Goal: Task Accomplishment & Management: Manage account settings

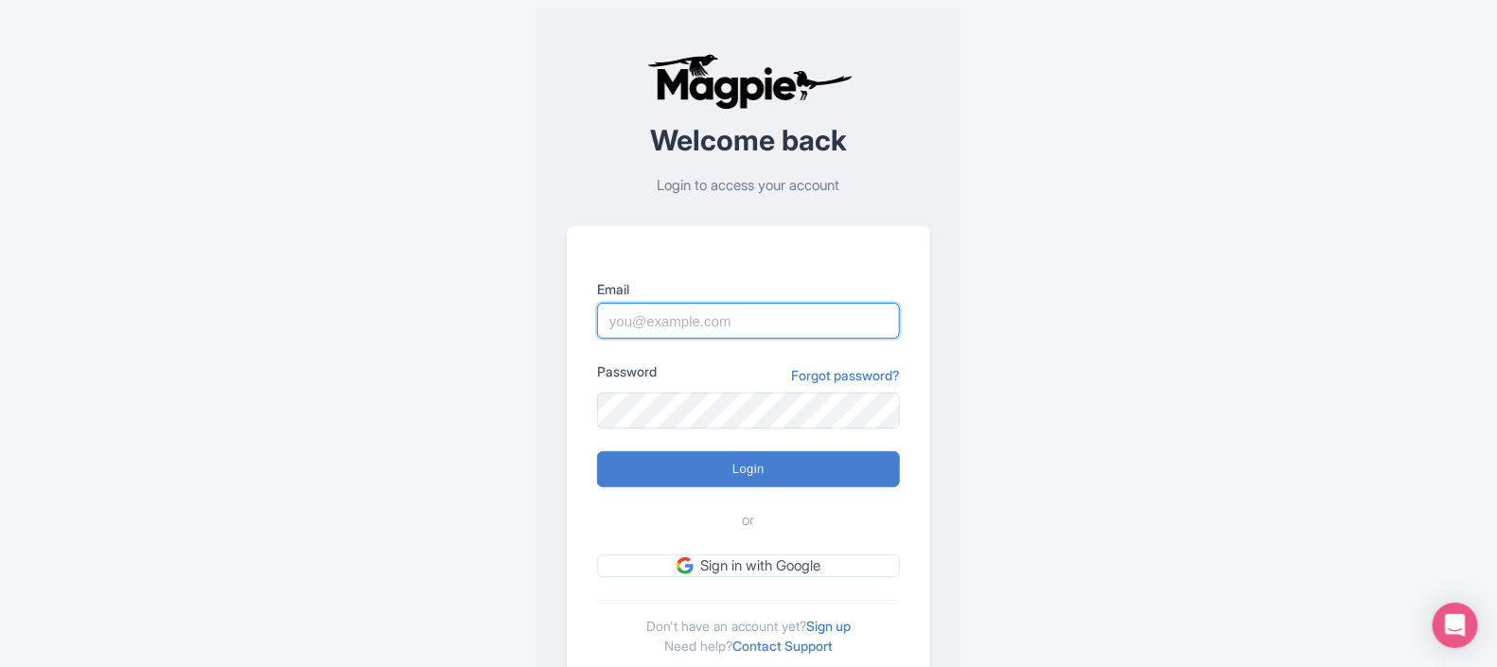
click at [680, 316] on input "Email" at bounding box center [748, 321] width 303 height 36
type input "darja.klavs@intrepidtravel.com"
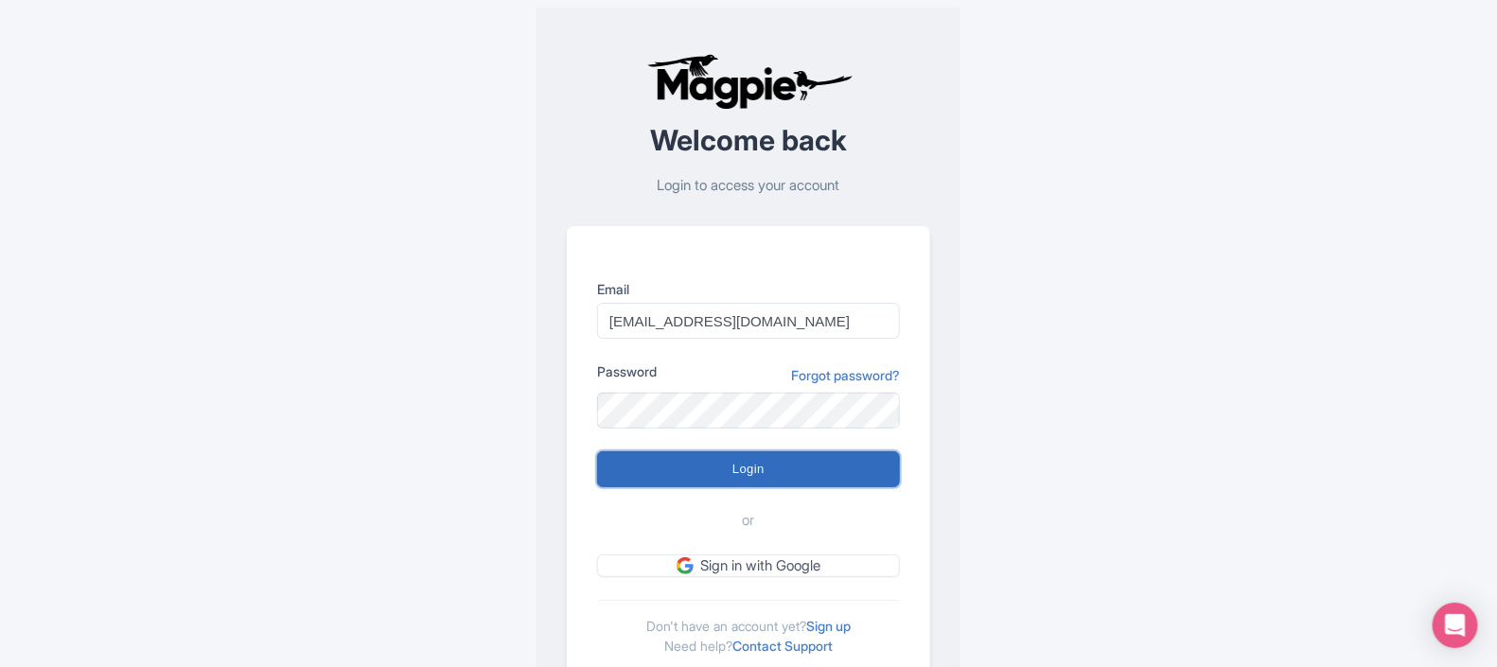
click at [763, 463] on input "Login" at bounding box center [748, 469] width 303 height 36
type input "Logging in..."
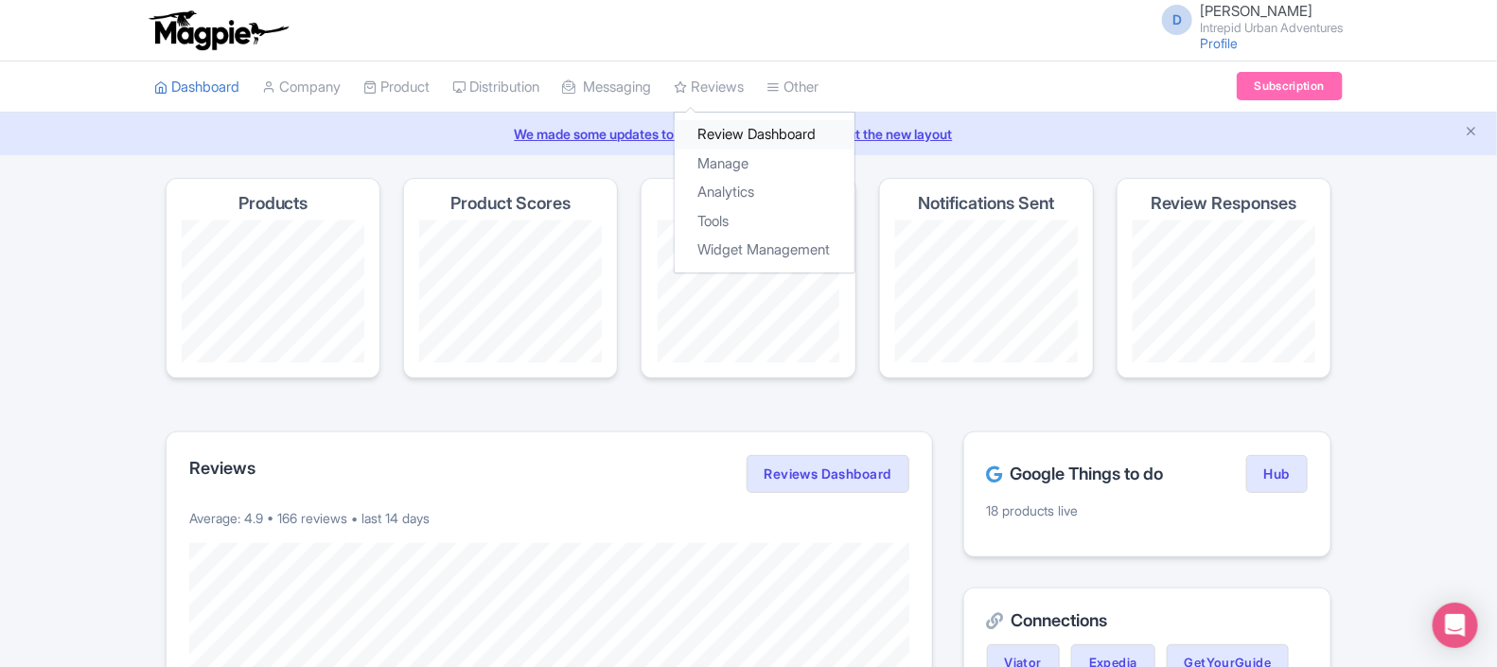
click at [743, 136] on link "Review Dashboard" at bounding box center [765, 134] width 180 height 29
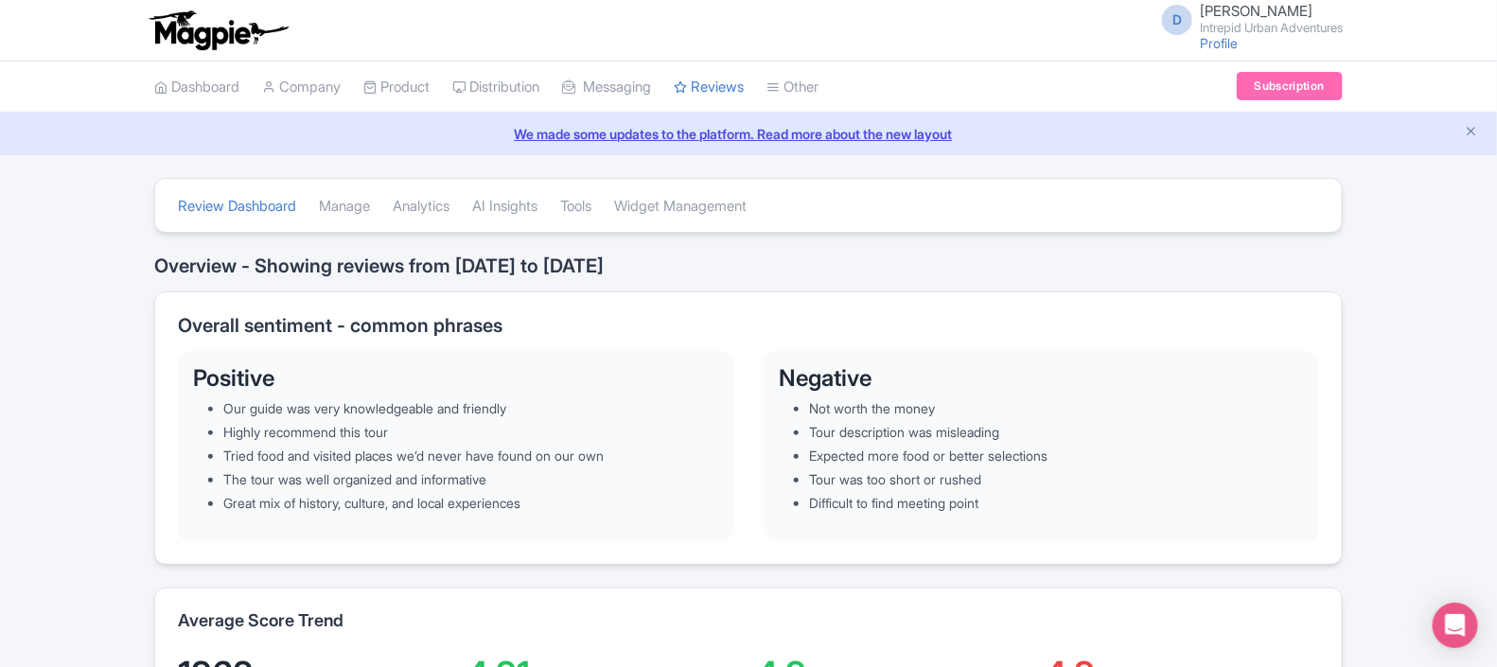
drag, startPoint x: 1485, startPoint y: 85, endPoint x: 1483, endPoint y: 76, distance: 9.7
click at [1483, 76] on div "Dashboard Company Product My Products Image Library Rate Sheets Distribution Ma…" at bounding box center [748, 88] width 1497 height 52
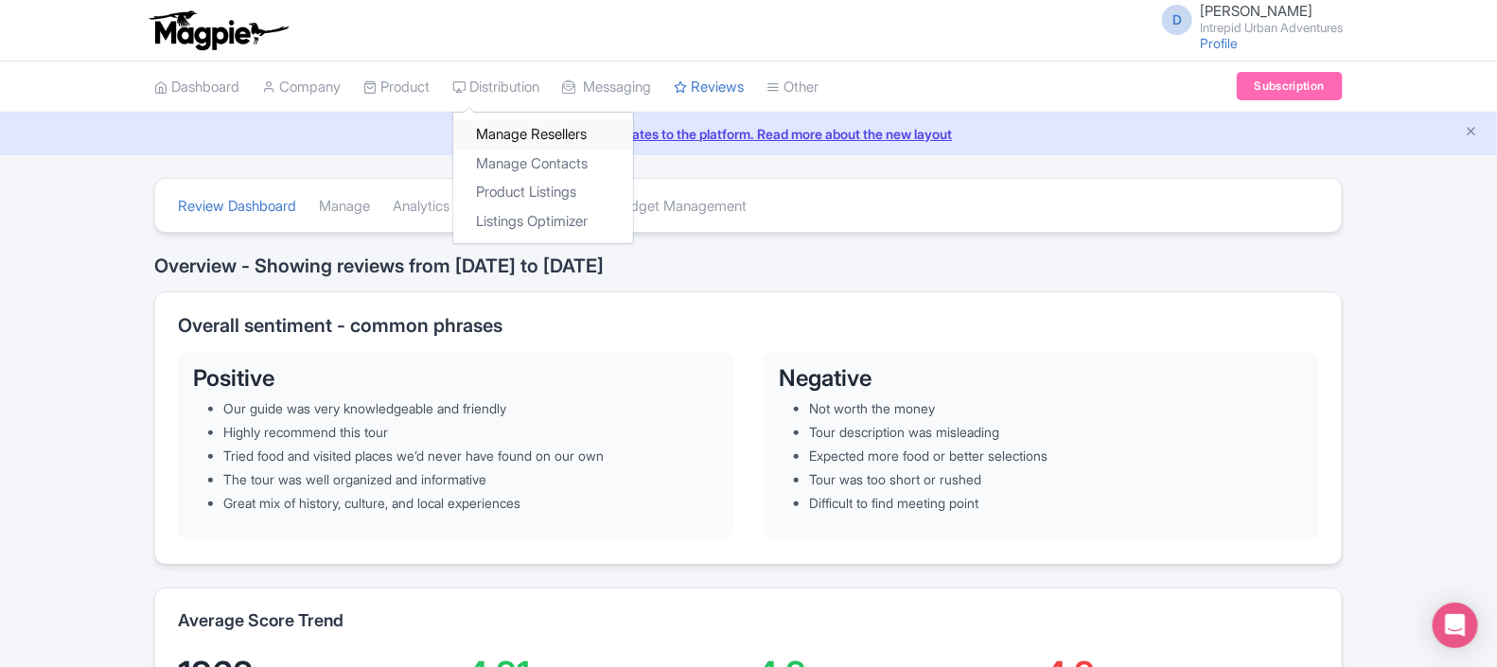
click at [549, 125] on link "Manage Resellers" at bounding box center [543, 134] width 180 height 29
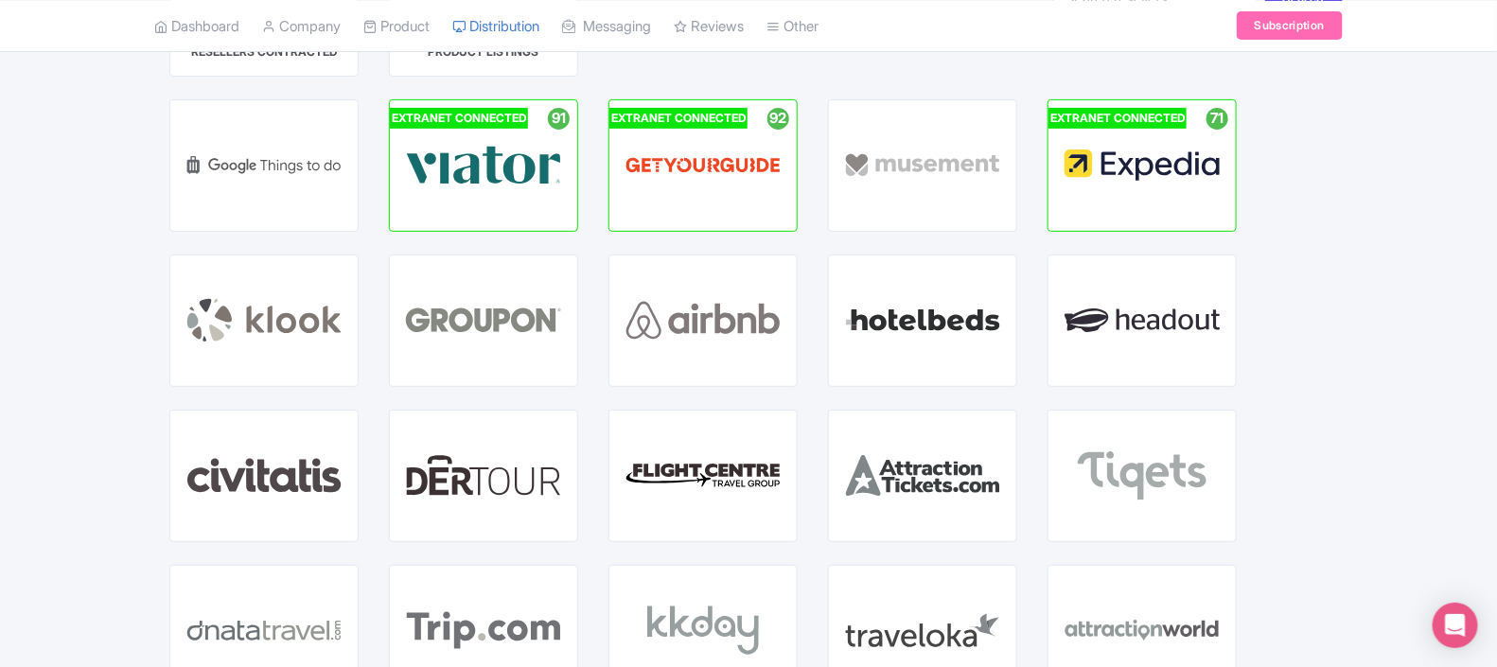
scroll to position [193, 0]
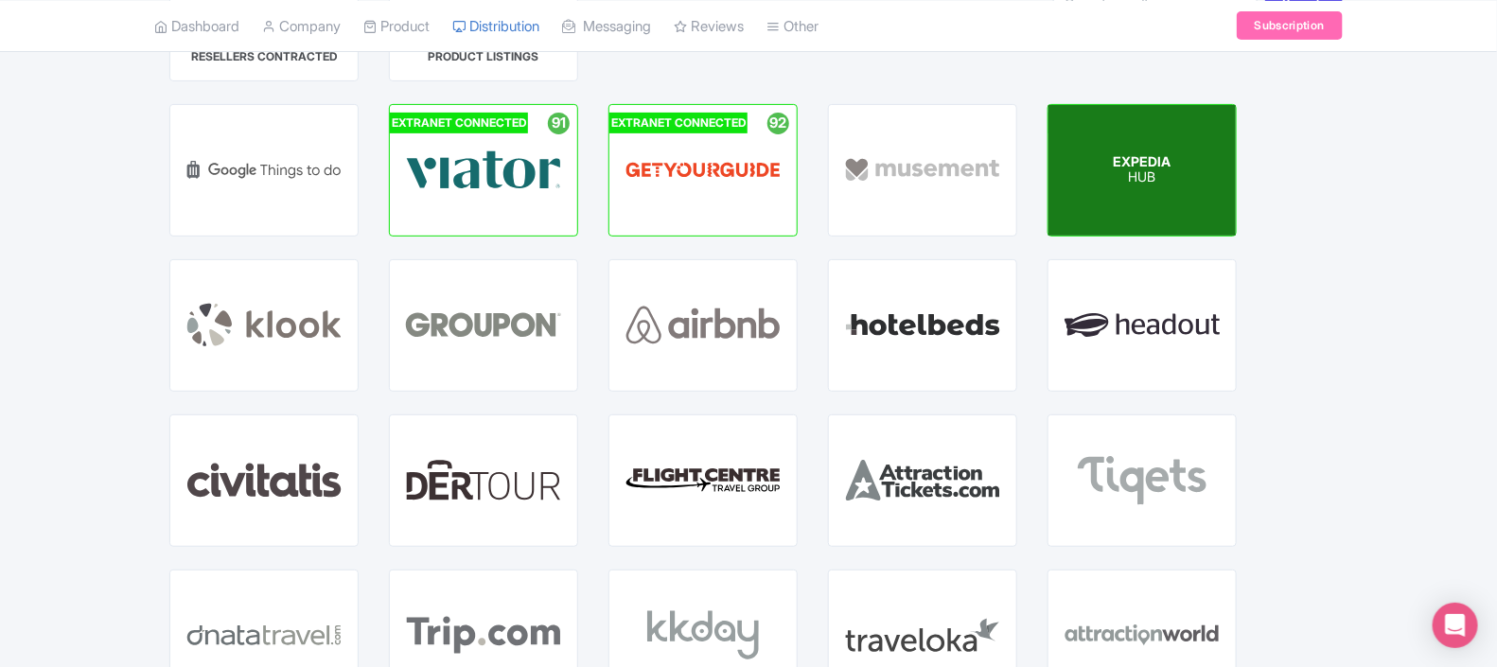
click at [1140, 170] on p "HUB" at bounding box center [1143, 178] width 58 height 16
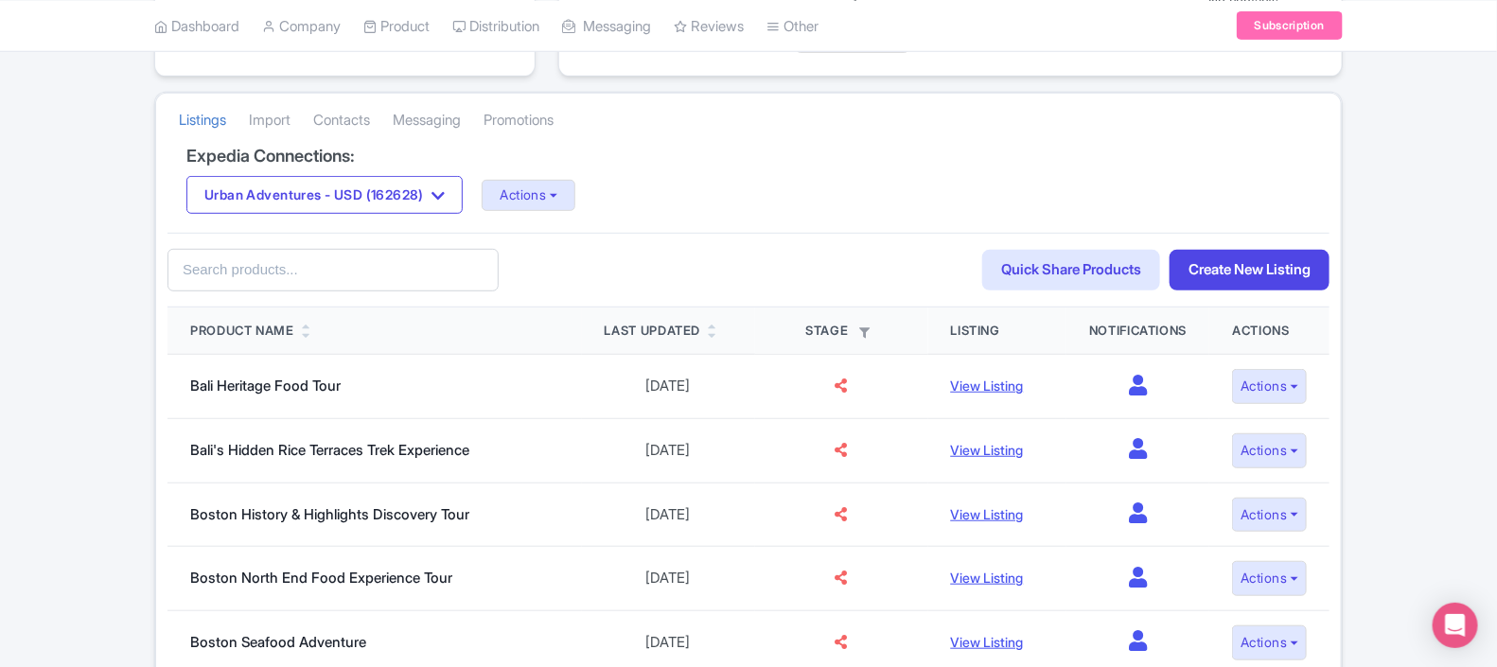
scroll to position [309, 0]
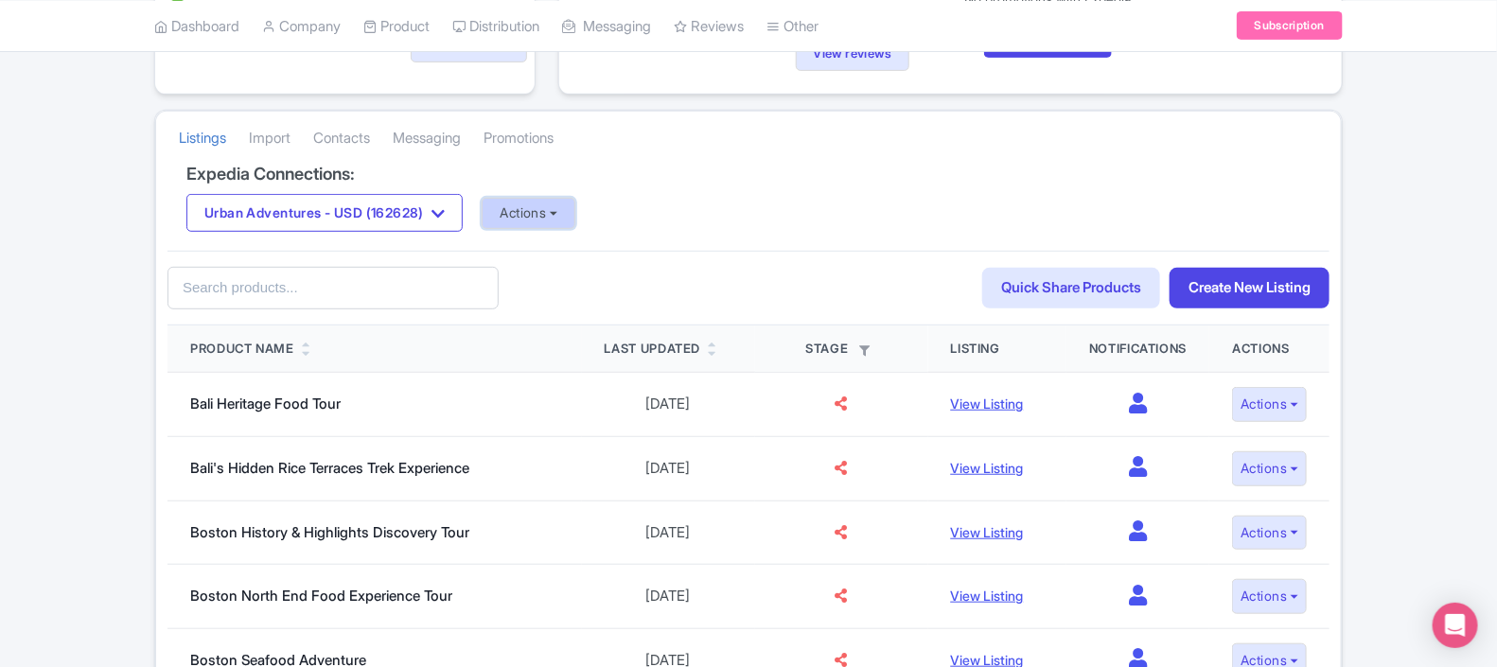
click at [530, 222] on button "Actions" at bounding box center [529, 213] width 94 height 31
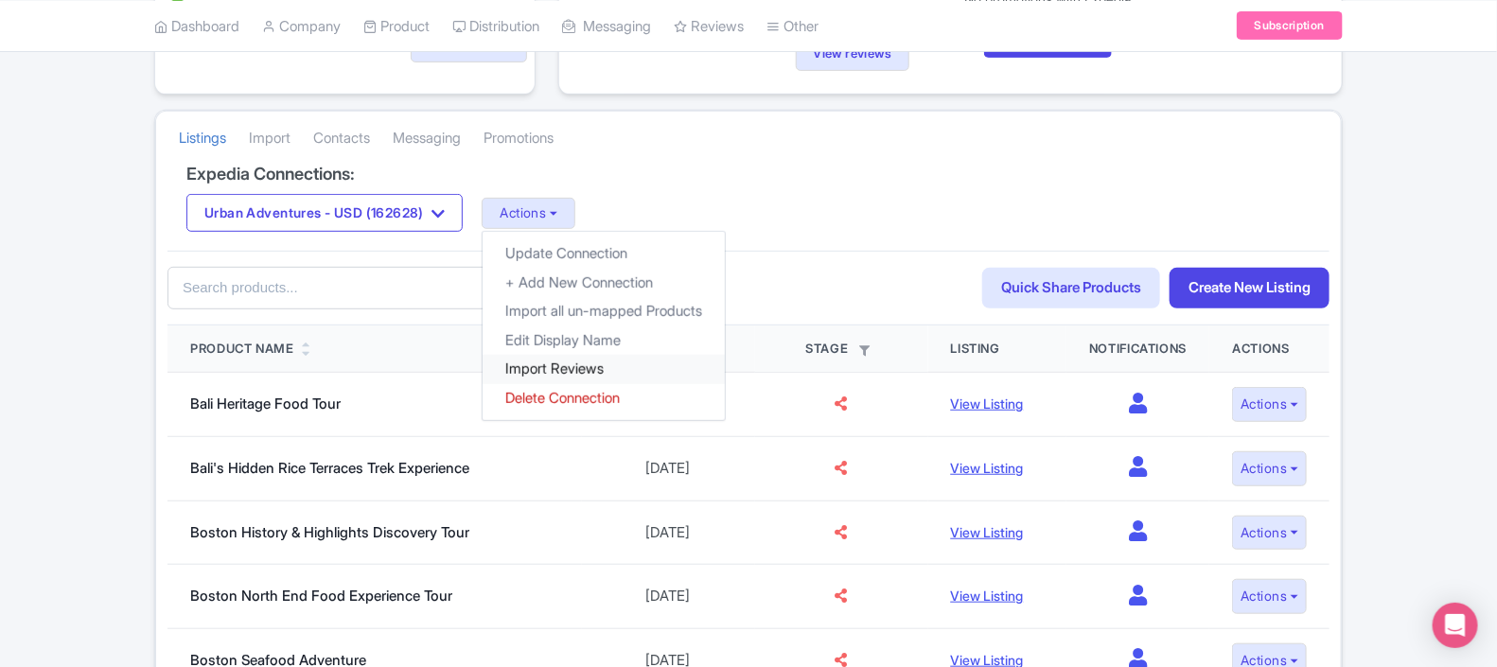
click at [558, 379] on link "Import Reviews" at bounding box center [604, 369] width 242 height 29
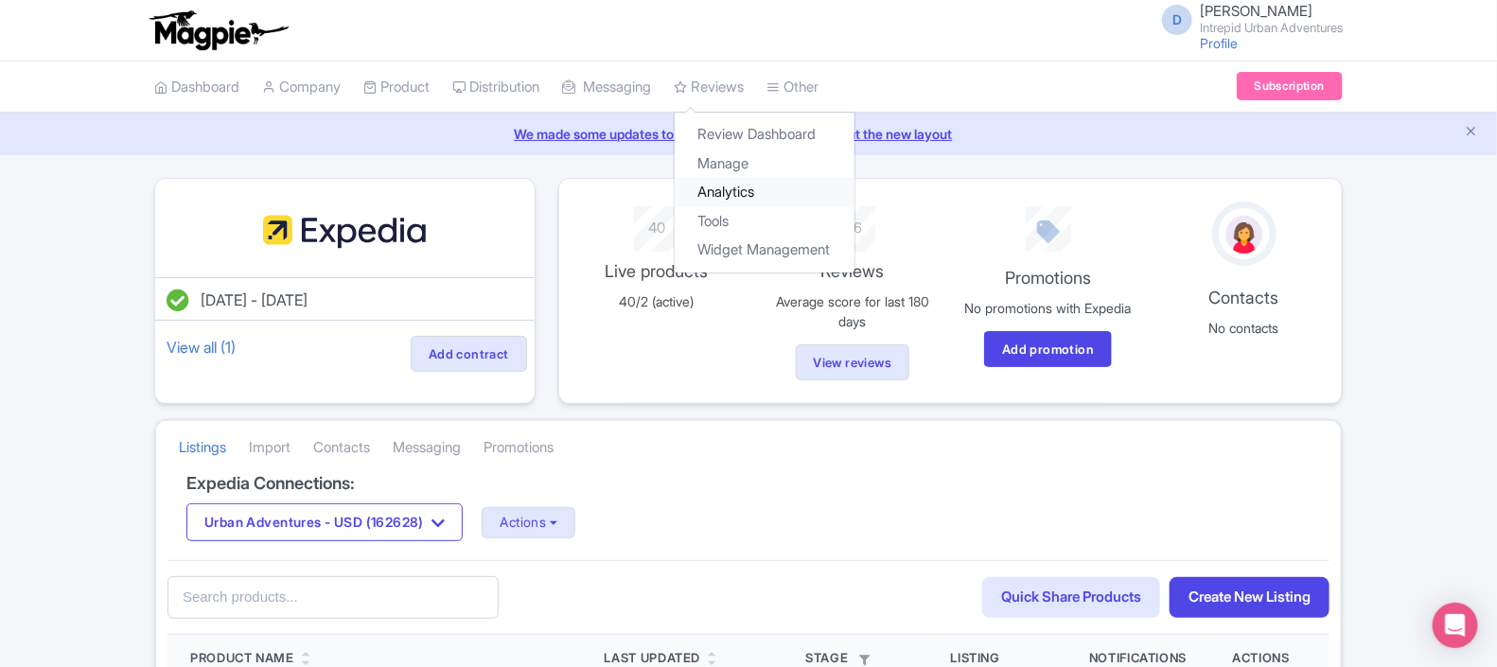
click at [759, 189] on link "Analytics" at bounding box center [765, 192] width 180 height 29
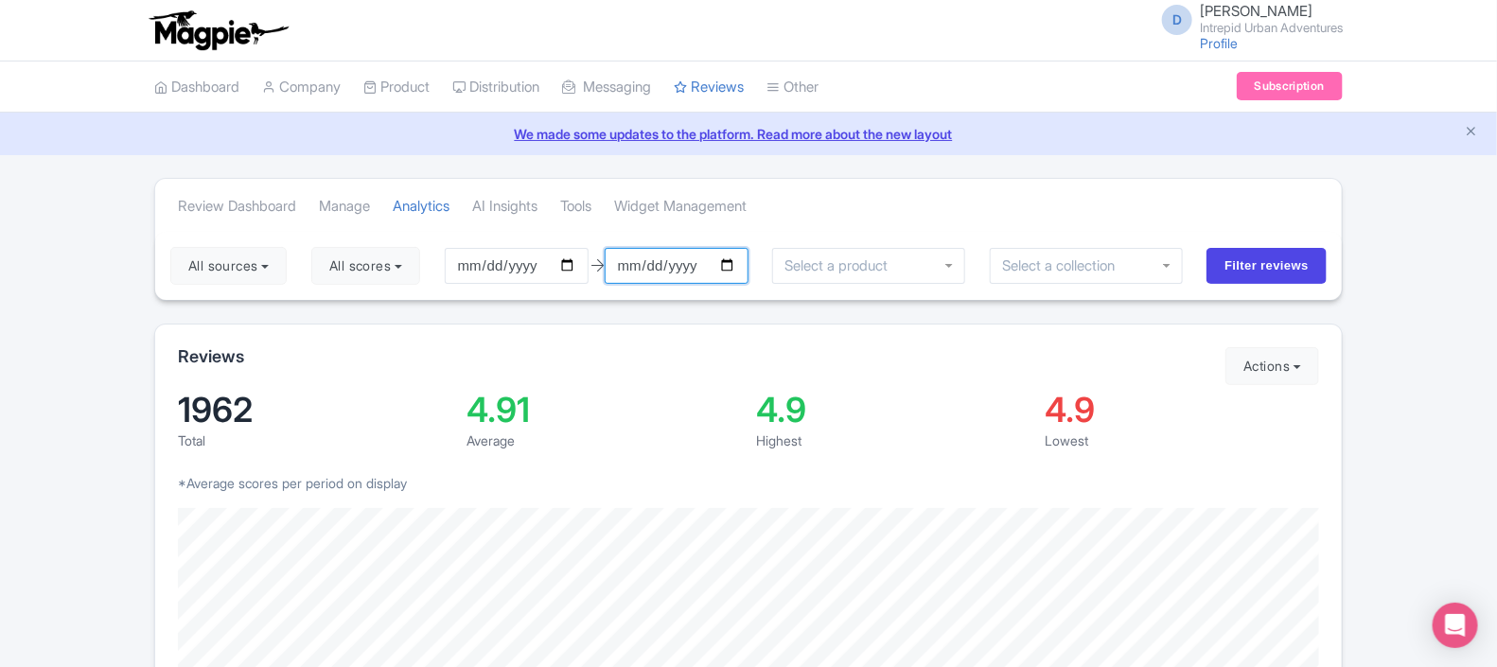
click at [734, 263] on input "[DATE]" at bounding box center [677, 266] width 144 height 36
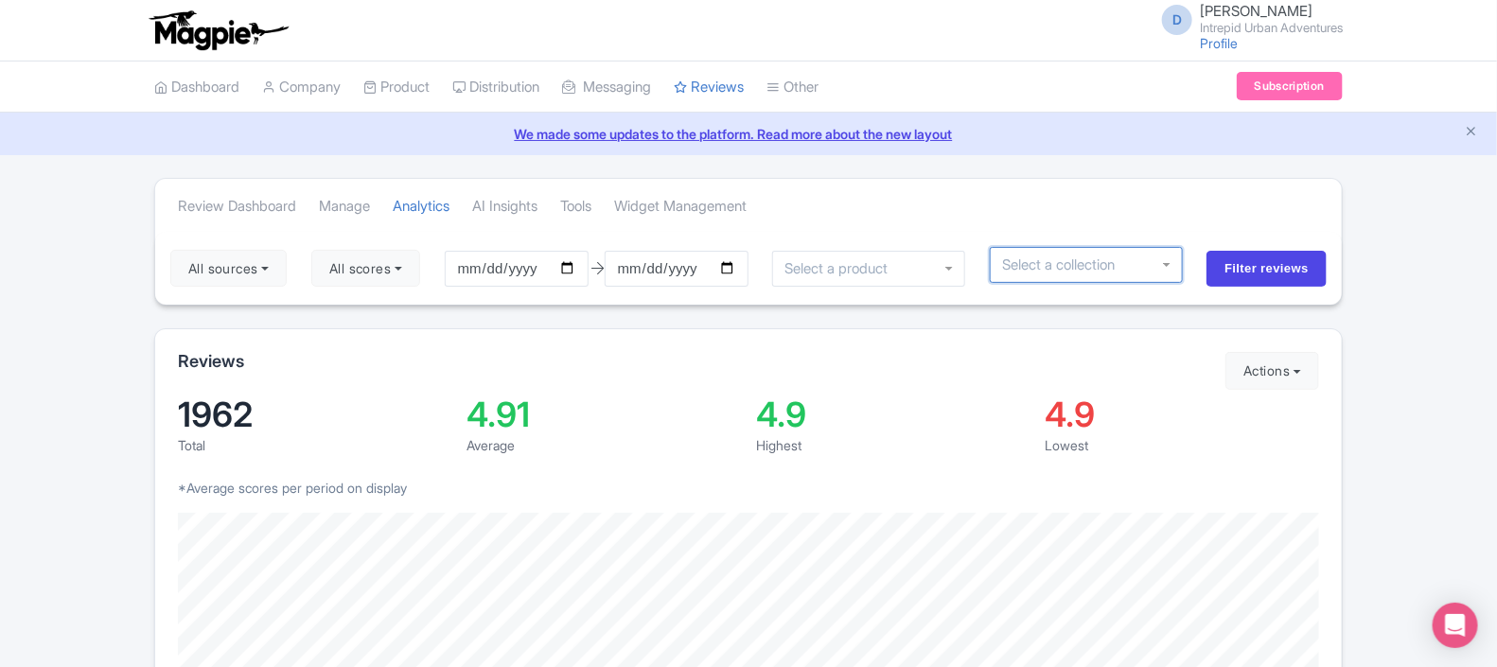
click at [1043, 274] on div at bounding box center [1086, 265] width 193 height 36
click at [1169, 265] on div at bounding box center [1086, 265] width 193 height 36
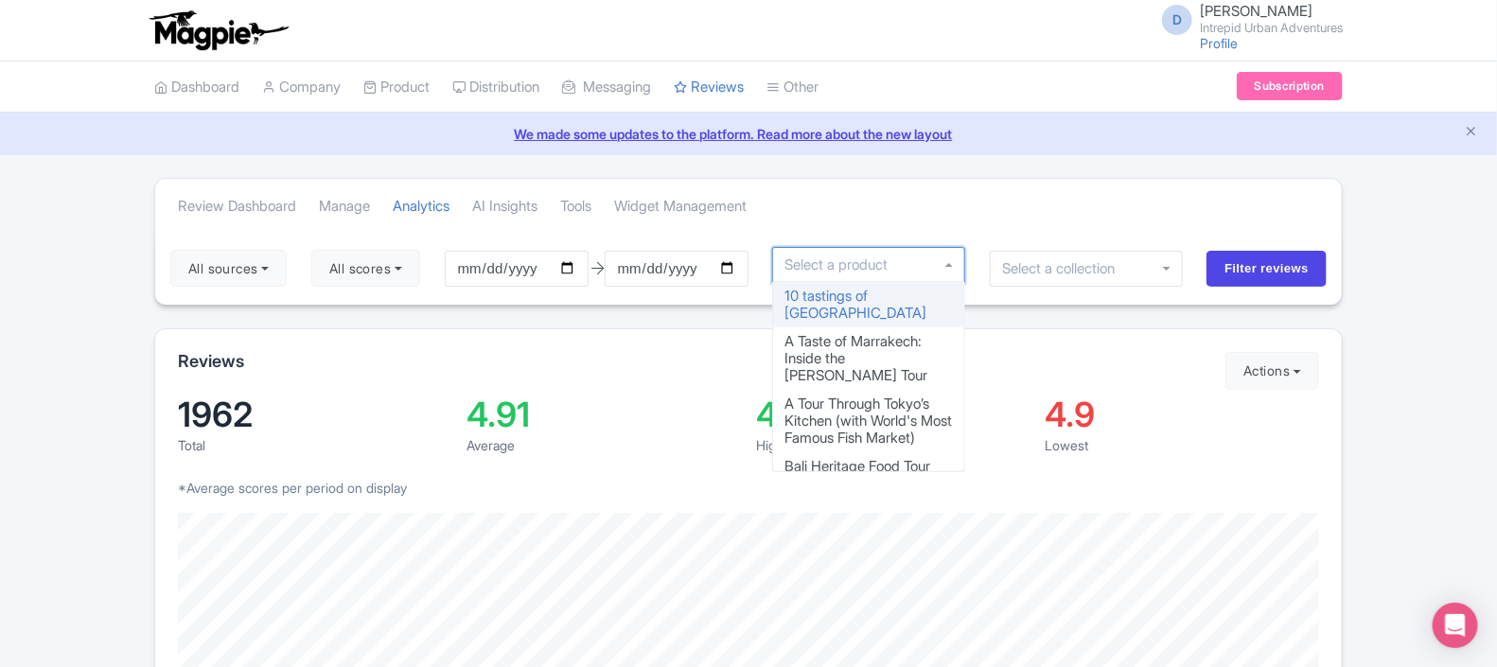
click at [894, 261] on input "select-one" at bounding box center [842, 264] width 114 height 17
click at [897, 217] on div "Review Dashboard Manage Analytics AI Insights Tools Widget Management" at bounding box center [748, 205] width 1187 height 53
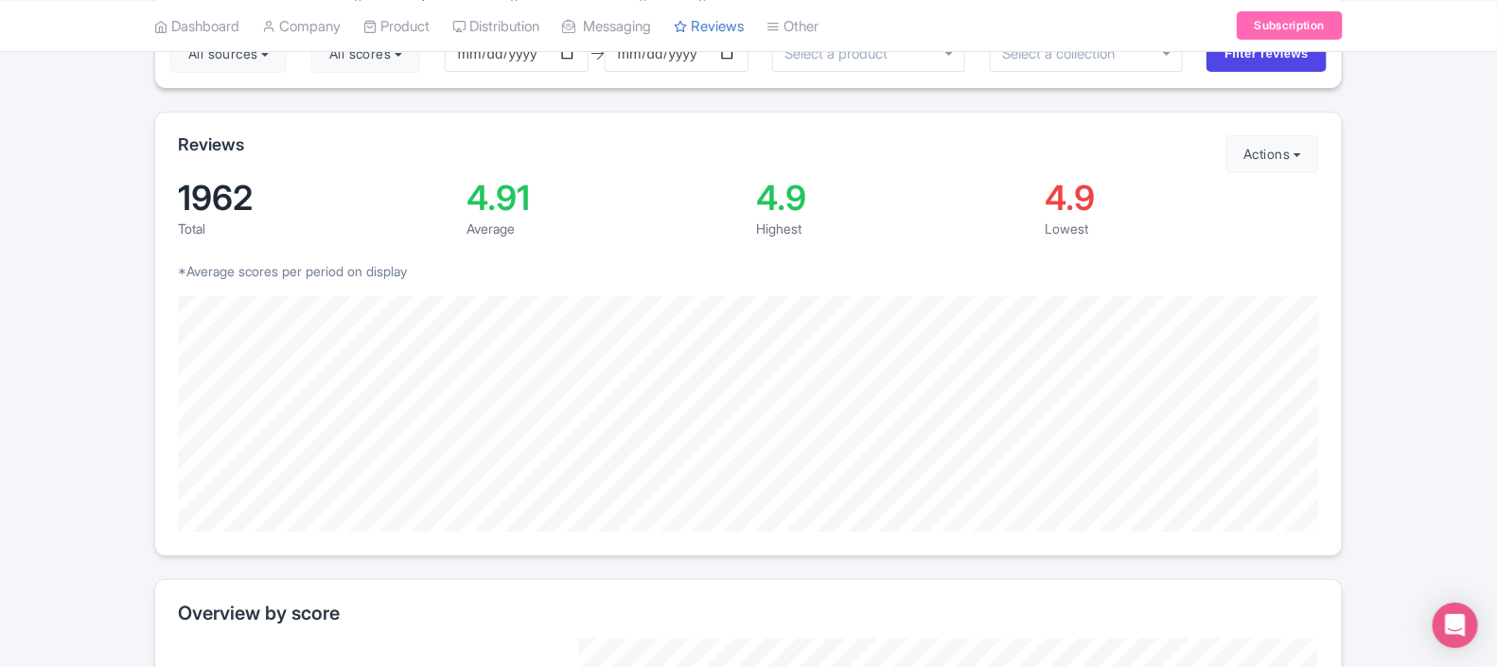
scroll to position [309, 0]
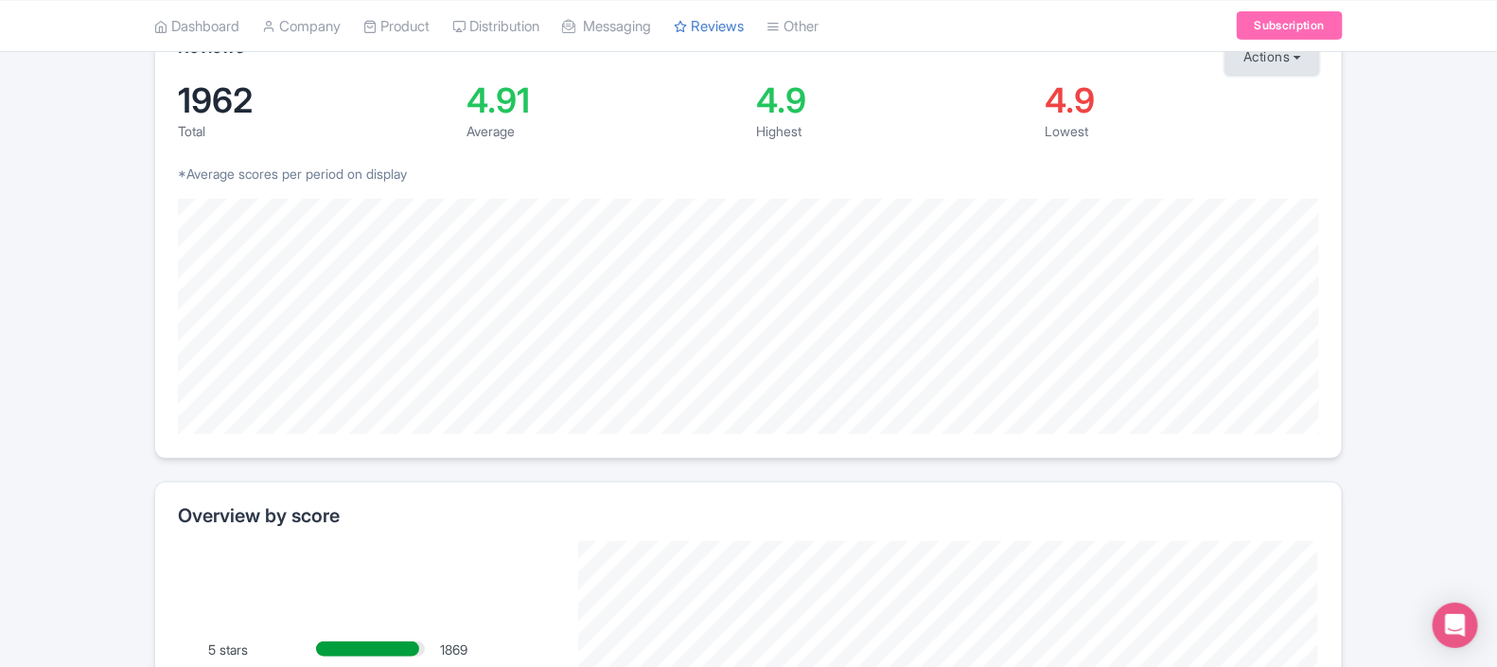
click at [1263, 63] on button "Actions" at bounding box center [1273, 57] width 94 height 38
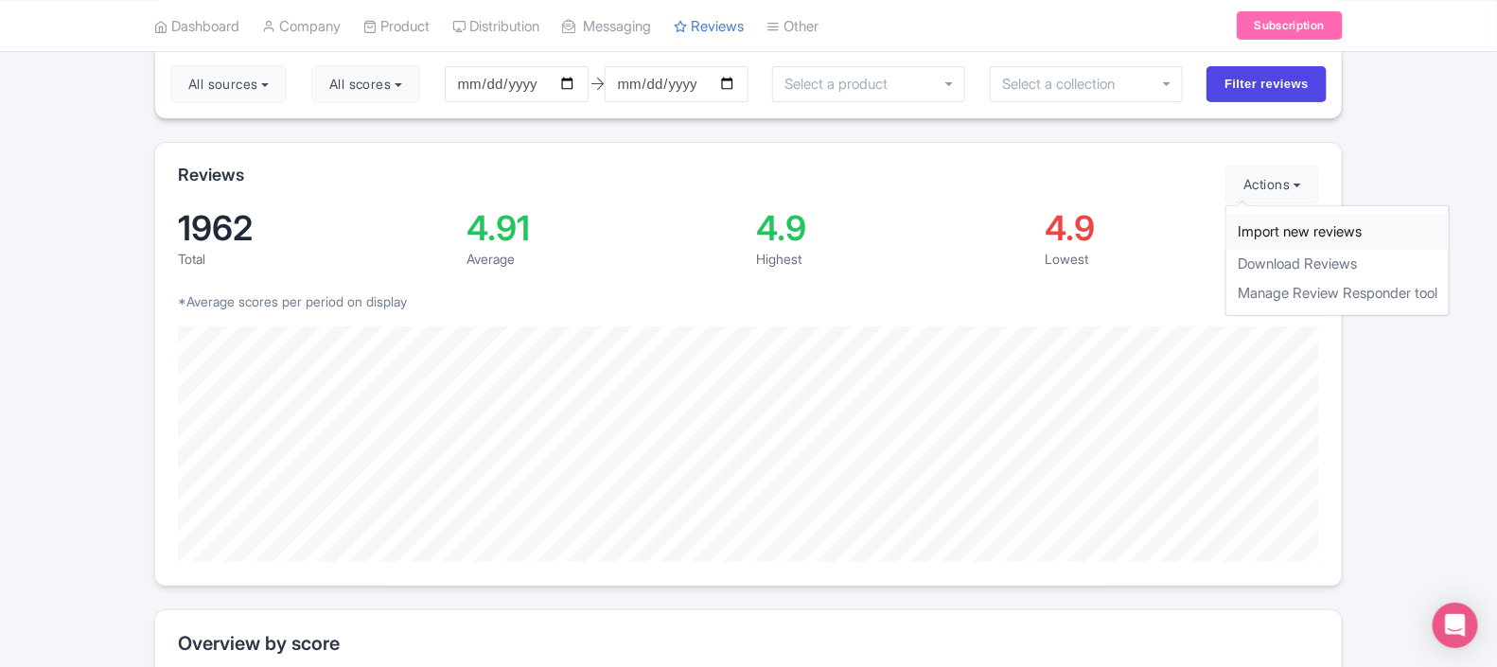
scroll to position [0, 0]
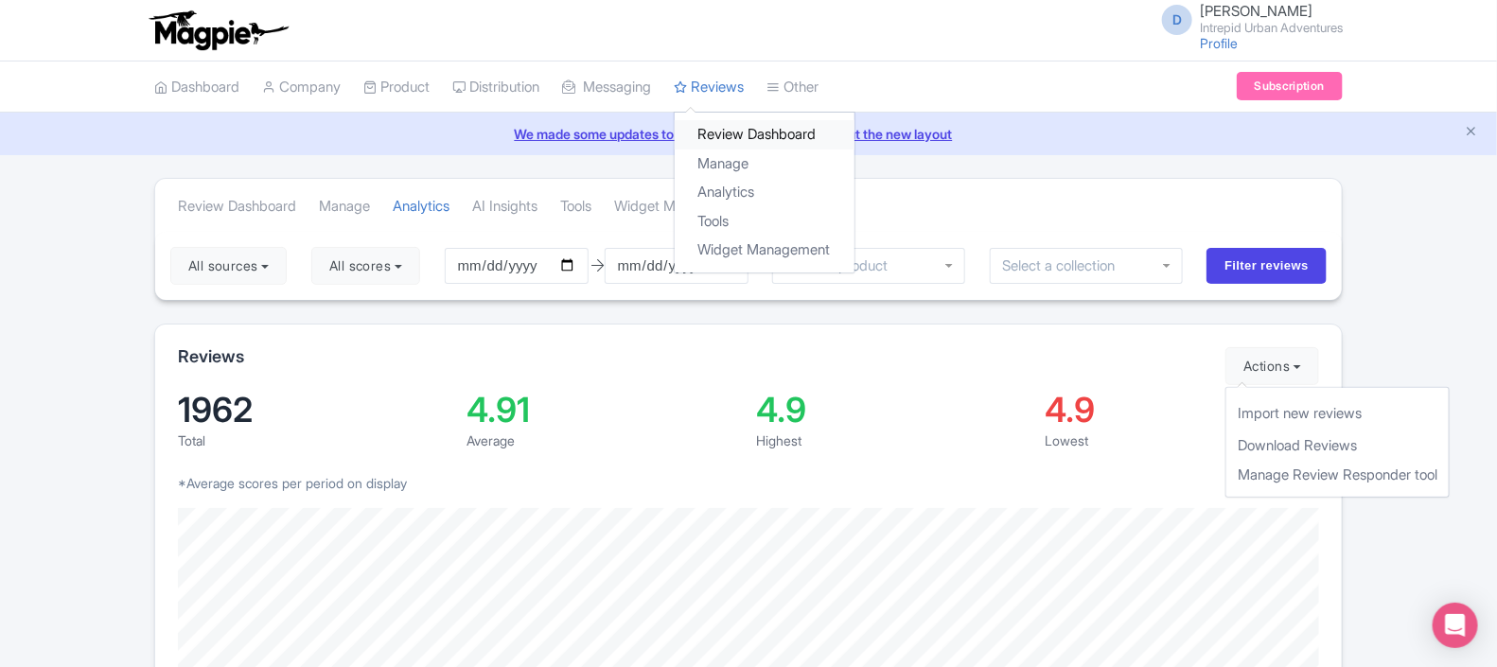
click at [790, 128] on link "Review Dashboard" at bounding box center [765, 134] width 180 height 29
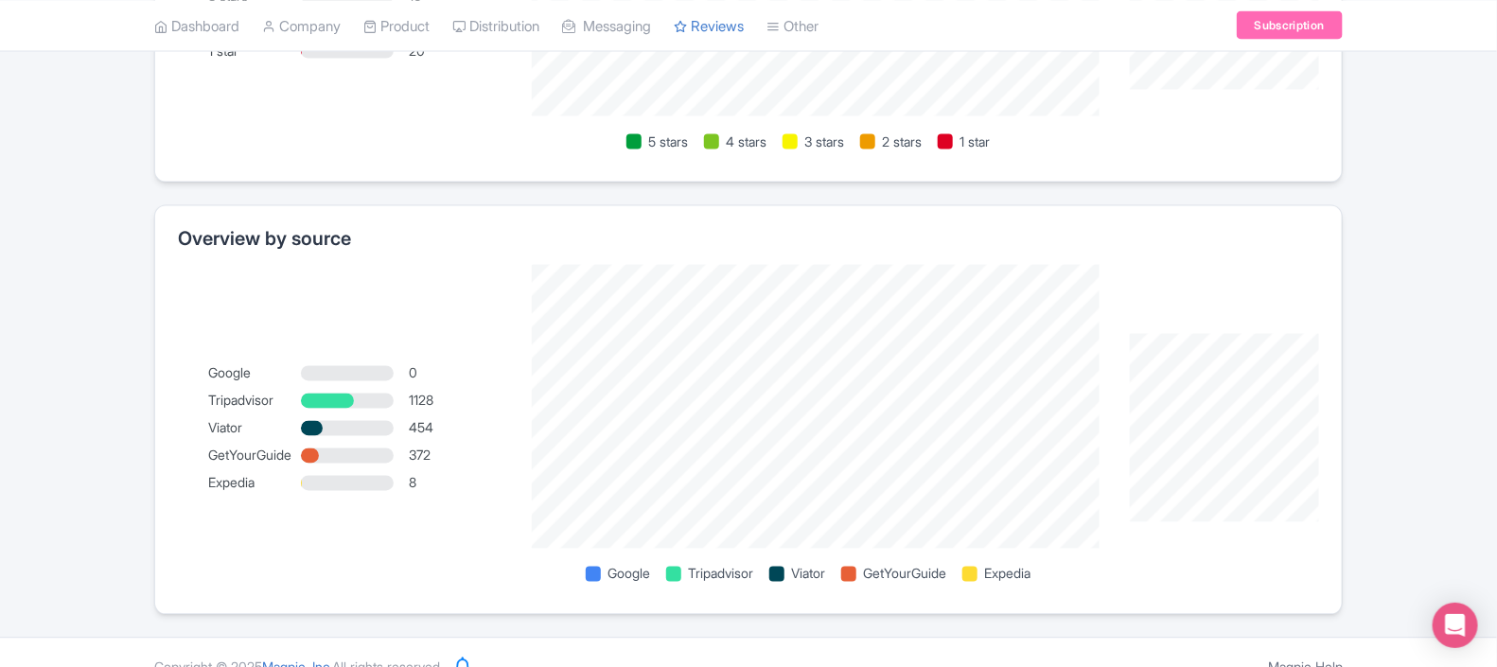
scroll to position [1309, 0]
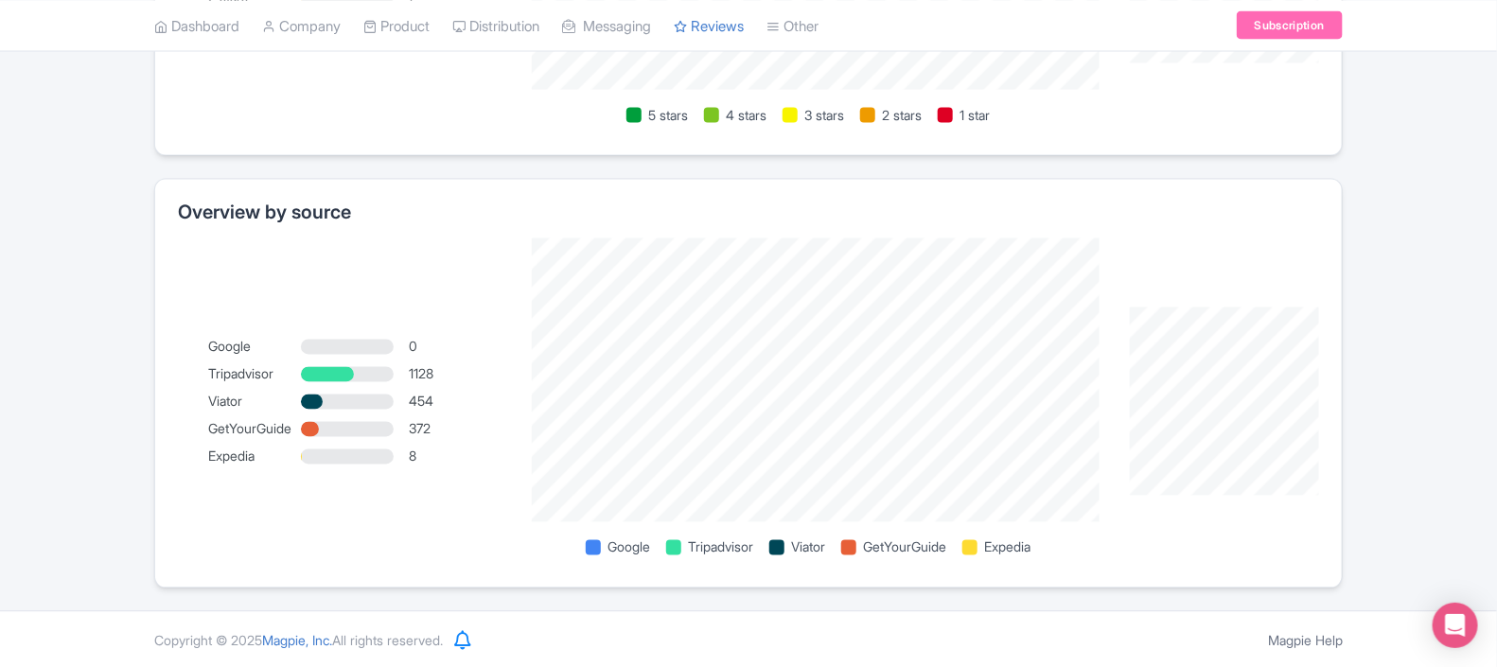
click at [380, 458] on div at bounding box center [347, 457] width 93 height 15
click at [1023, 544] on span "Expedia" at bounding box center [1008, 548] width 46 height 20
drag, startPoint x: 1496, startPoint y: 509, endPoint x: 1507, endPoint y: 251, distance: 258.6
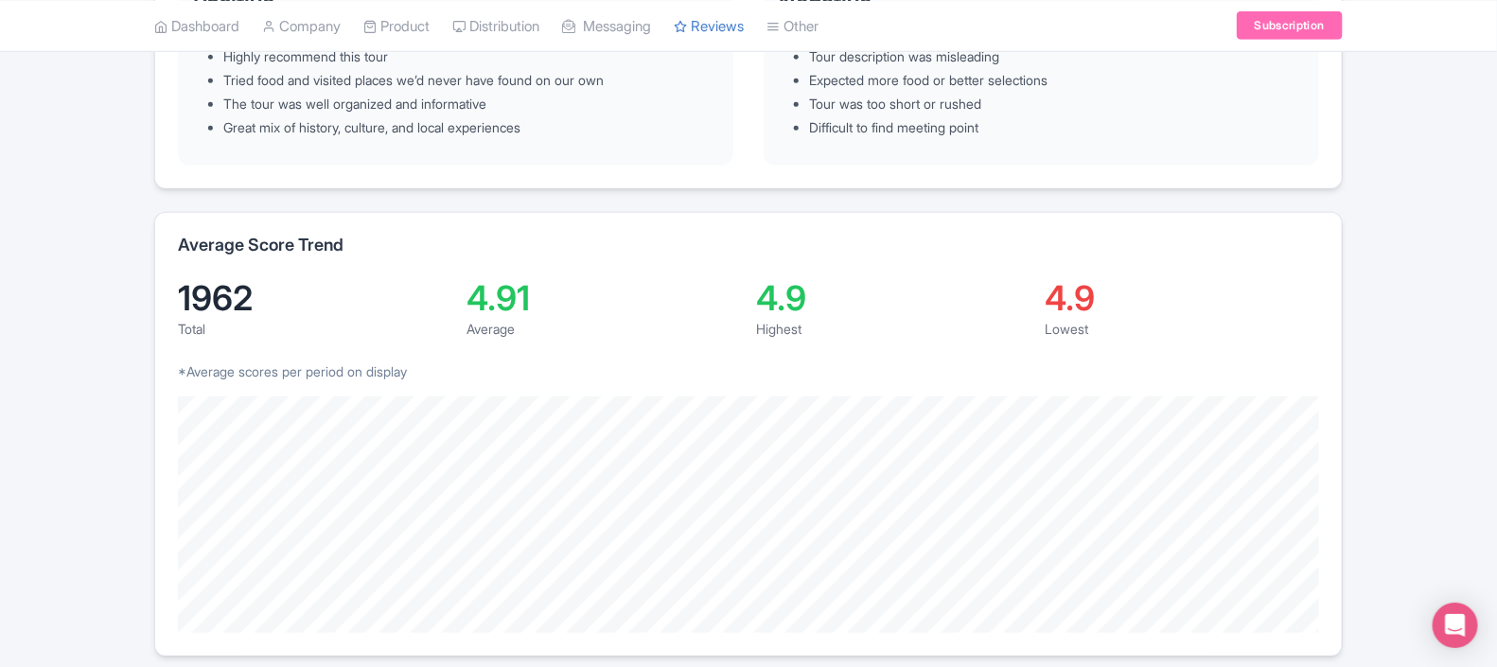
scroll to position [0, 0]
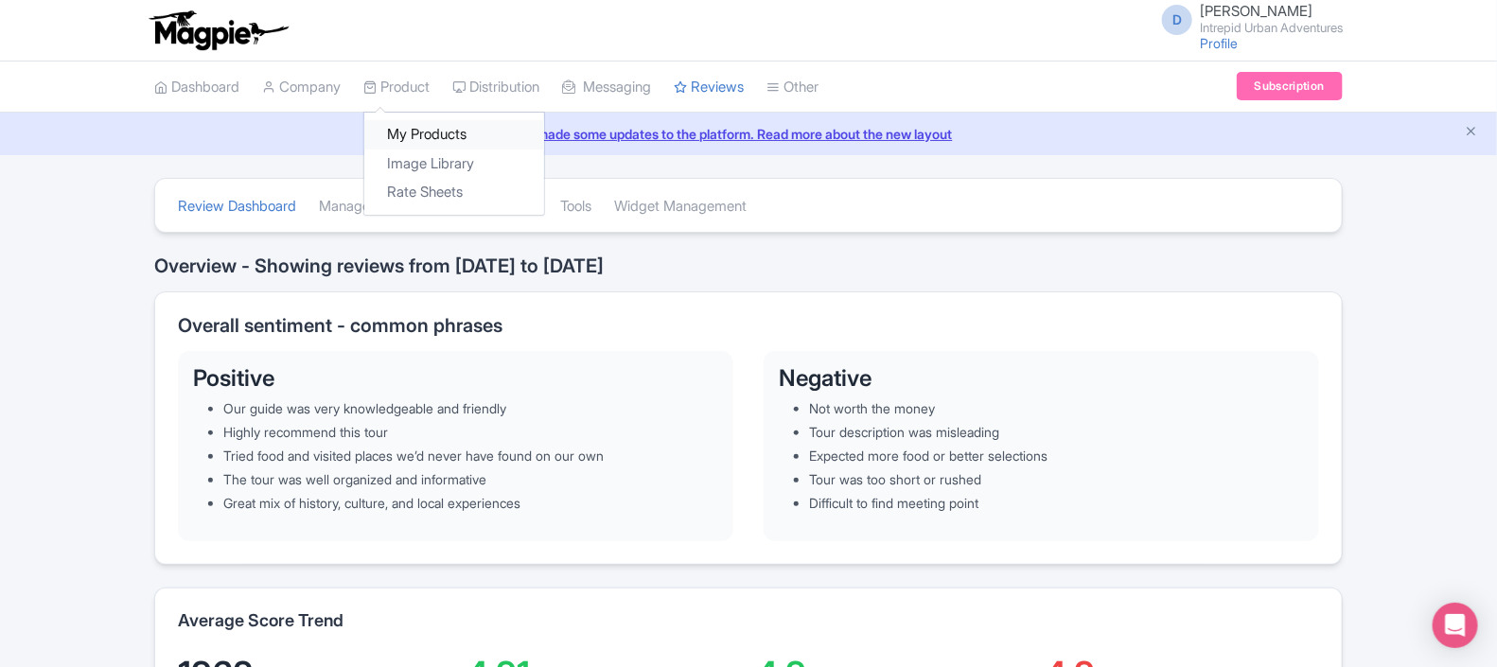
click at [447, 130] on link "My Products" at bounding box center [454, 134] width 180 height 29
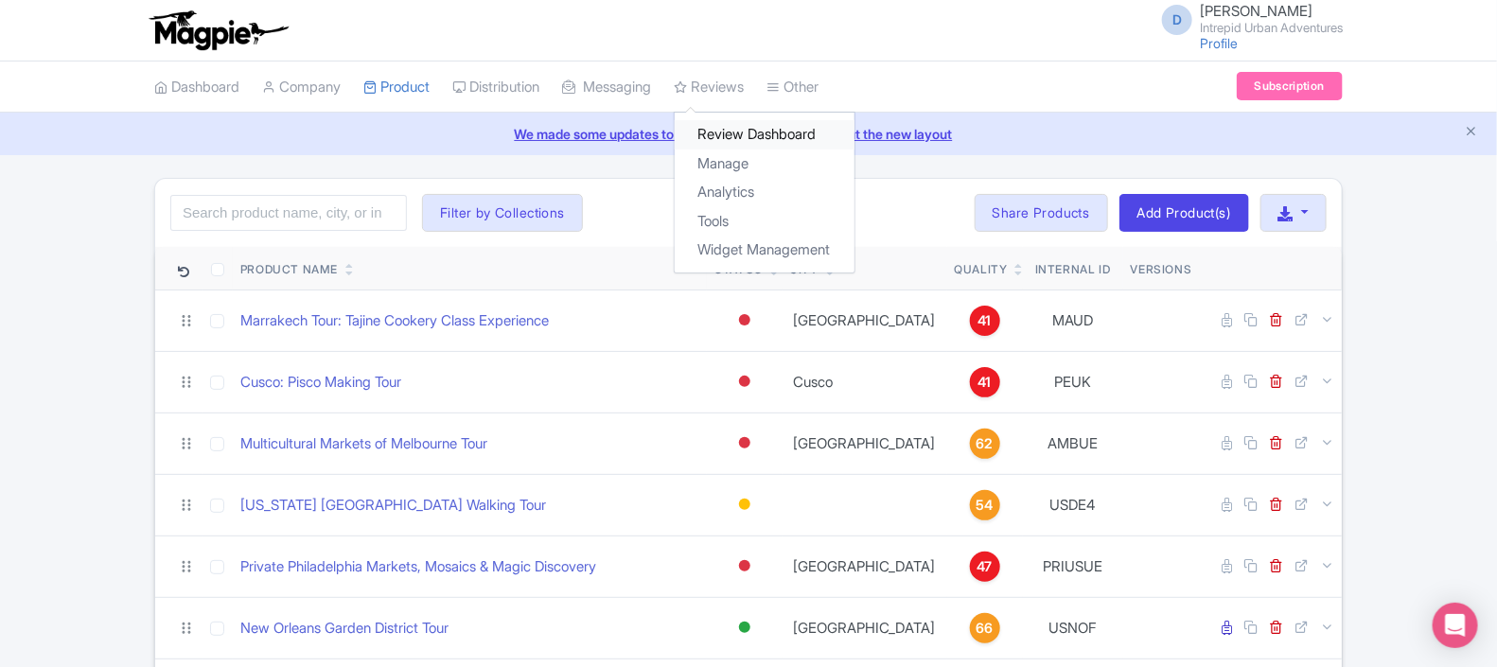
click at [768, 146] on link "Review Dashboard" at bounding box center [765, 134] width 180 height 29
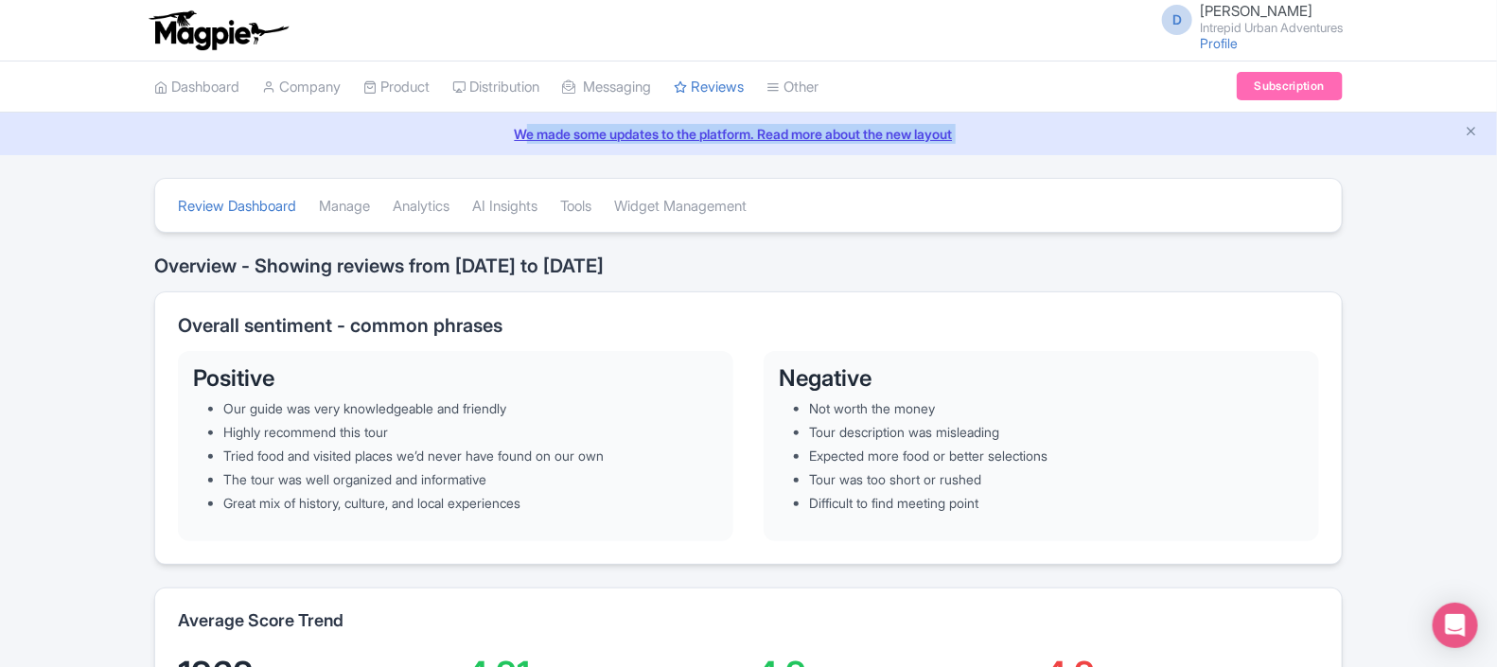
drag, startPoint x: 1495, startPoint y: 63, endPoint x: 1500, endPoint y: 170, distance: 107.0
click at [1496, 170] on html "D [PERSON_NAME] Intrepid Urban Adventures Profile Users Settings Sign out Dashb…" at bounding box center [748, 333] width 1497 height 667
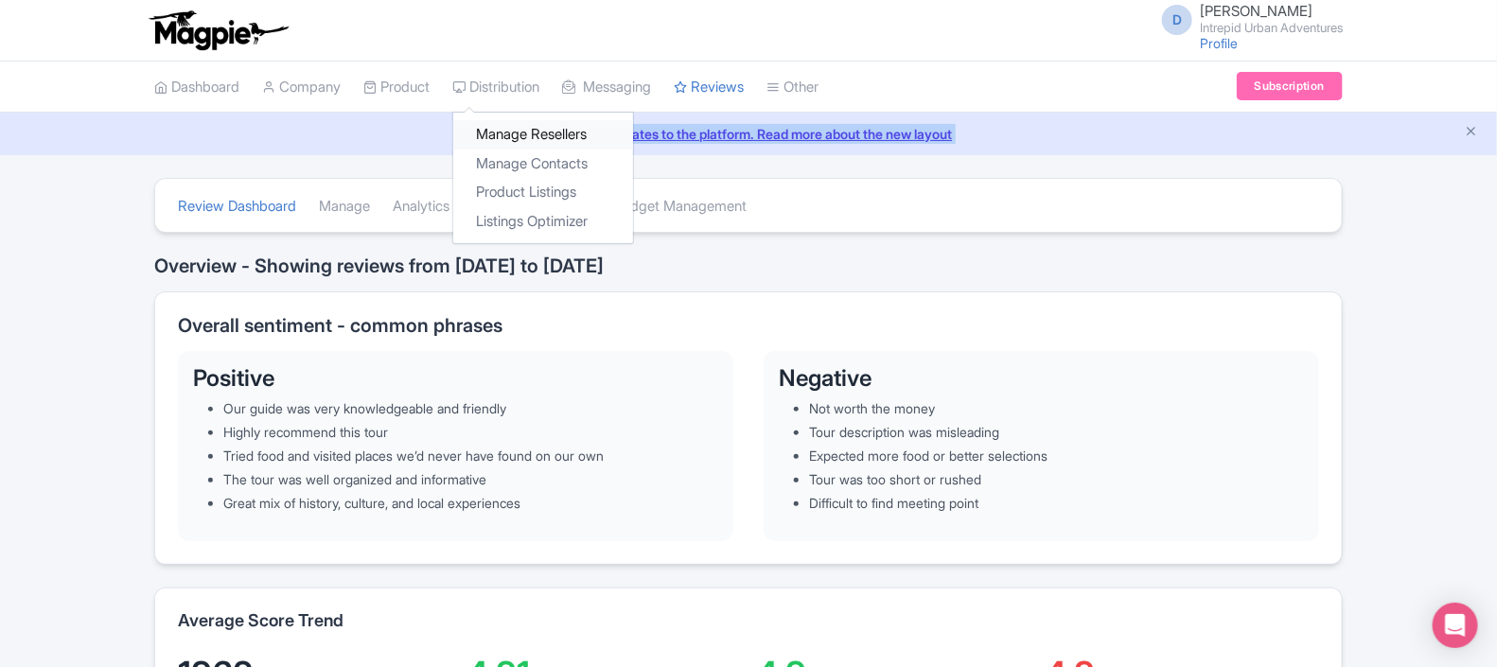
click at [545, 130] on link "Manage Resellers" at bounding box center [543, 134] width 180 height 29
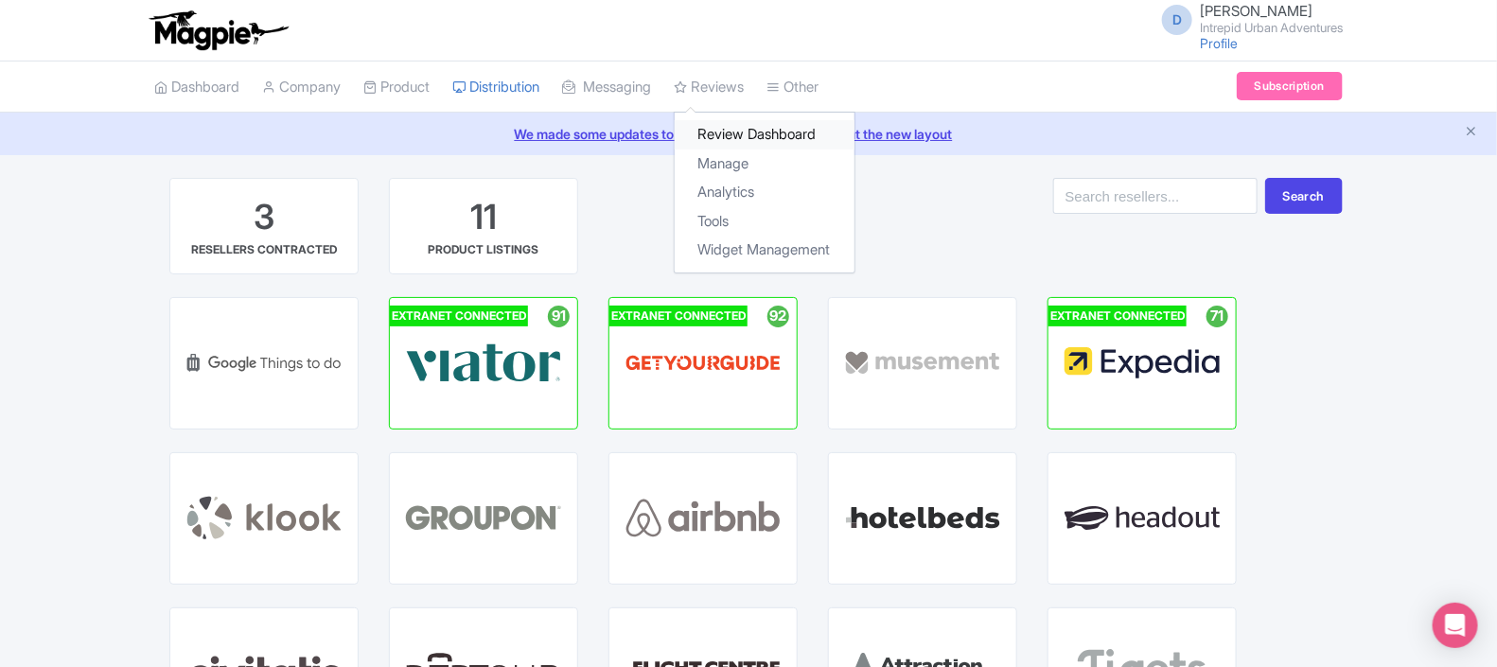
click at [761, 137] on link "Review Dashboard" at bounding box center [765, 134] width 180 height 29
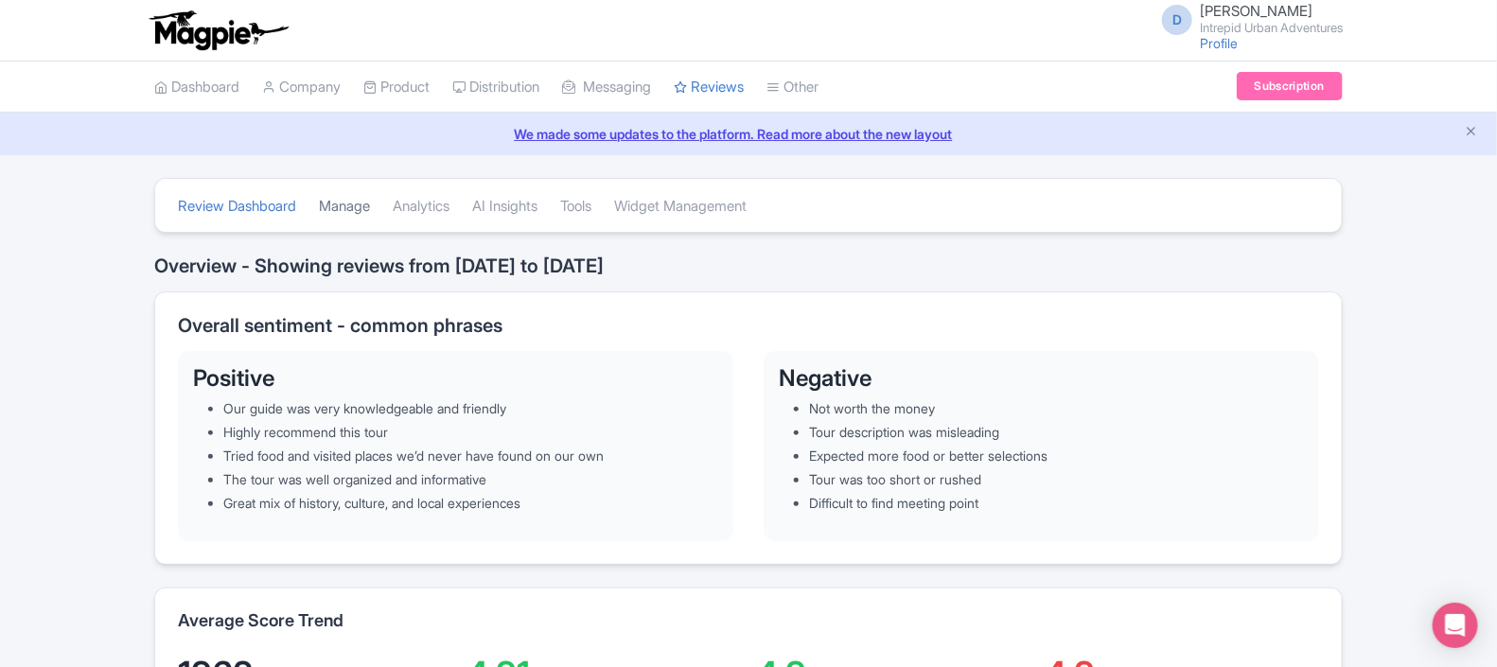
click at [363, 207] on link "Manage" at bounding box center [344, 207] width 51 height 52
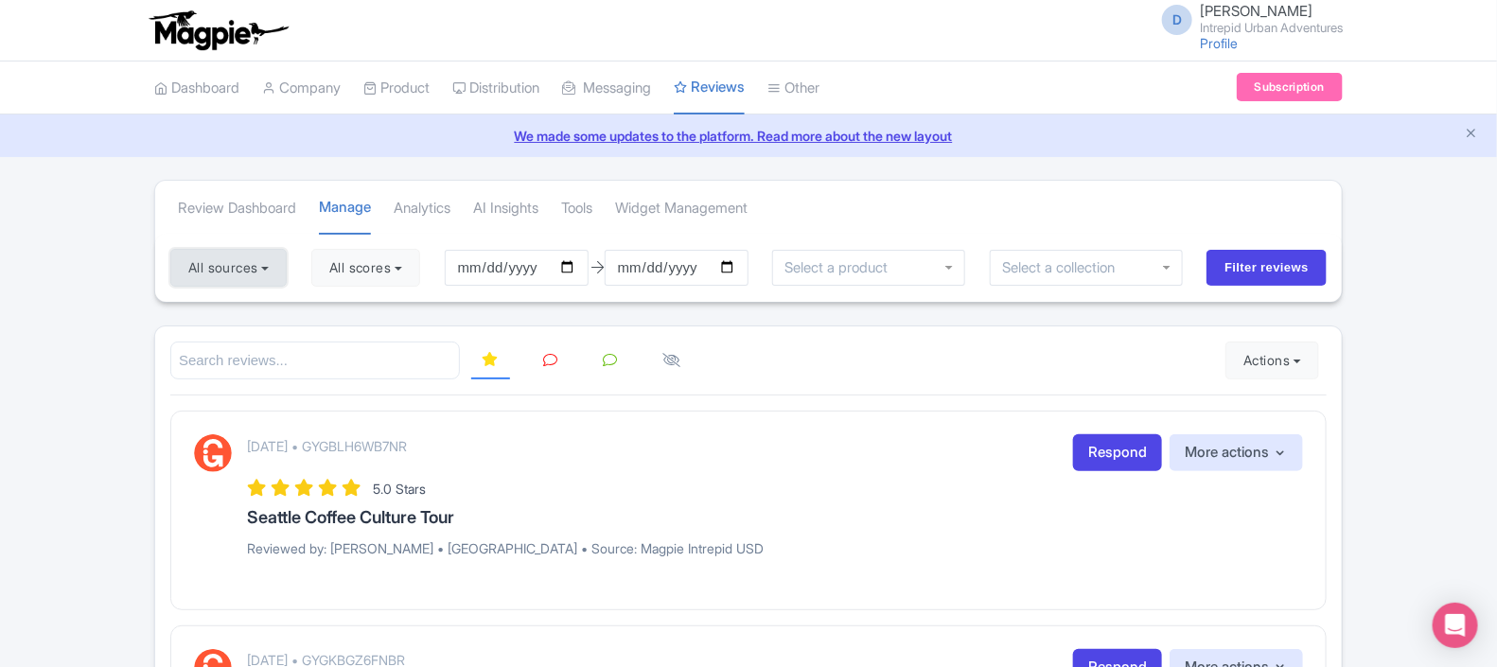
click at [274, 274] on button "All sources" at bounding box center [228, 268] width 116 height 38
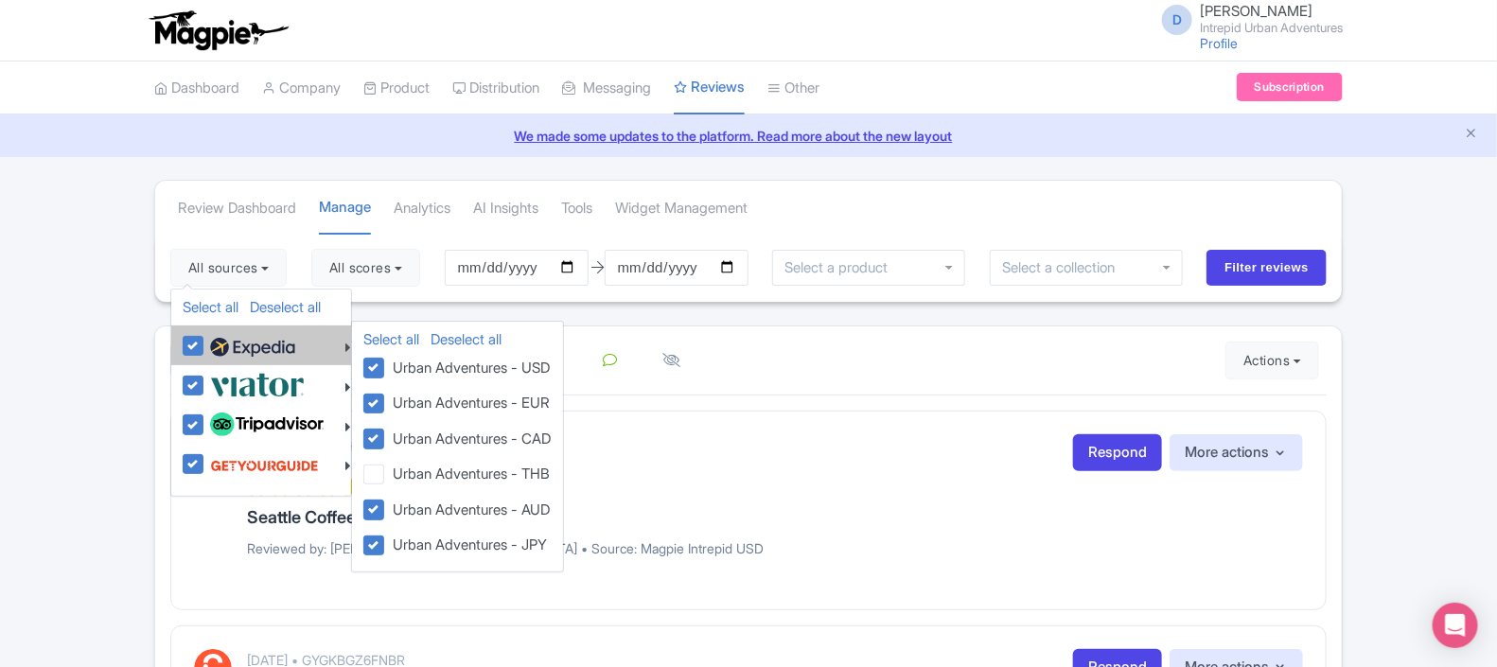
click at [278, 350] on img at bounding box center [252, 347] width 85 height 28
click at [218, 342] on input "checkbox" at bounding box center [211, 335] width 12 height 12
checkbox input "false"
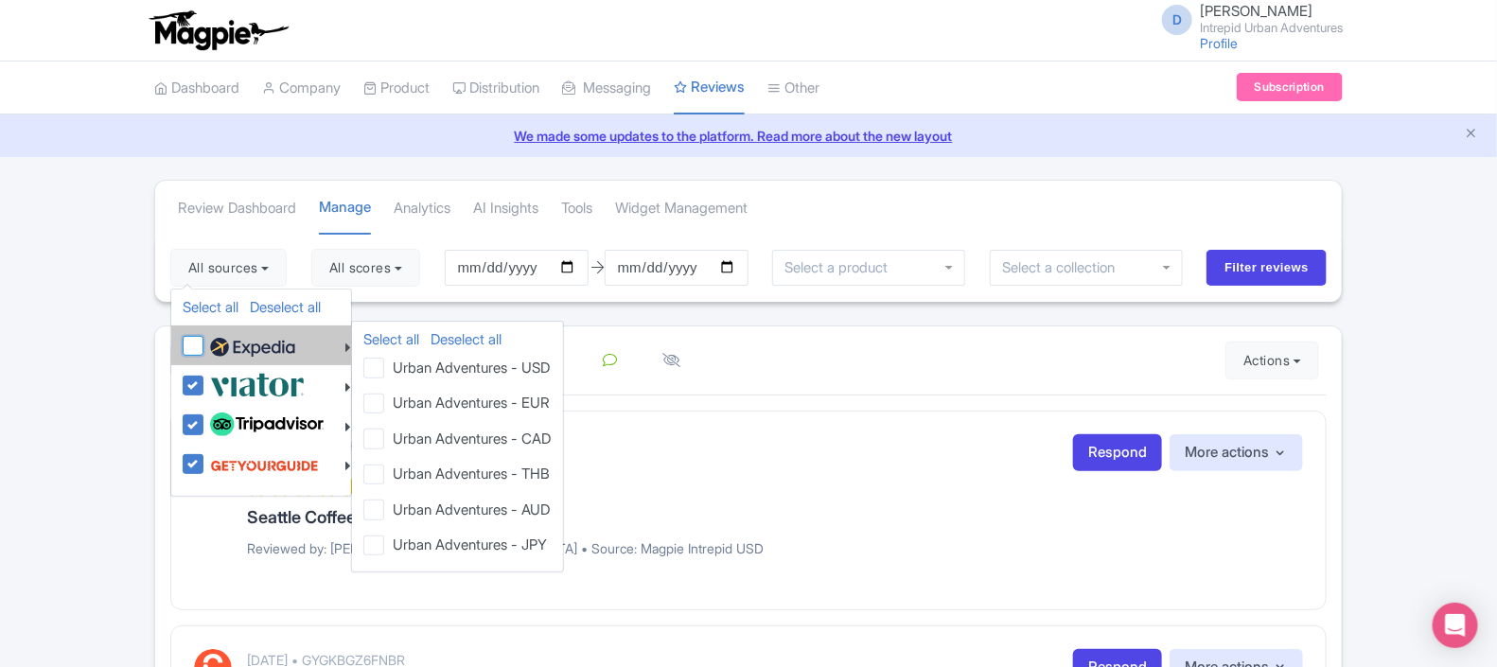
checkbox input "false"
click at [491, 407] on label "Urban Adventures - EUR" at bounding box center [468, 402] width 165 height 25
click at [398, 402] on input "Urban Adventures - EUR" at bounding box center [392, 396] width 12 height 12
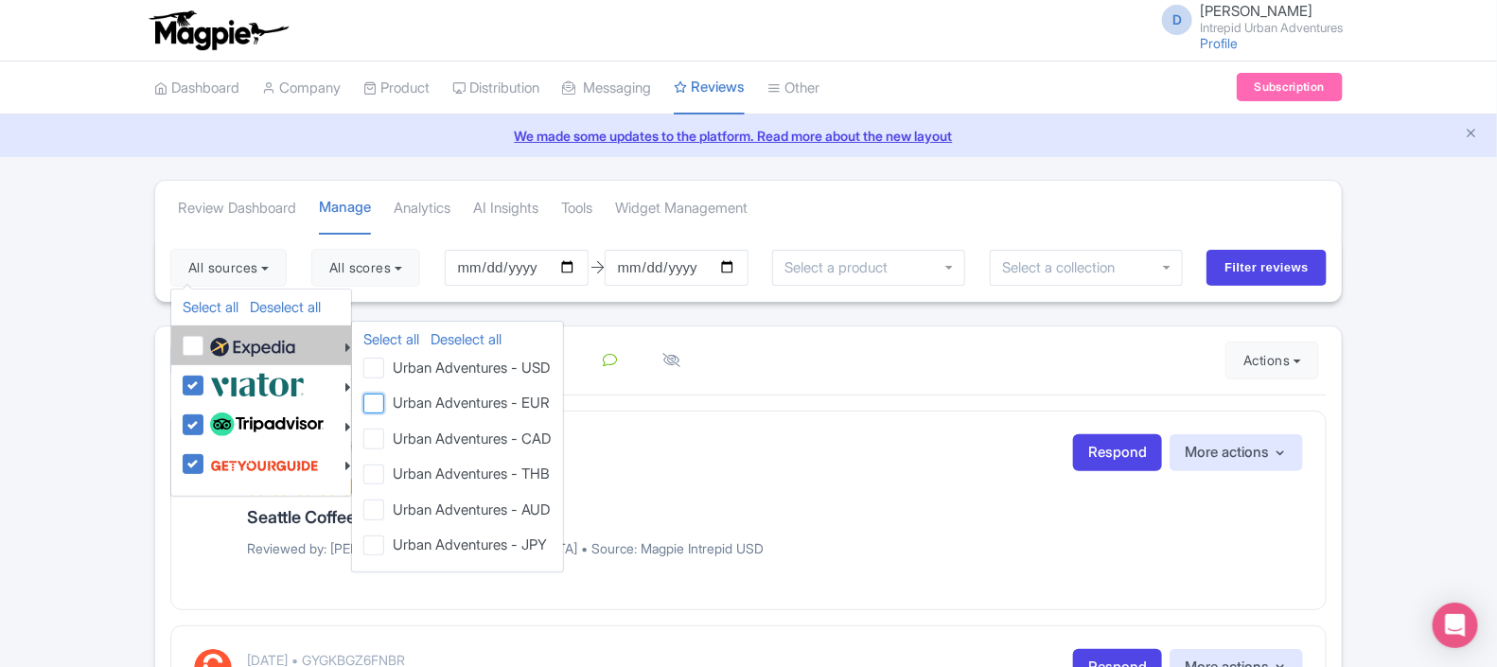
checkbox input "true"
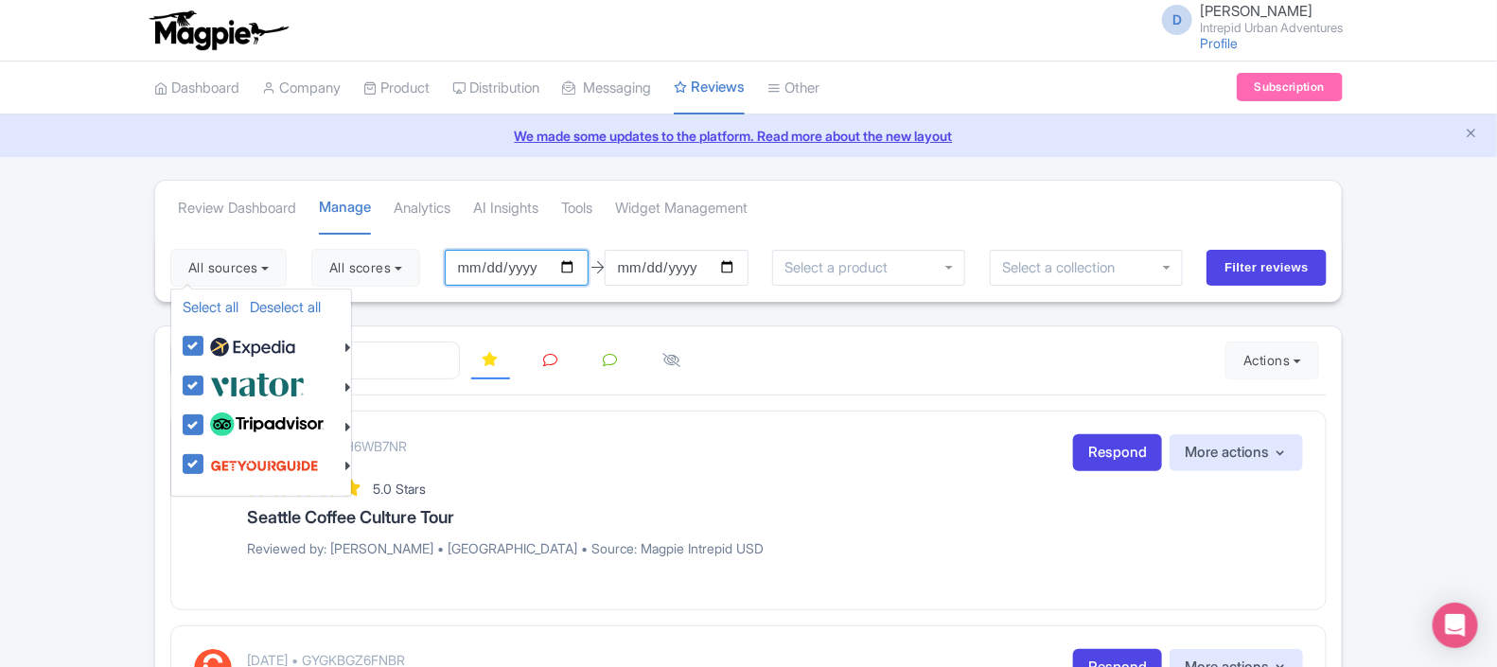
click at [578, 268] on input "2025-06-04" at bounding box center [517, 268] width 144 height 36
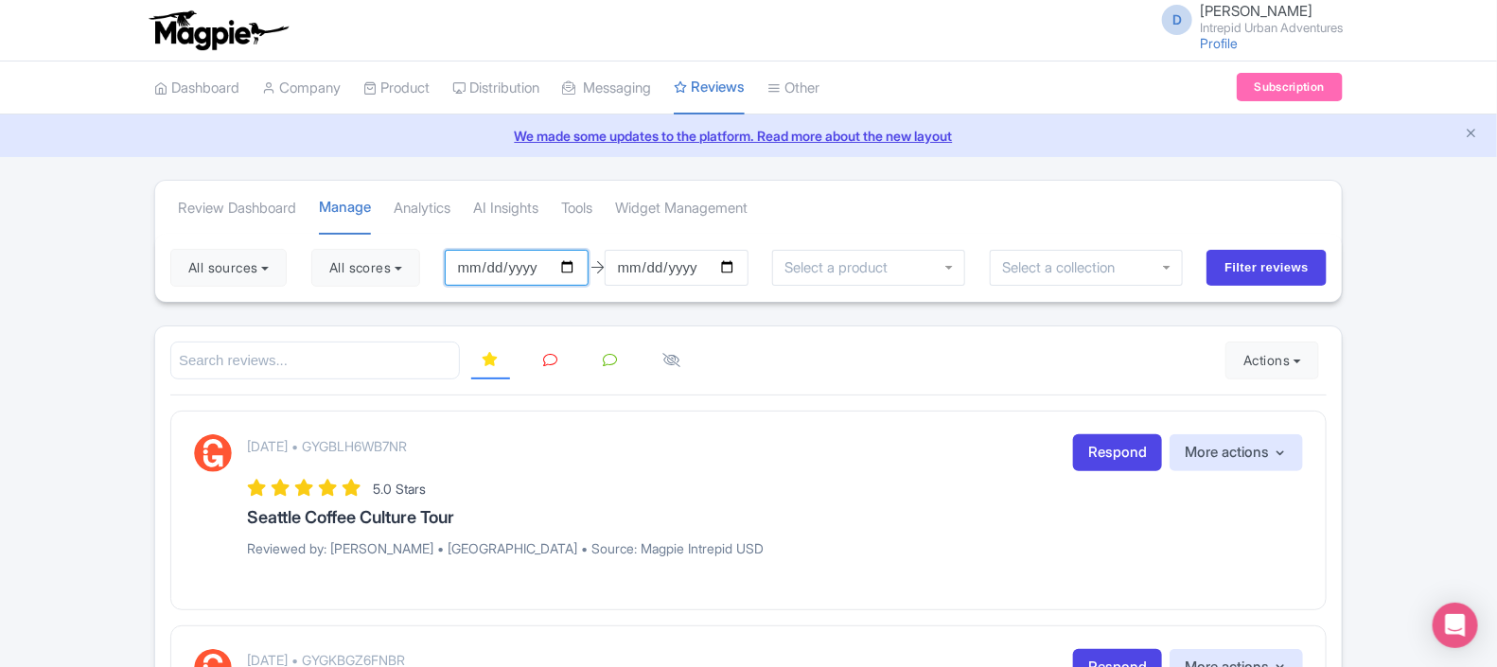
click at [573, 265] on input "2025-06-04" at bounding box center [517, 268] width 144 height 36
type input "[DATE]"
click at [679, 267] on input "2025-09-03" at bounding box center [677, 268] width 144 height 36
click at [631, 264] on input "2025-09-03" at bounding box center [677, 268] width 144 height 36
click at [734, 268] on input "2025-09-03" at bounding box center [677, 268] width 144 height 36
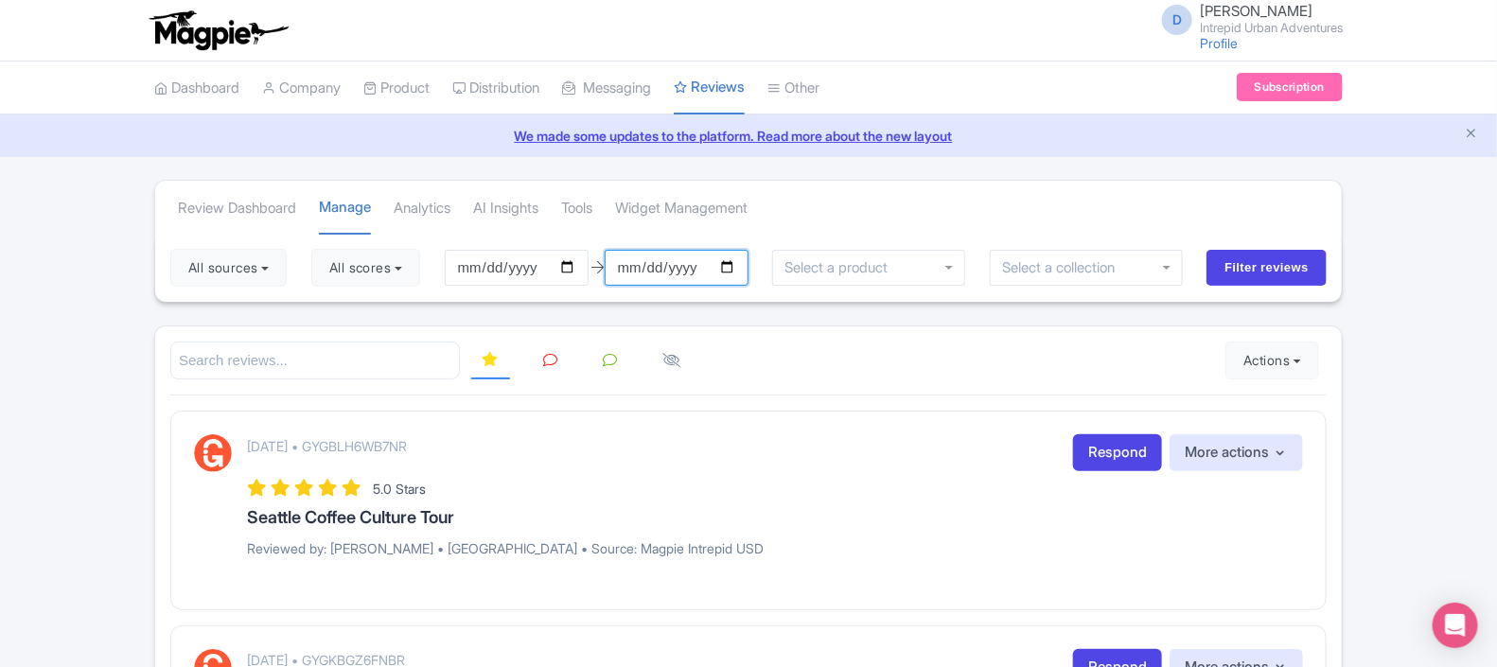
type input "2022-12-31"
click at [1290, 269] on input "Filter reviews" at bounding box center [1267, 268] width 120 height 36
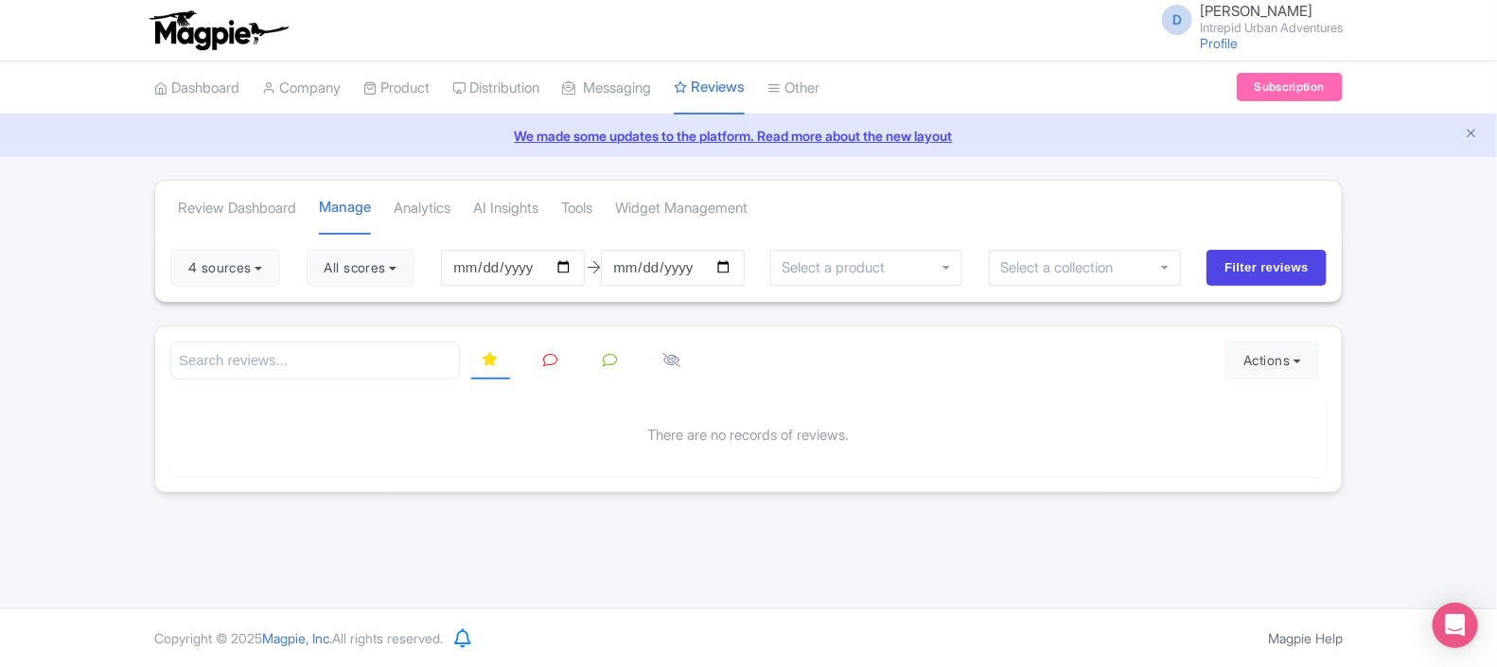
click at [369, 366] on input "search" at bounding box center [315, 361] width 290 height 39
click at [729, 266] on input "[DATE]" at bounding box center [673, 268] width 144 height 36
type input "2025-12-31"
click at [1268, 275] on input "Filter reviews" at bounding box center [1267, 268] width 120 height 36
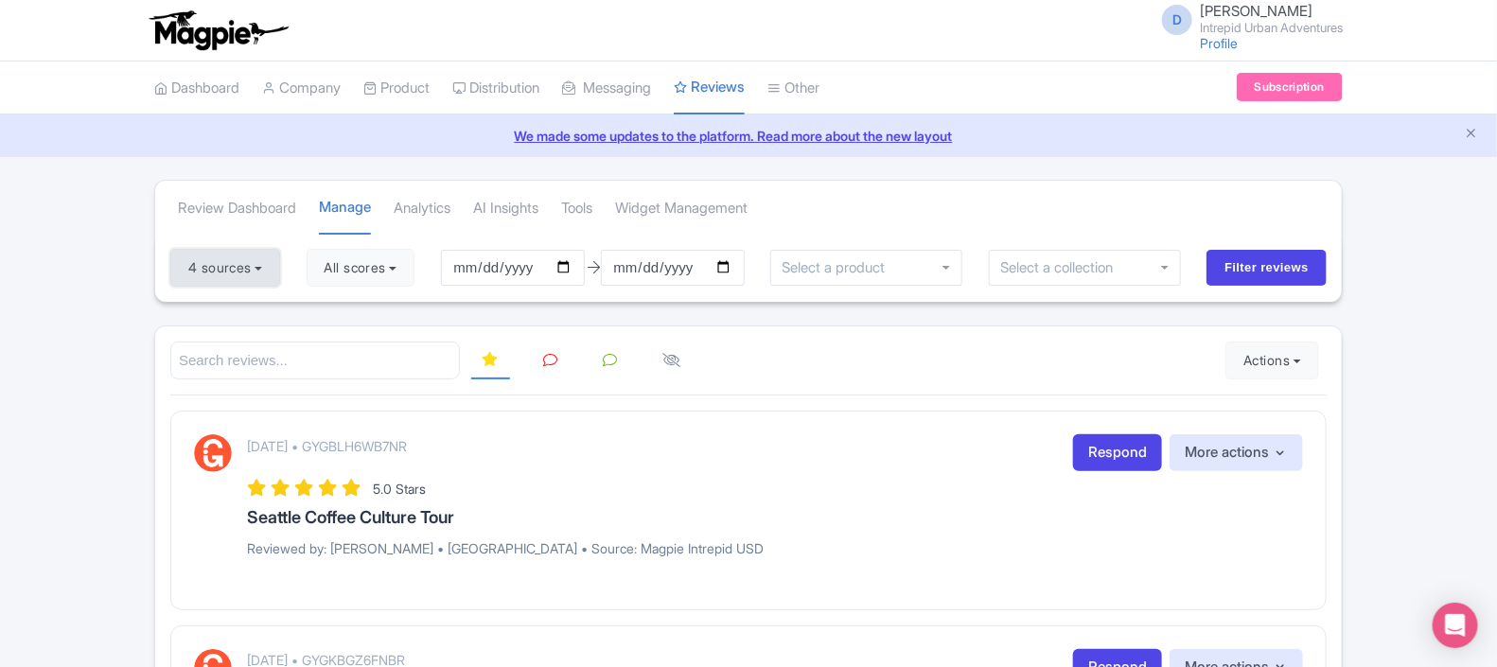
click at [239, 270] on button "4 sources" at bounding box center [225, 268] width 110 height 38
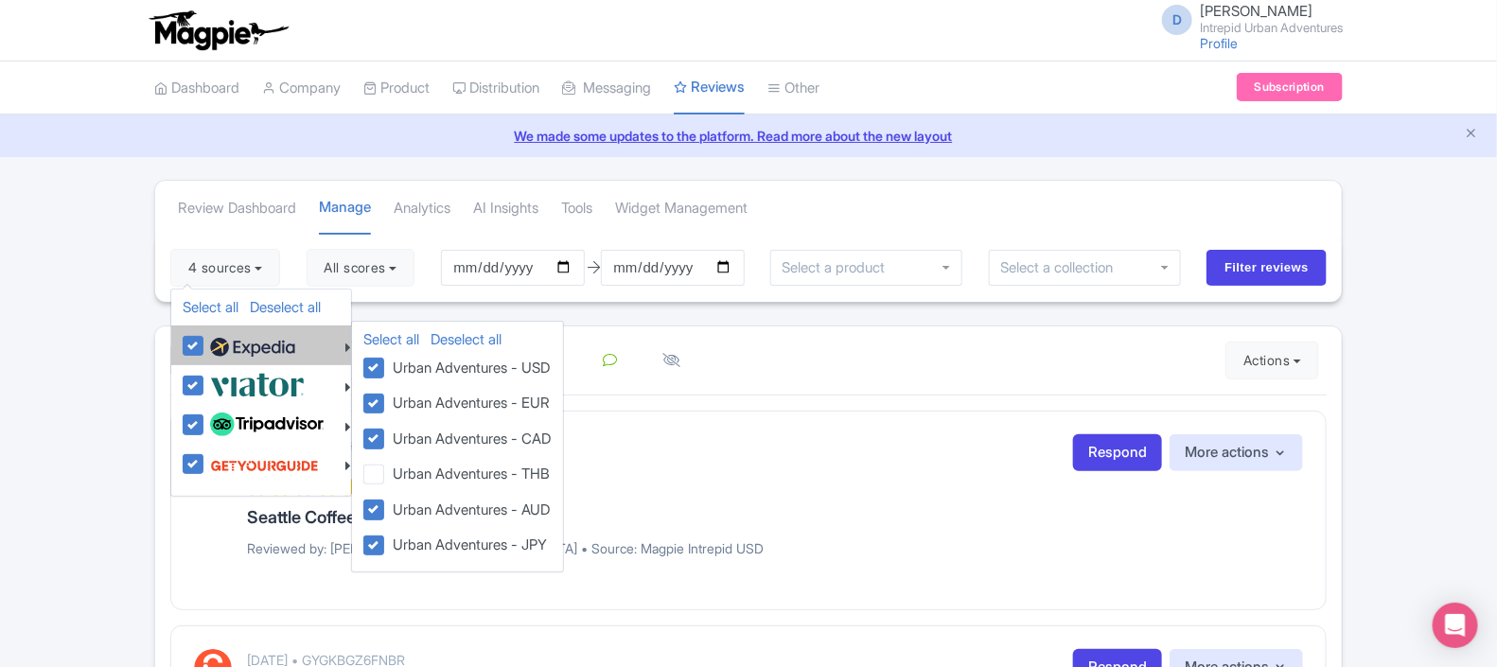
click at [253, 348] on img at bounding box center [252, 347] width 85 height 28
click at [218, 342] on input "checkbox" at bounding box center [211, 335] width 12 height 12
checkbox input "false"
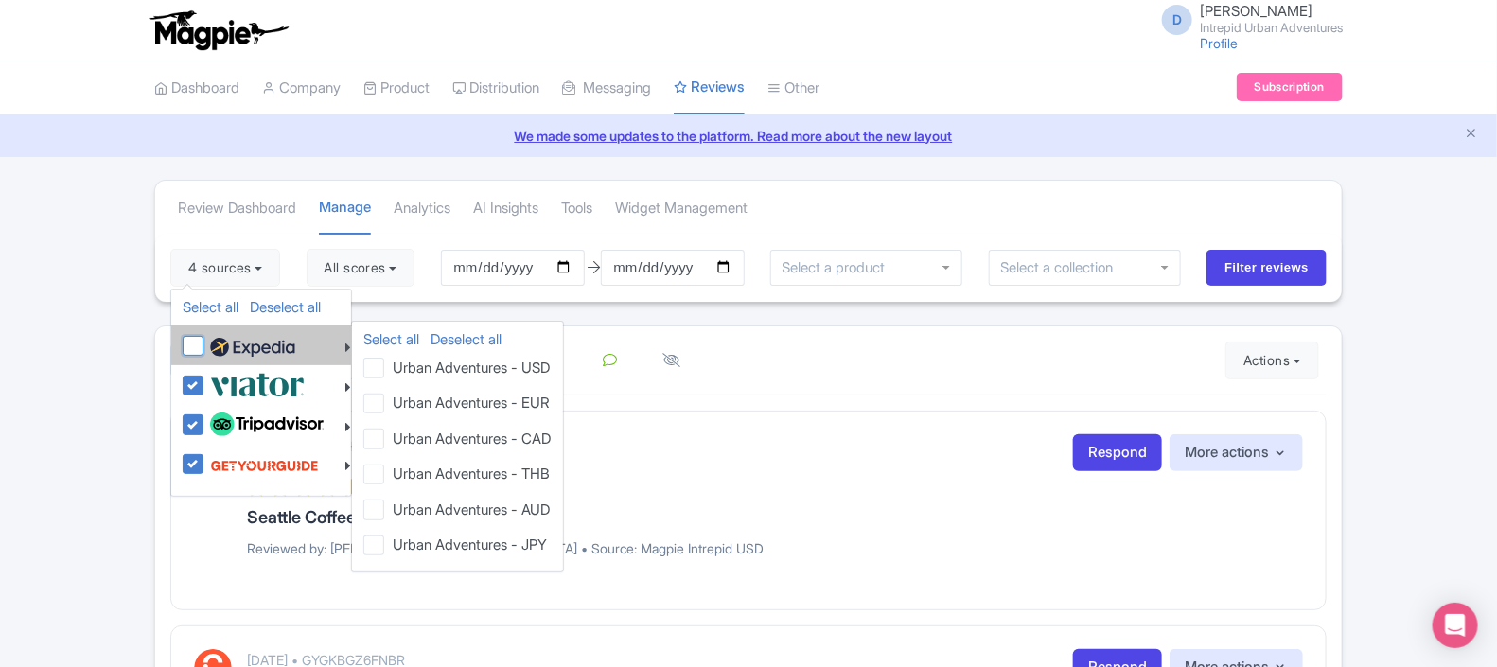
checkbox input "false"
click at [411, 398] on label "Urban Adventures - EUR" at bounding box center [468, 402] width 165 height 25
click at [398, 398] on input "Urban Adventures - EUR" at bounding box center [392, 396] width 12 height 12
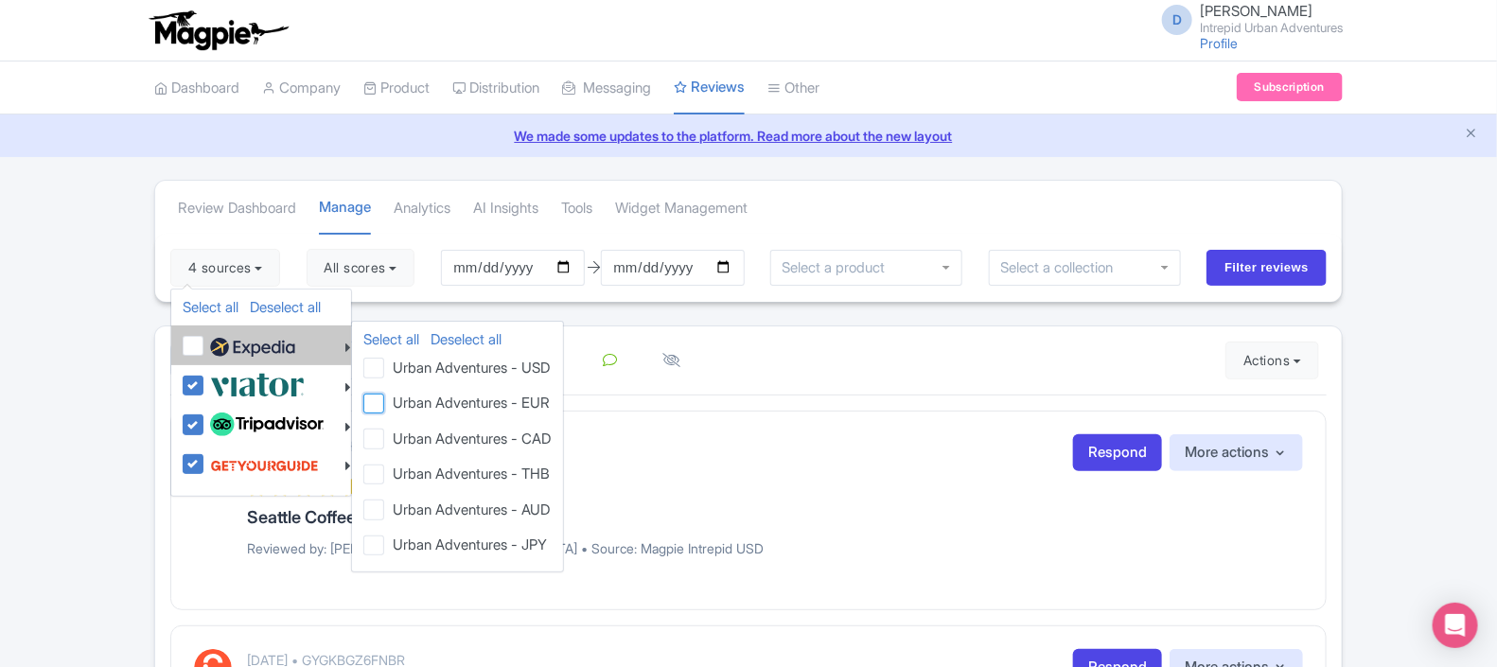
checkbox input "true"
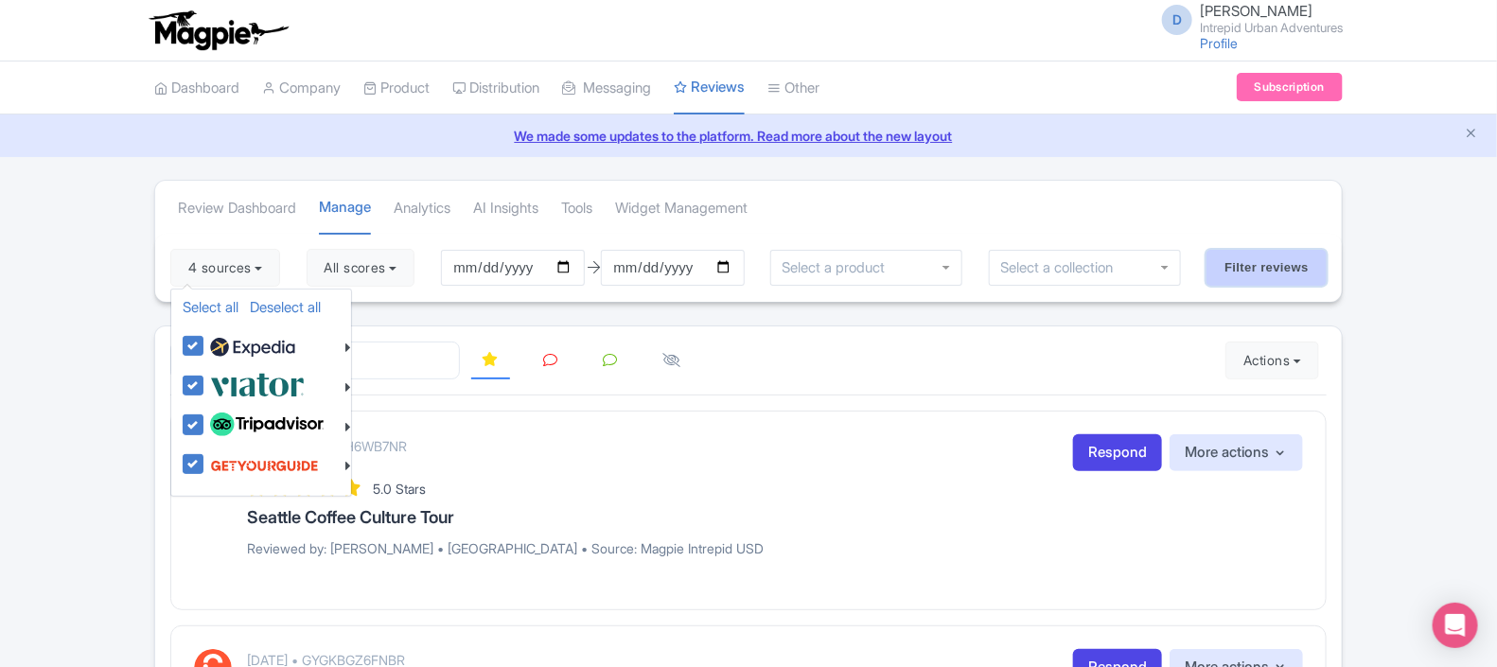
click at [1243, 267] on input "Filter reviews" at bounding box center [1267, 268] width 120 height 36
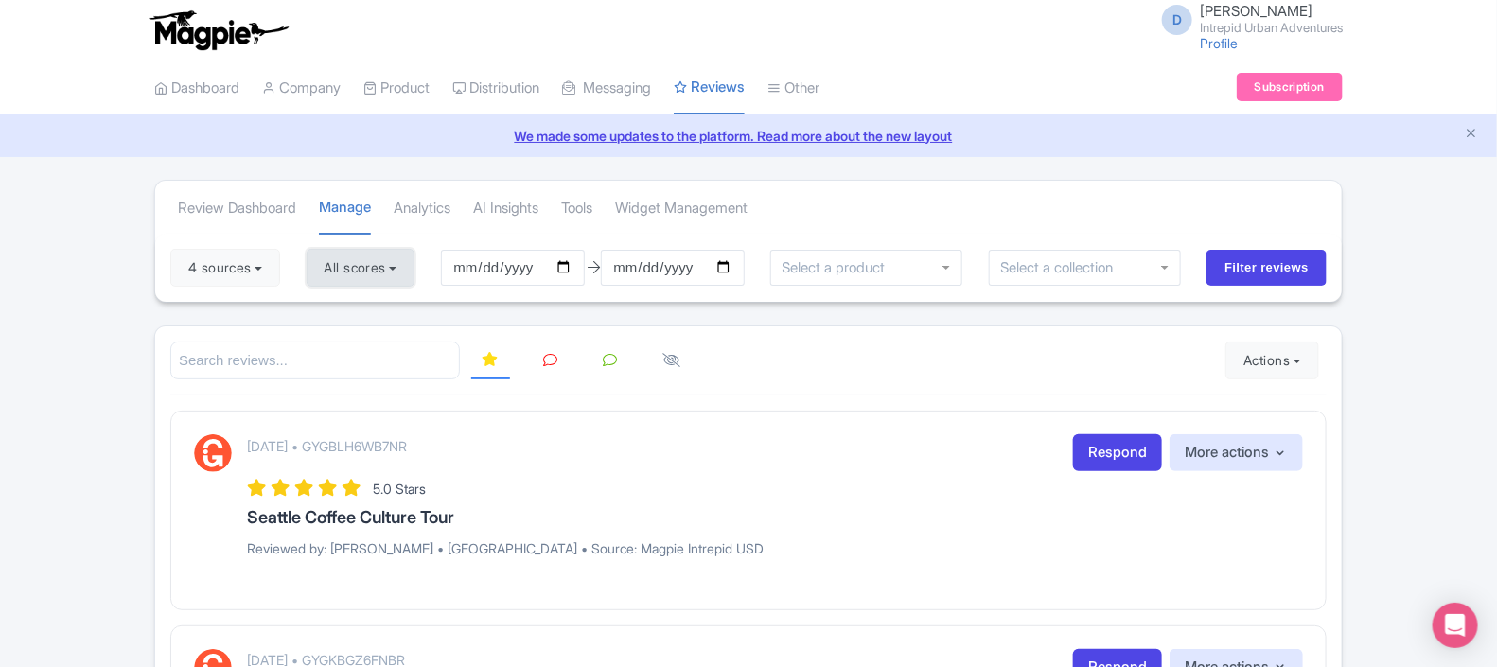
click at [360, 279] on button "All scores" at bounding box center [361, 268] width 109 height 38
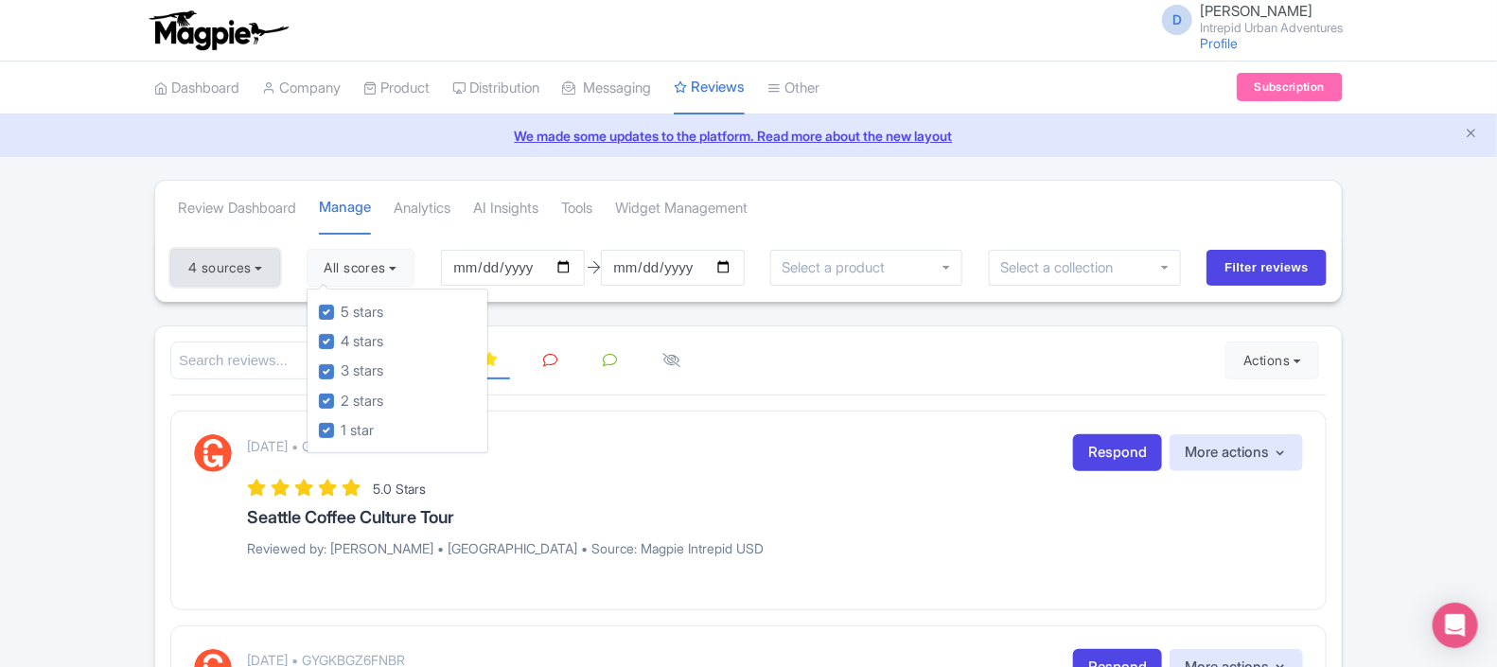
click at [252, 265] on button "4 sources" at bounding box center [225, 268] width 110 height 38
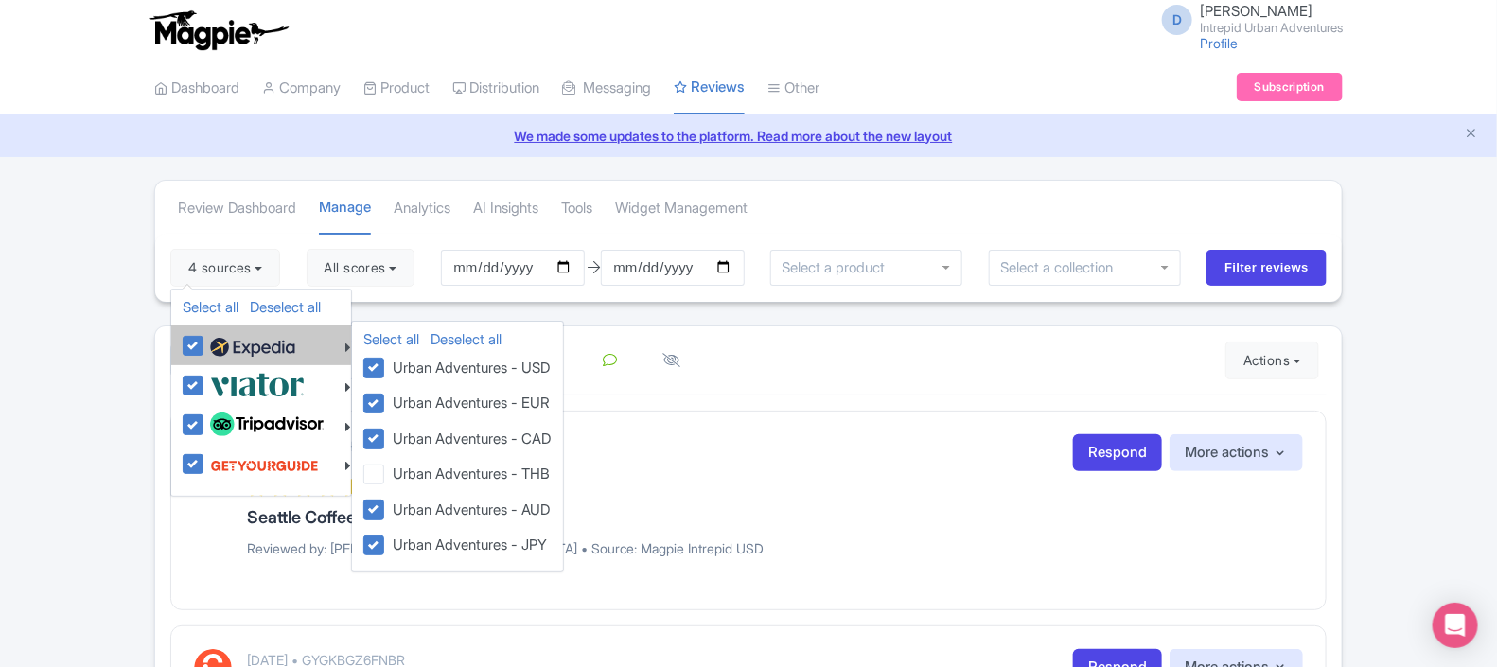
click at [246, 341] on img at bounding box center [252, 347] width 85 height 28
click at [218, 341] on input "checkbox" at bounding box center [211, 335] width 12 height 12
checkbox input "false"
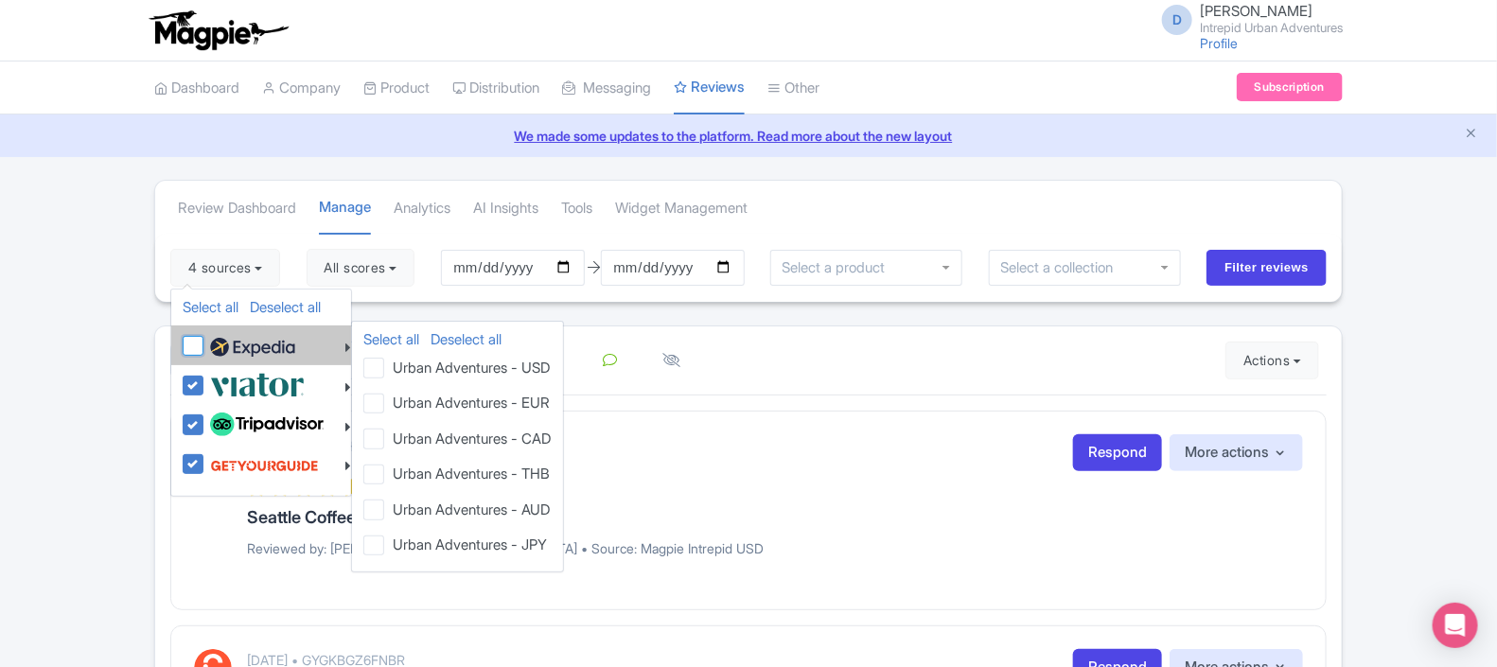
checkbox input "false"
click at [270, 344] on img at bounding box center [252, 347] width 85 height 28
click at [218, 342] on input "checkbox" at bounding box center [211, 335] width 12 height 12
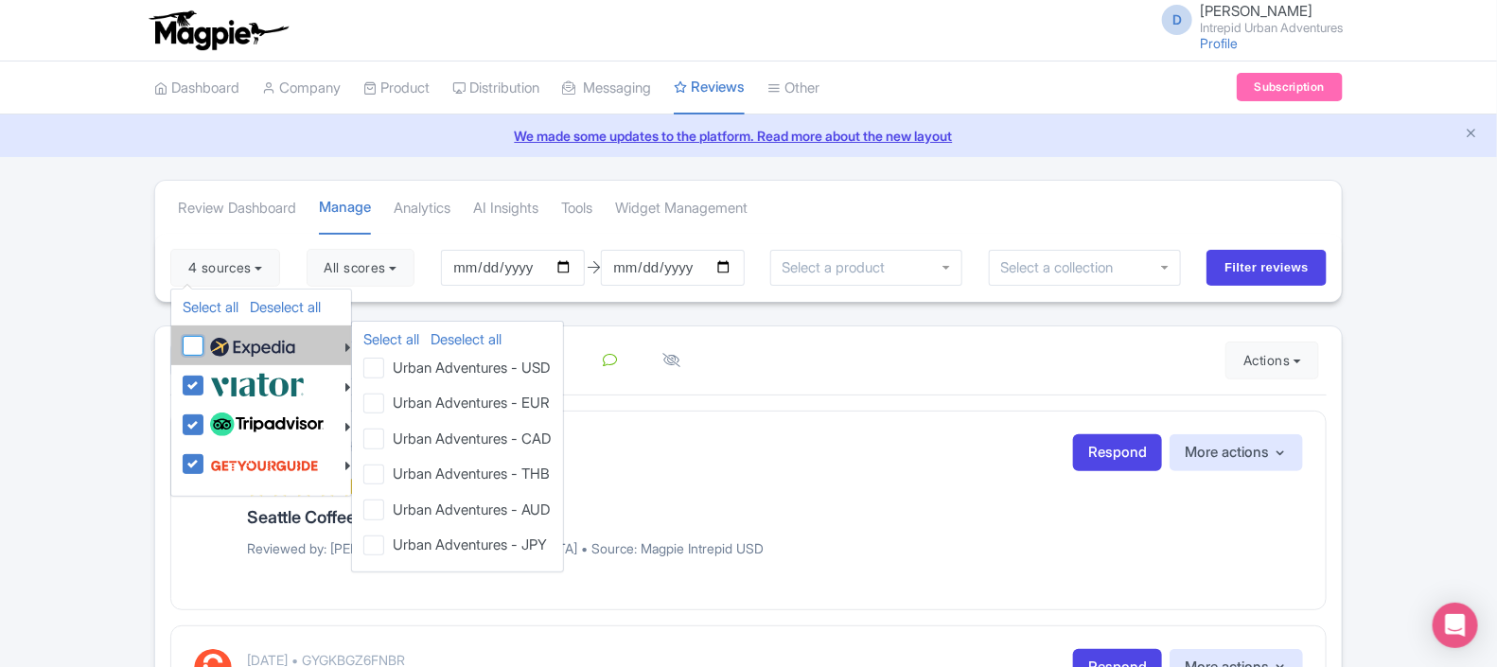
checkbox input "true"
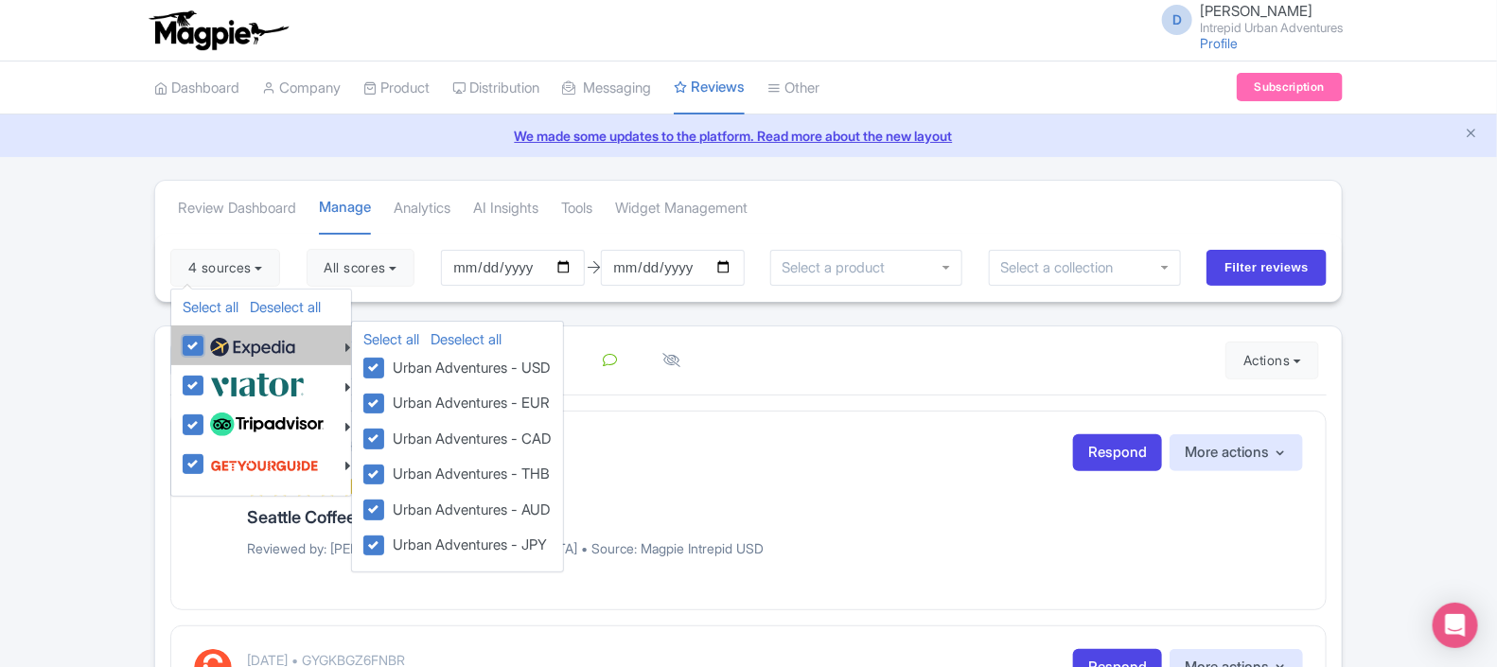
checkbox input "true"
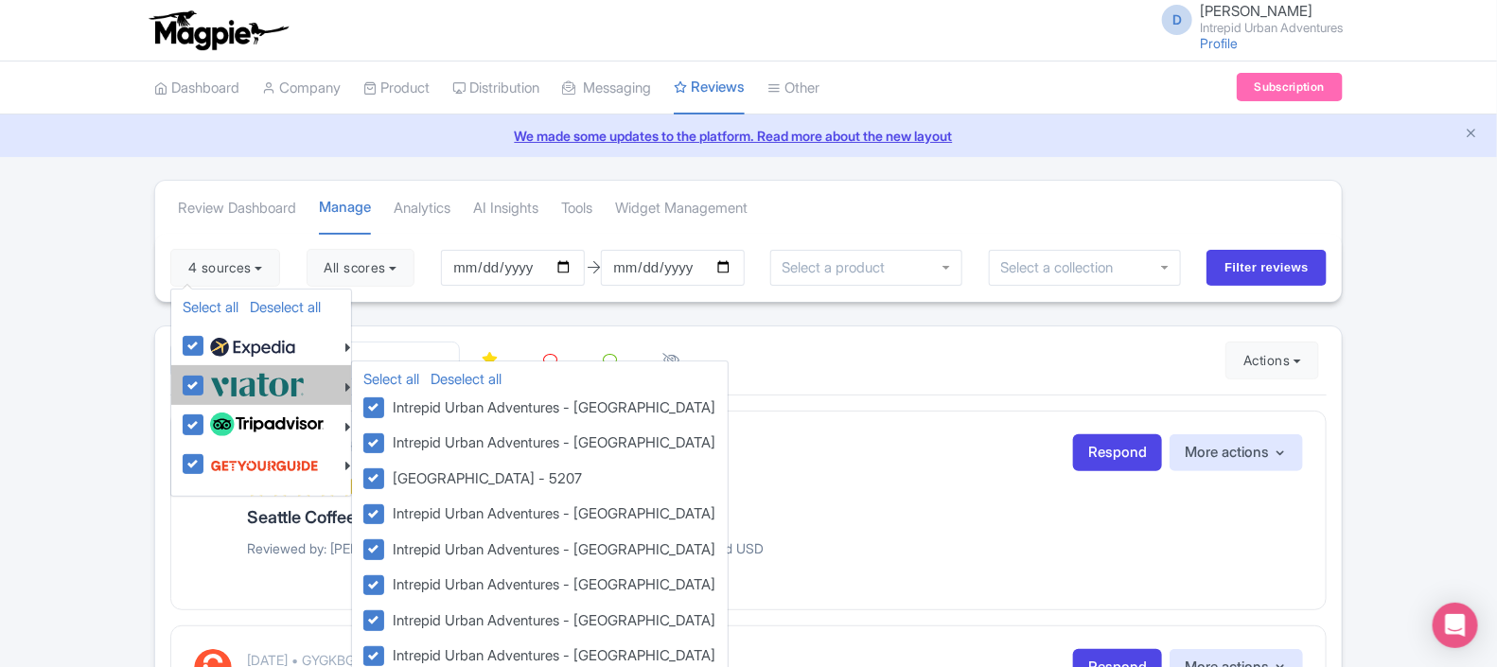
click at [296, 398] on img at bounding box center [257, 384] width 95 height 31
click at [218, 381] on input "checkbox" at bounding box center [211, 375] width 12 height 12
checkbox input "false"
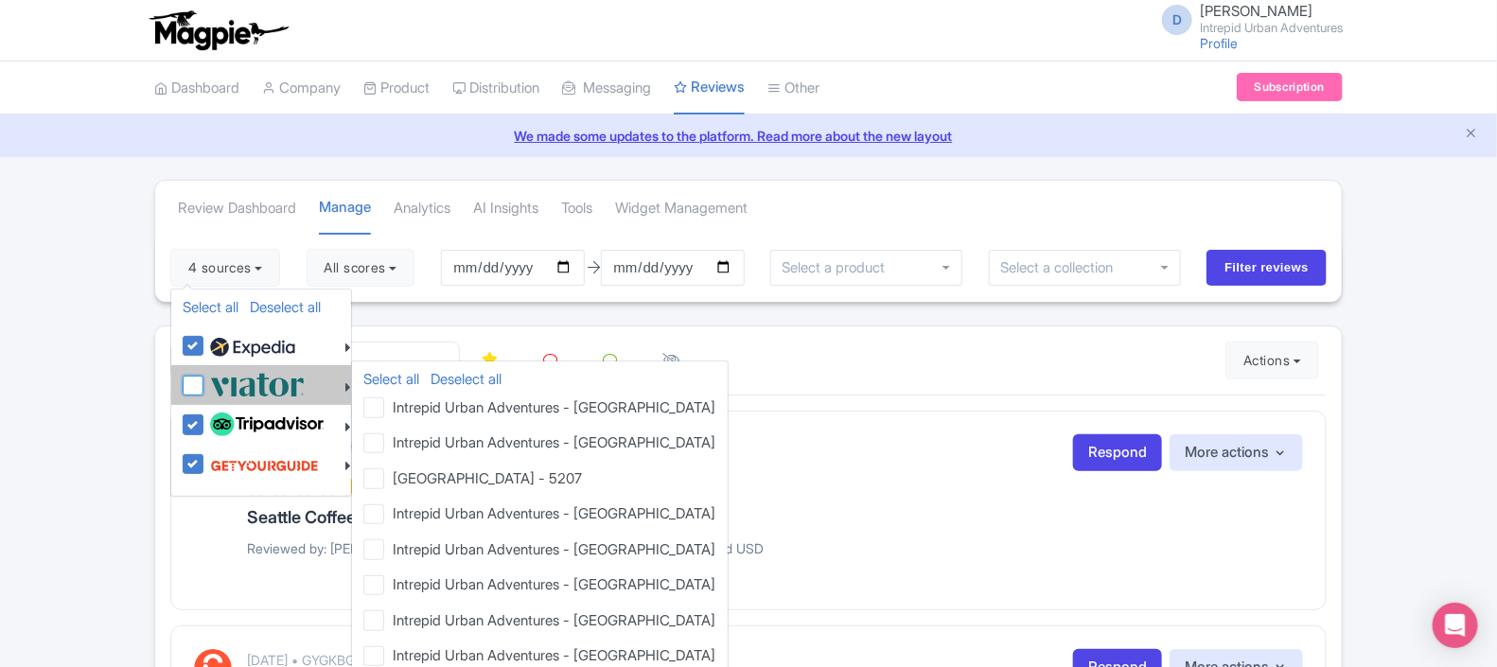
checkbox input "false"
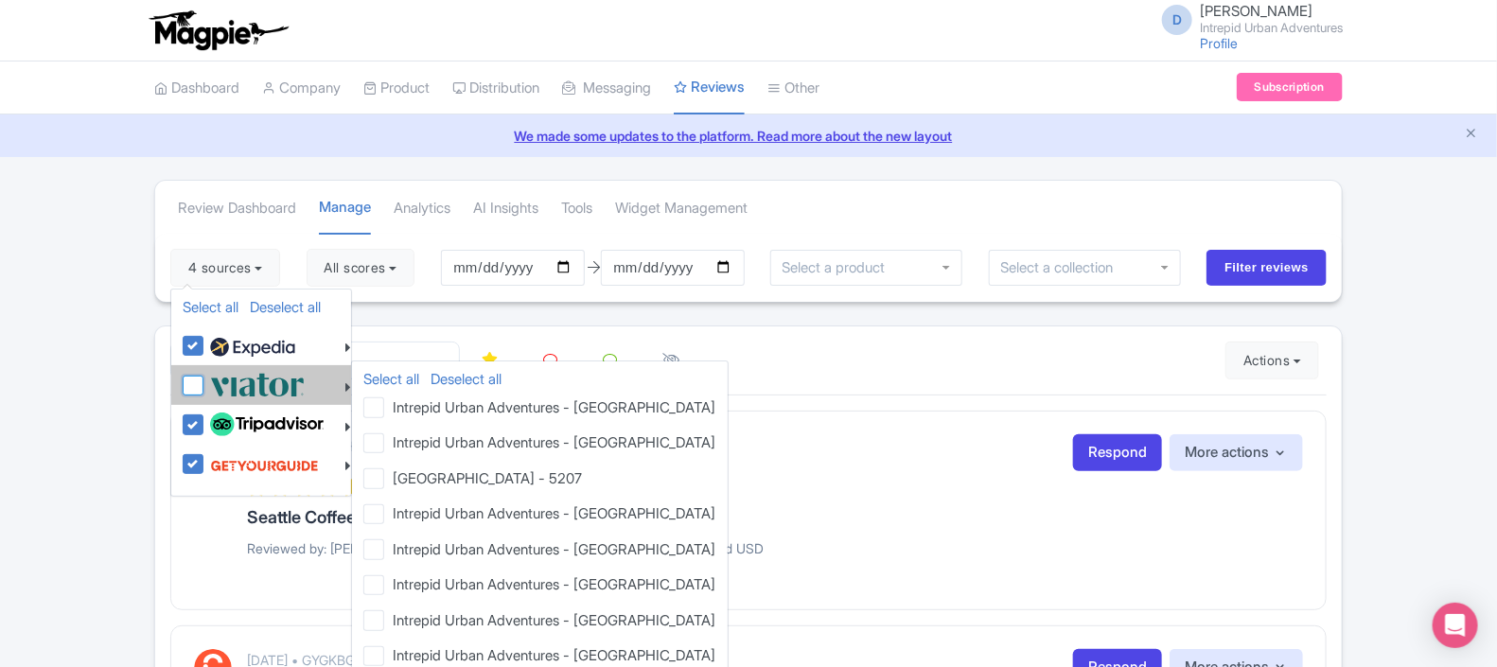
checkbox input "false"
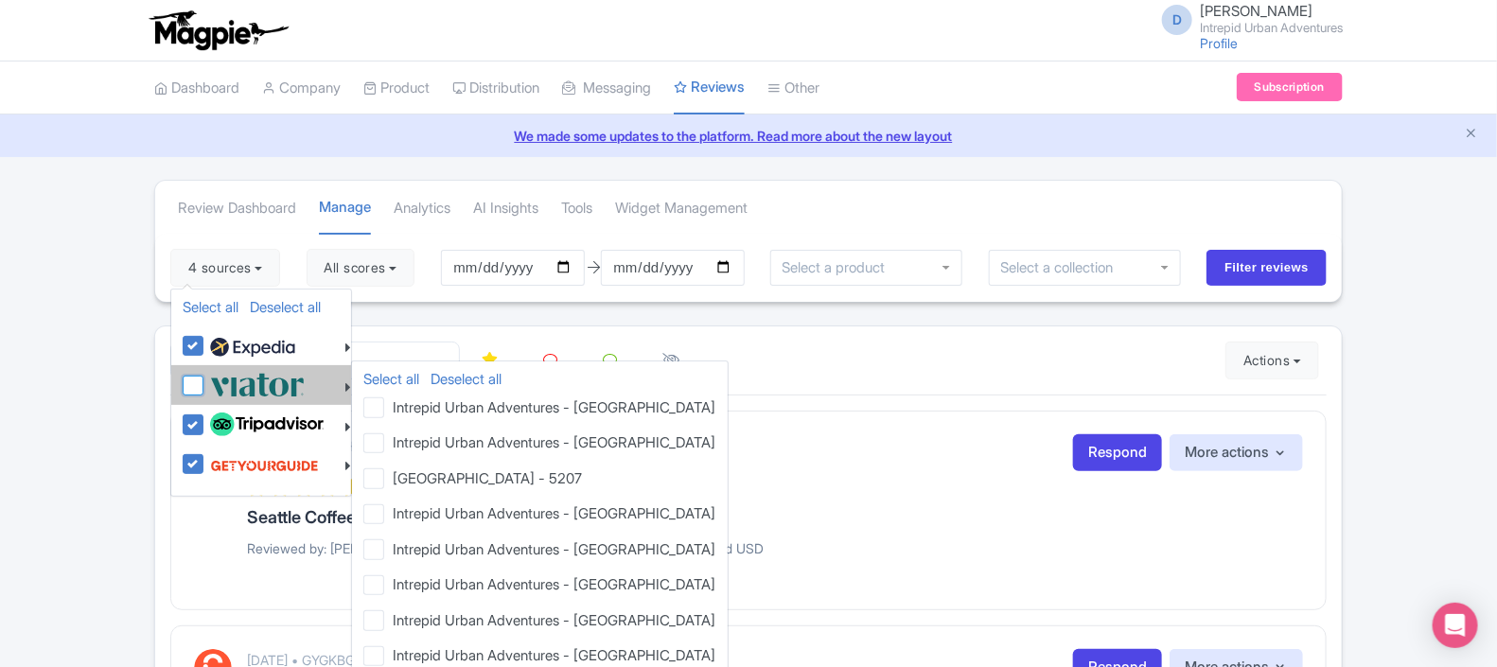
checkbox input "false"
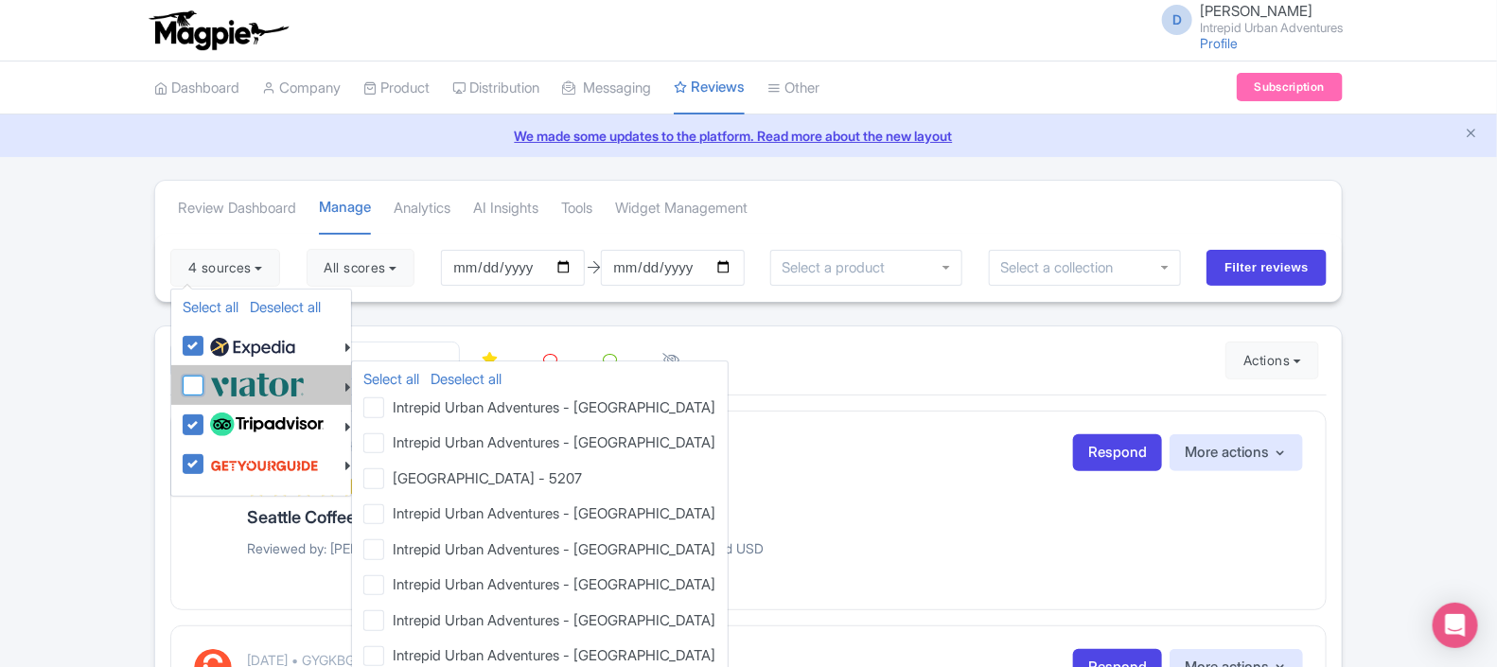
checkbox input "false"
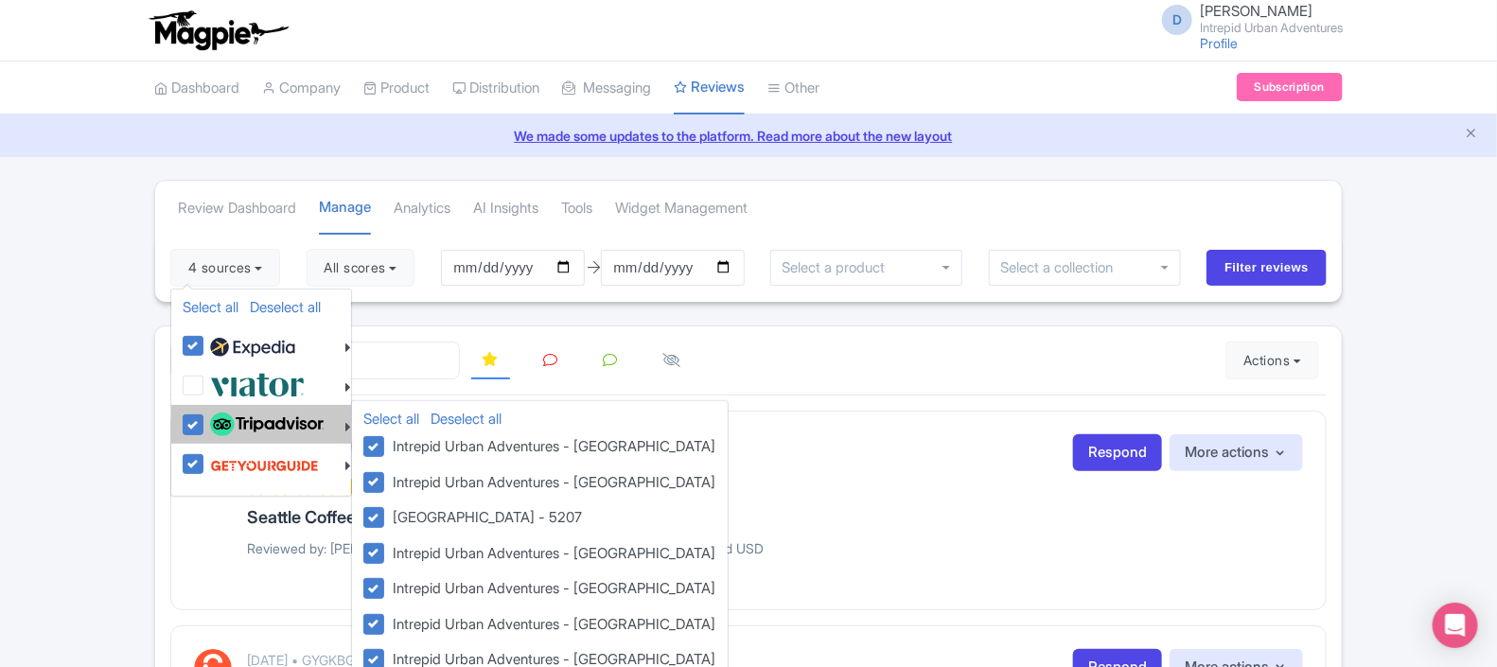
click at [294, 421] on img at bounding box center [267, 425] width 114 height 25
click at [218, 421] on input "checkbox" at bounding box center [211, 415] width 12 height 12
checkbox input "false"
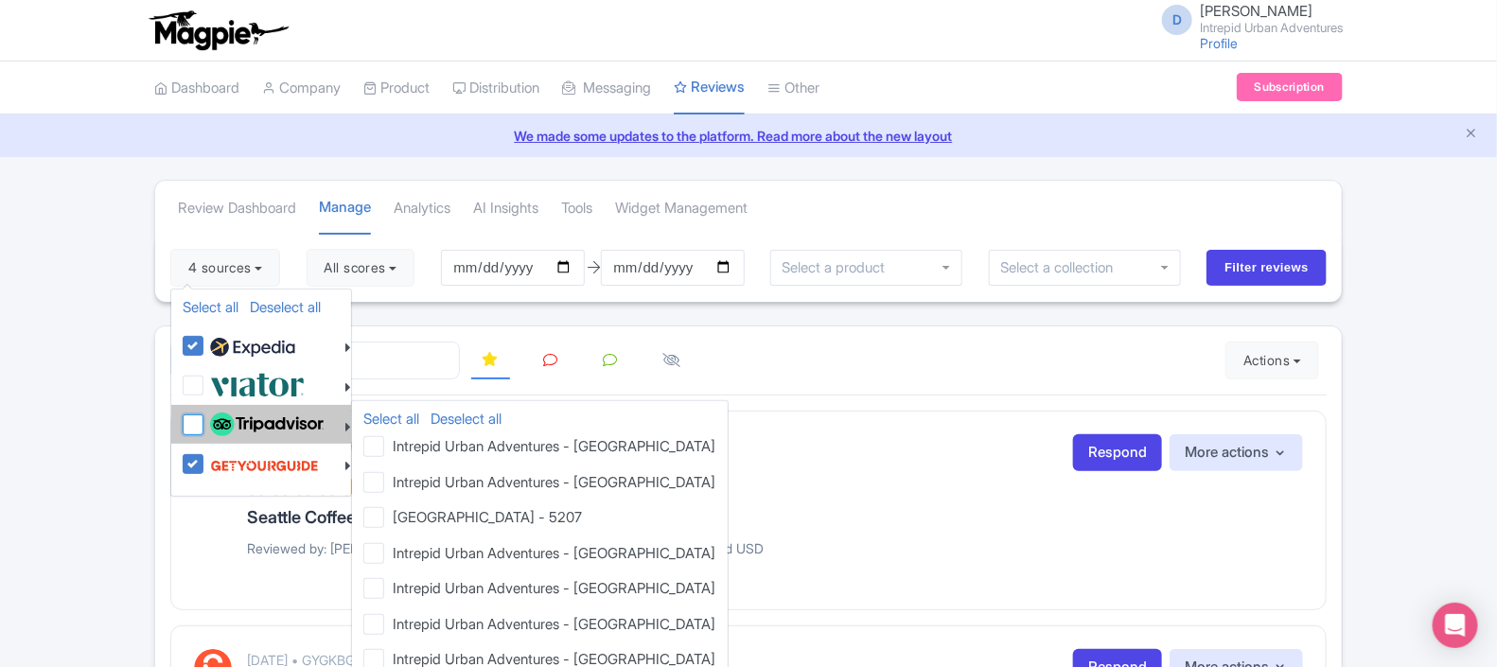
checkbox input "false"
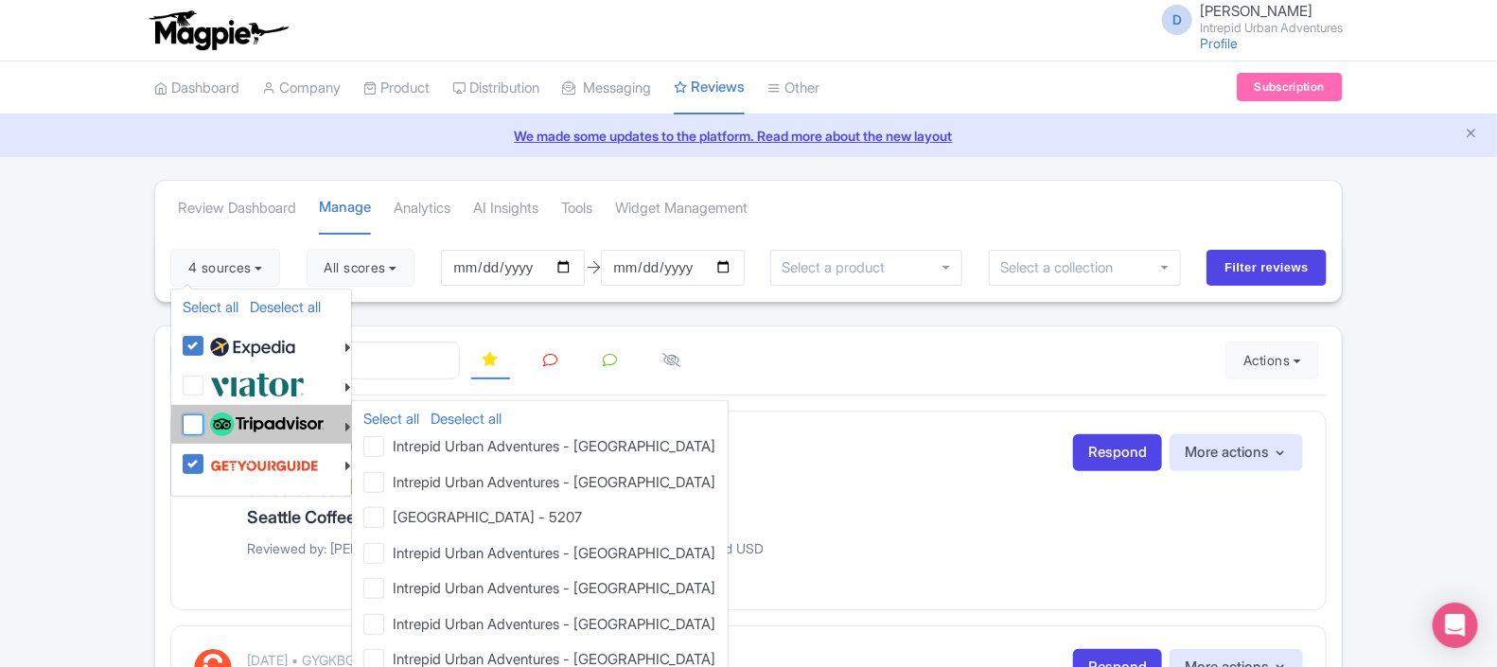
checkbox input "false"
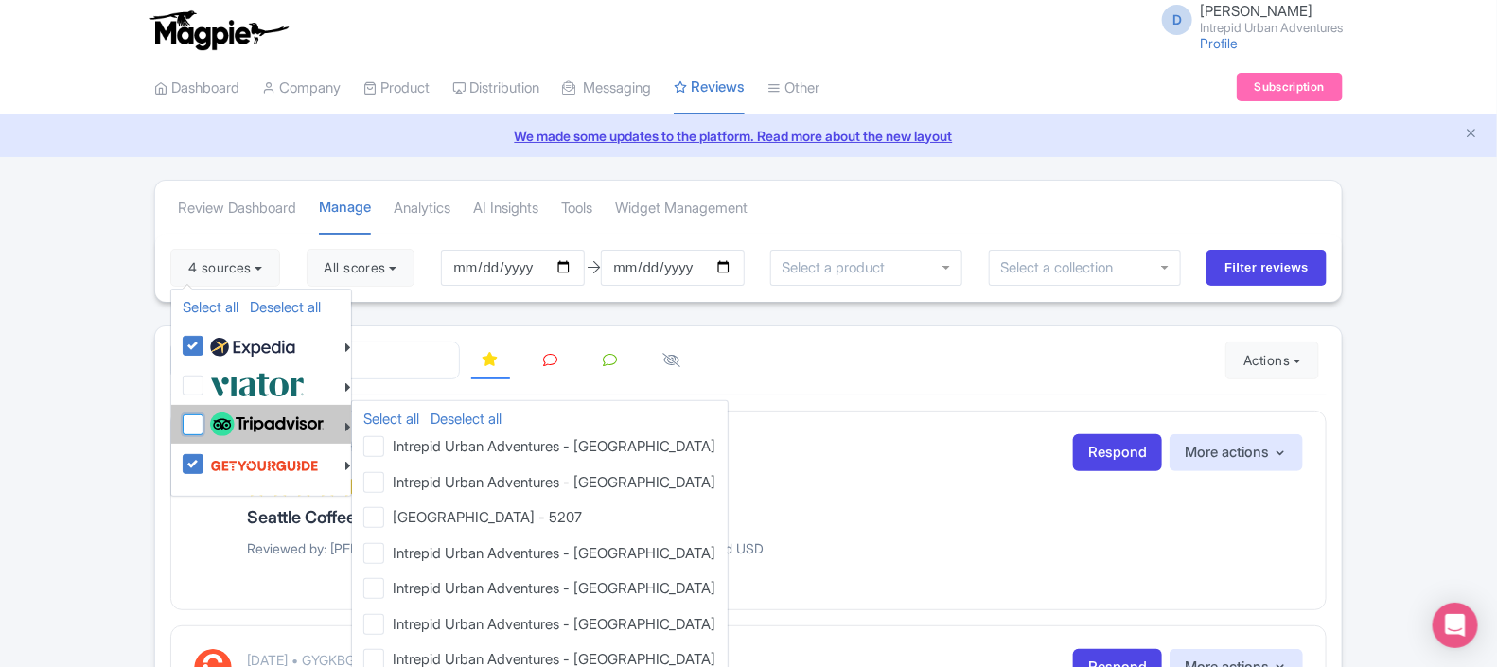
checkbox input "false"
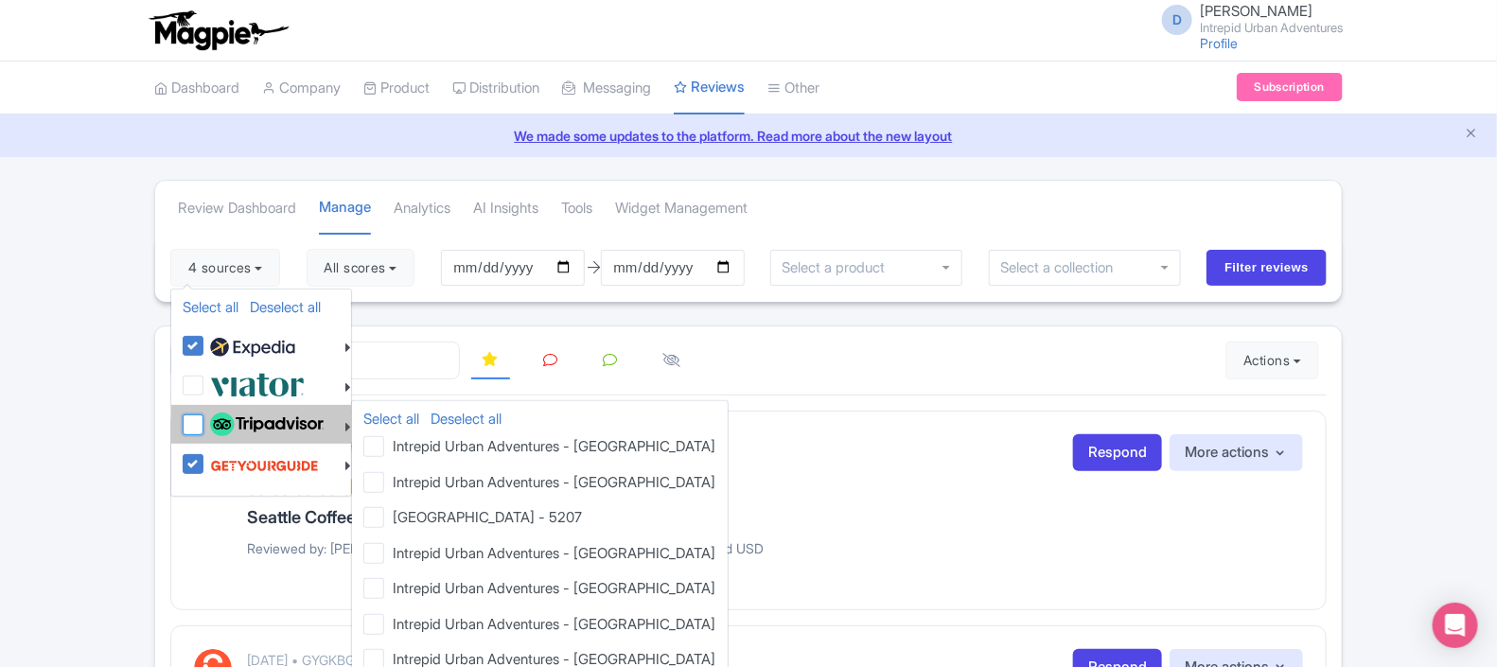
checkbox input "false"
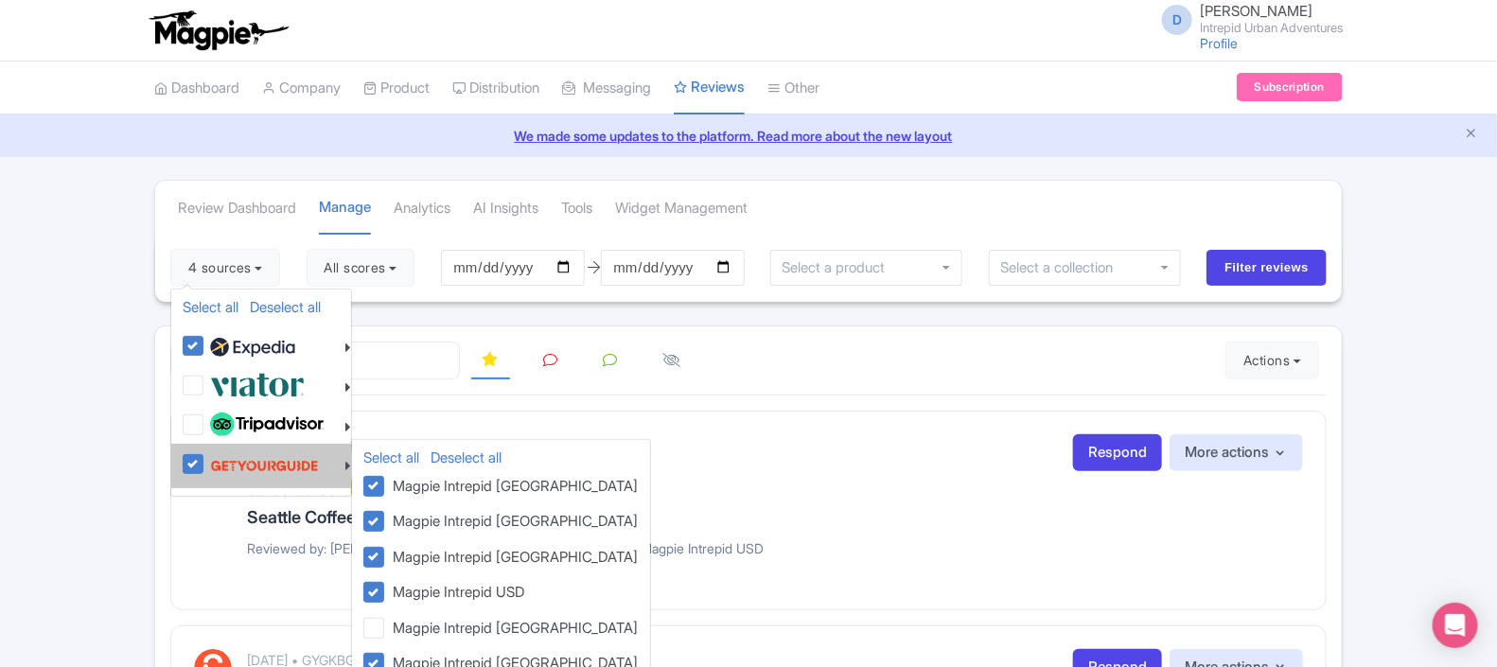
click at [295, 445] on li "Select all Deselect all Magpie Intrepid Africa Magpie Intrepid Thailand Magpie …" at bounding box center [261, 466] width 180 height 44
click at [301, 471] on img at bounding box center [264, 466] width 109 height 36
click at [218, 460] on input "checkbox" at bounding box center [211, 454] width 12 height 12
checkbox input "false"
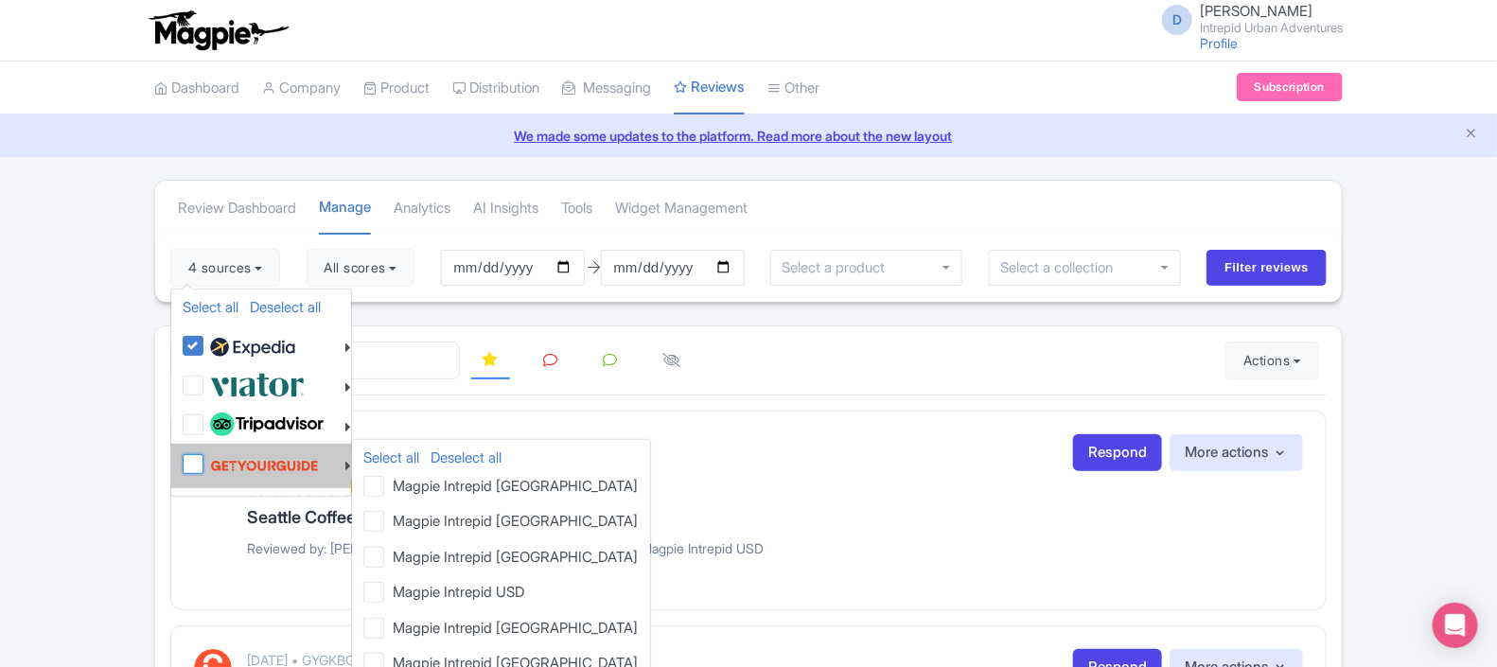
checkbox input "false"
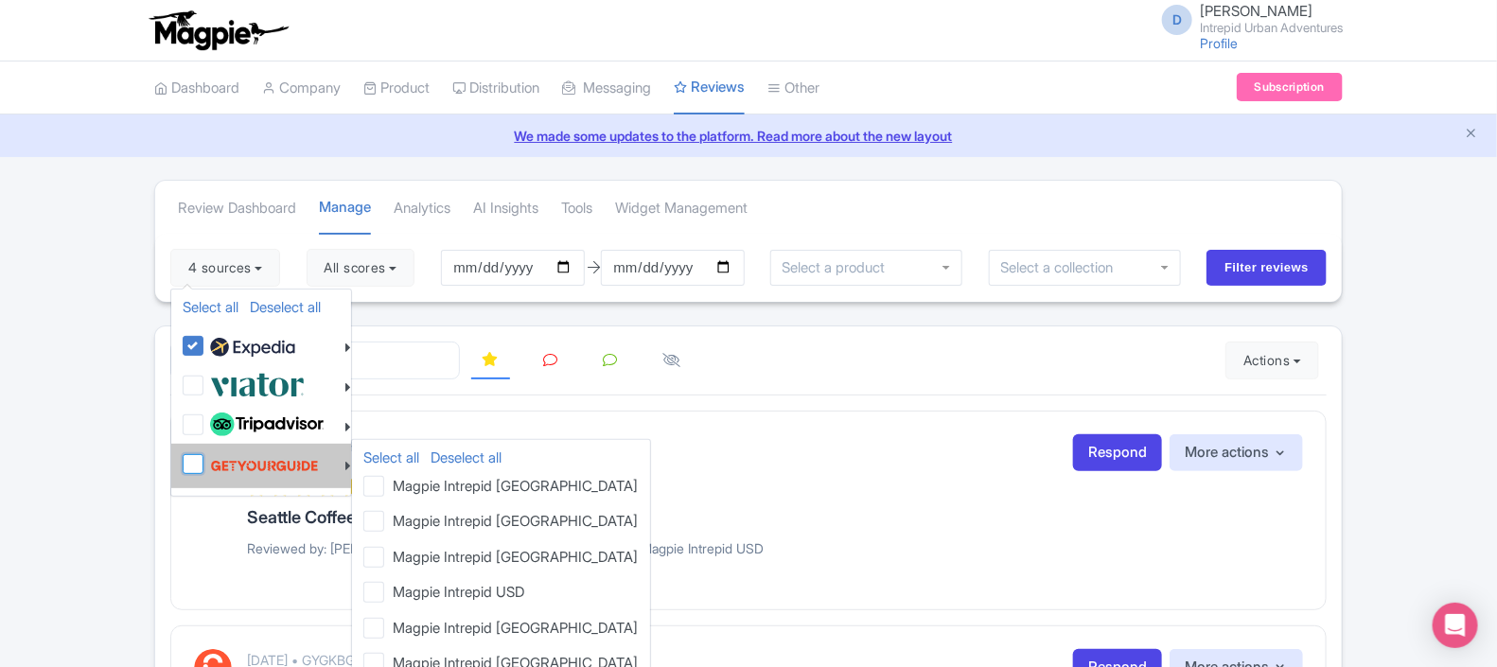
checkbox input "false"
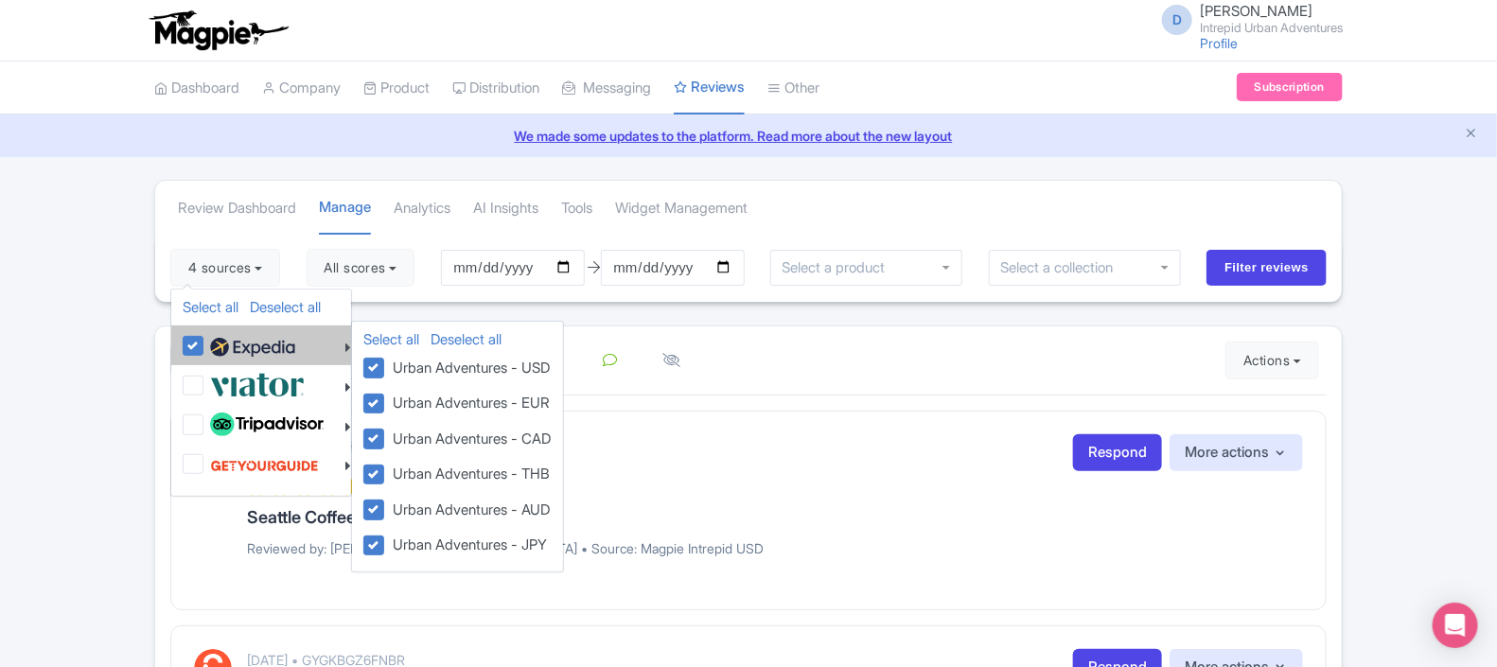
click at [426, 371] on label "Urban Adventures - USD" at bounding box center [468, 367] width 165 height 25
click at [398, 367] on input "Urban Adventures - USD" at bounding box center [392, 361] width 12 height 12
checkbox input "false"
click at [425, 438] on label "Urban Adventures - CAD" at bounding box center [469, 438] width 166 height 25
click at [398, 438] on input "Urban Adventures - CAD" at bounding box center [392, 432] width 12 height 12
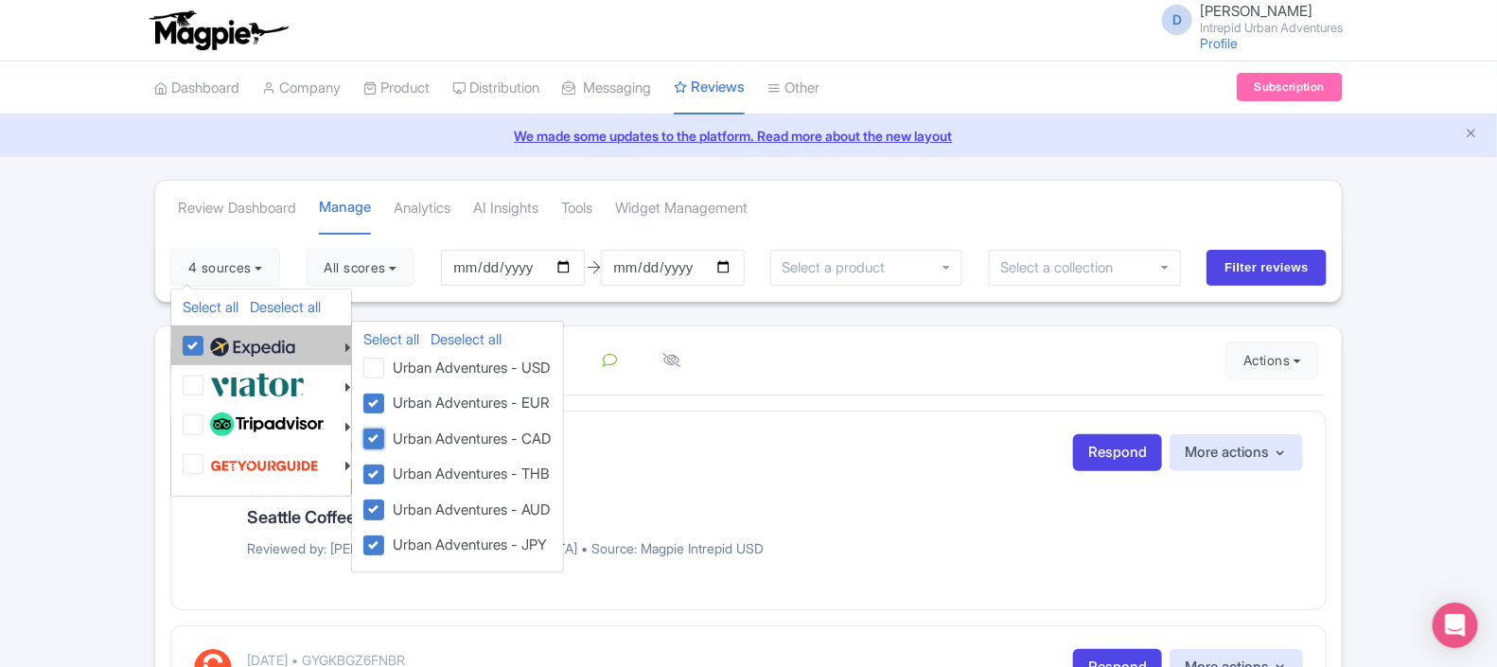
checkbox input "false"
click at [435, 483] on label "Urban Adventures - THB" at bounding box center [468, 473] width 165 height 25
click at [398, 473] on input "Urban Adventures - THB" at bounding box center [392, 467] width 12 height 12
checkbox input "false"
click at [443, 523] on li "Urban Adventures - AUD" at bounding box center [457, 511] width 211 height 36
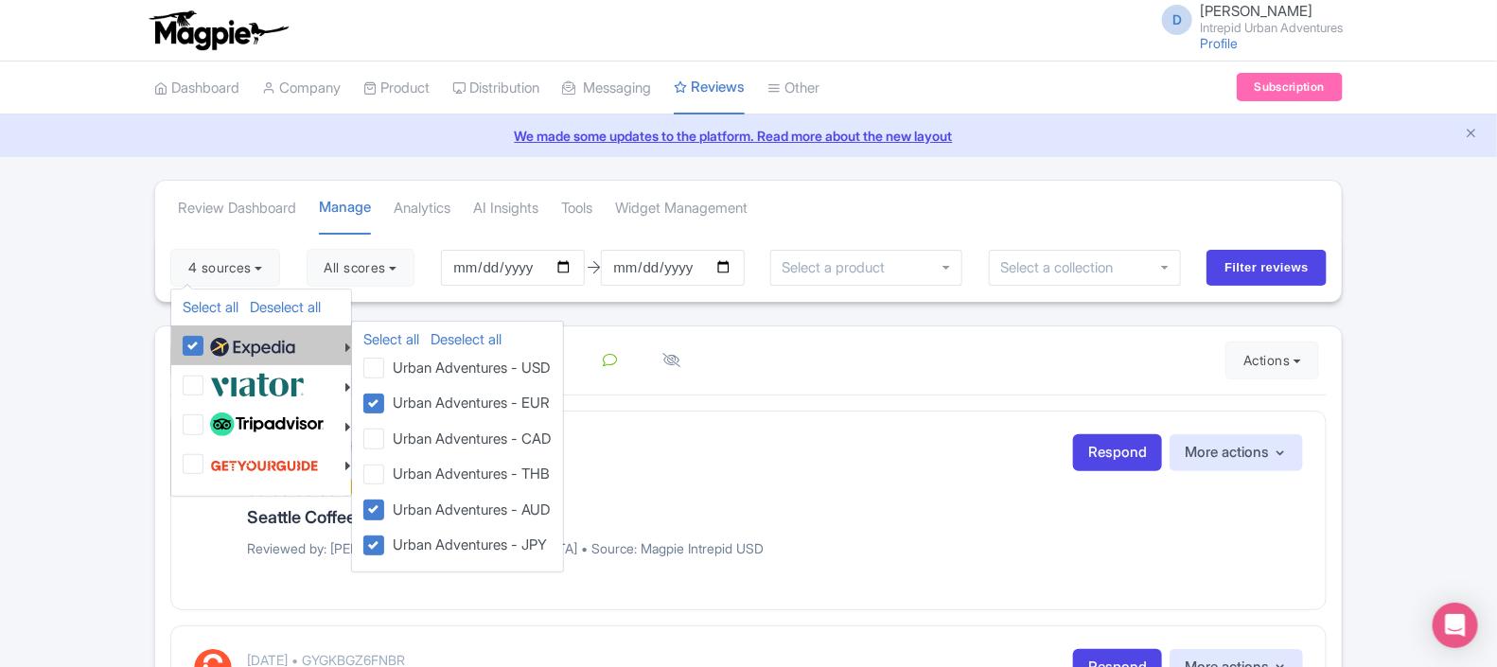
click at [446, 541] on label "Urban Adventures - JPY" at bounding box center [467, 544] width 162 height 25
click at [398, 541] on input "Urban Adventures - JPY" at bounding box center [392, 538] width 12 height 12
checkbox input "false"
click at [432, 506] on label "Urban Adventures - AUD" at bounding box center [468, 509] width 165 height 25
click at [398, 506] on input "Urban Adventures - AUD" at bounding box center [392, 503] width 12 height 12
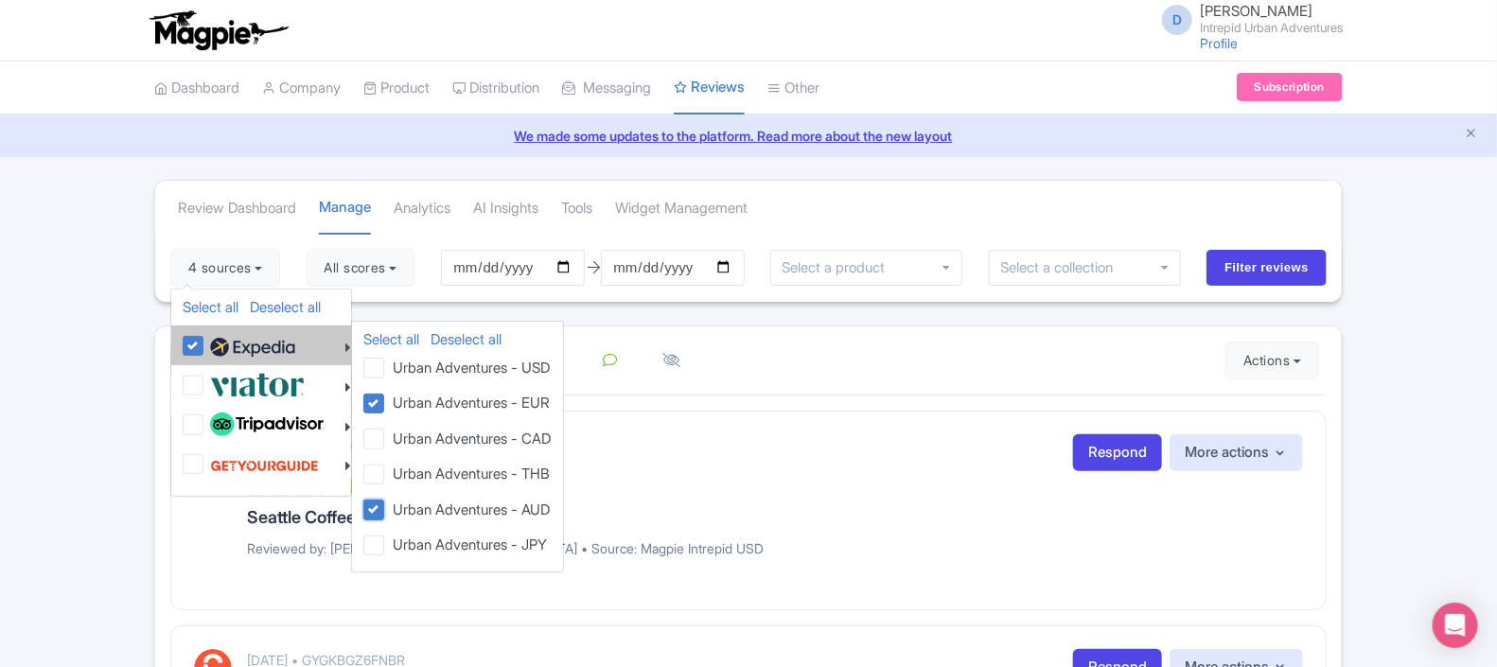
checkbox input "false"
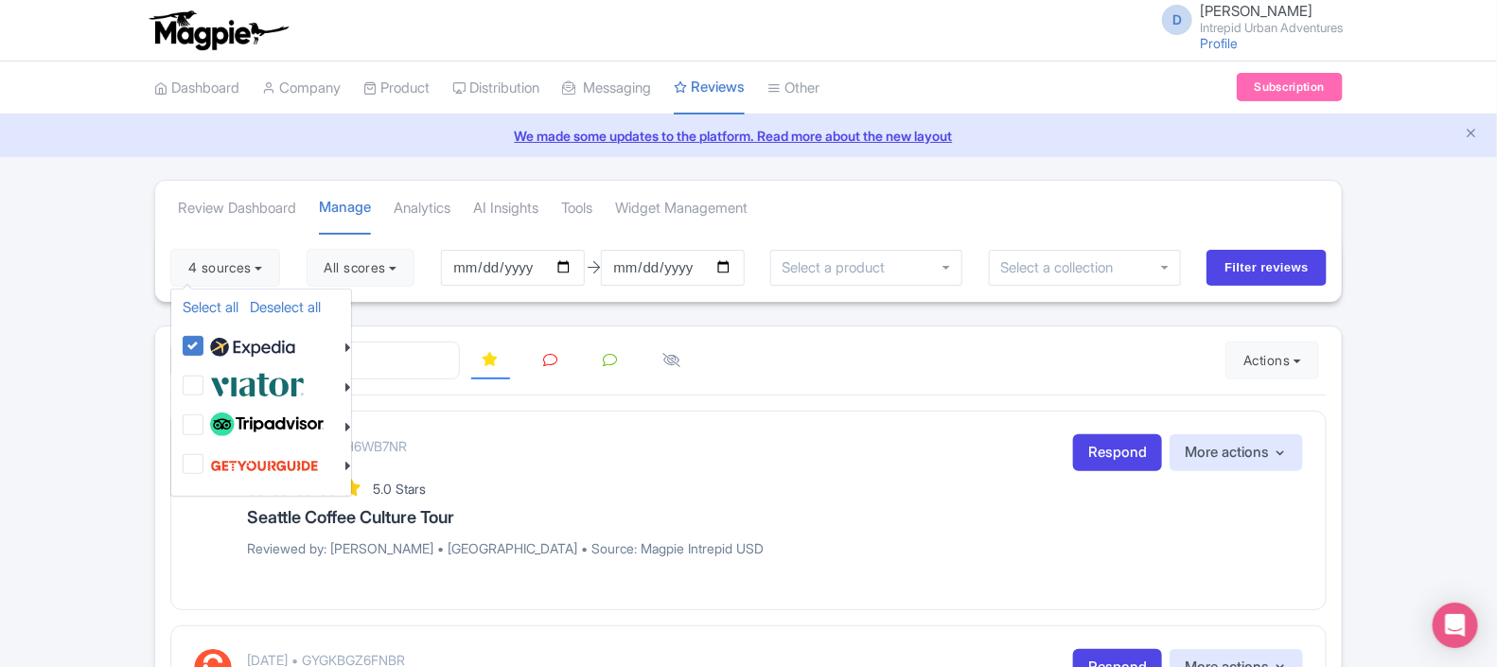
click at [955, 354] on div at bounding box center [748, 361] width 1156 height 39
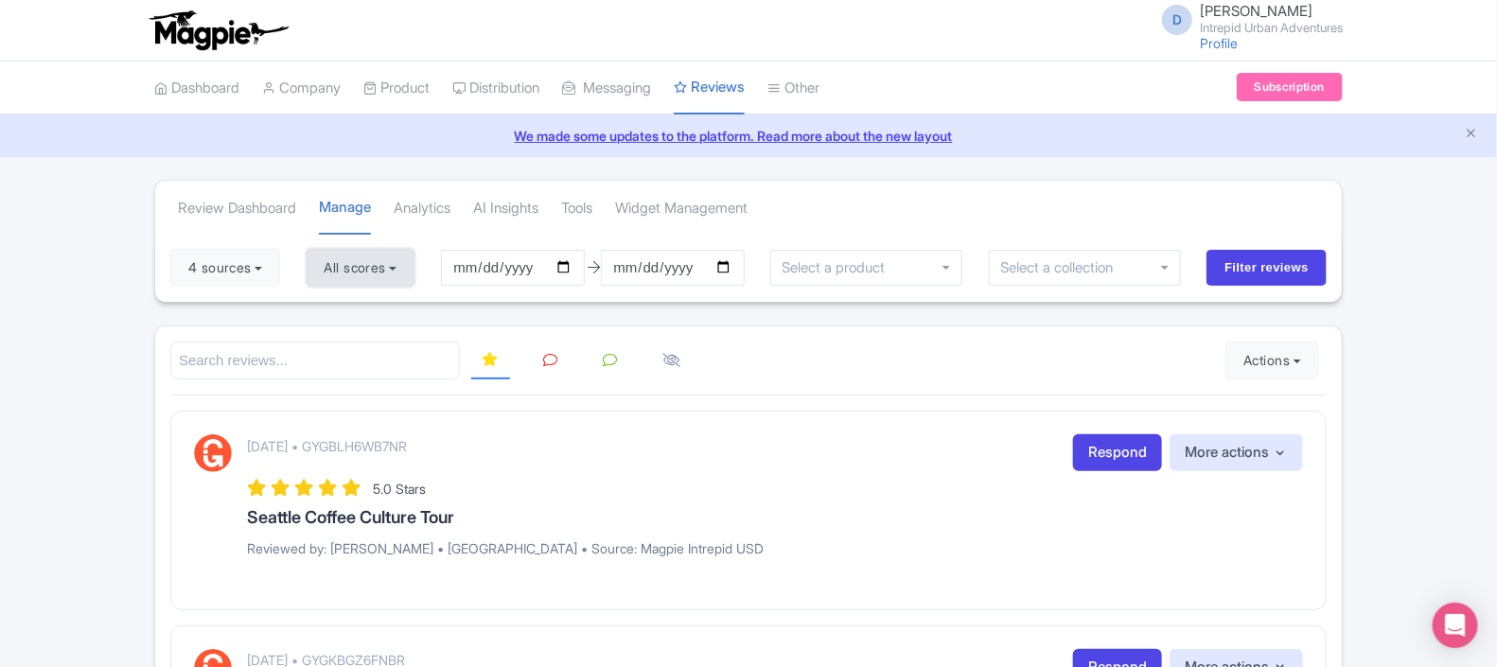
click at [350, 269] on button "All scores" at bounding box center [361, 268] width 109 height 38
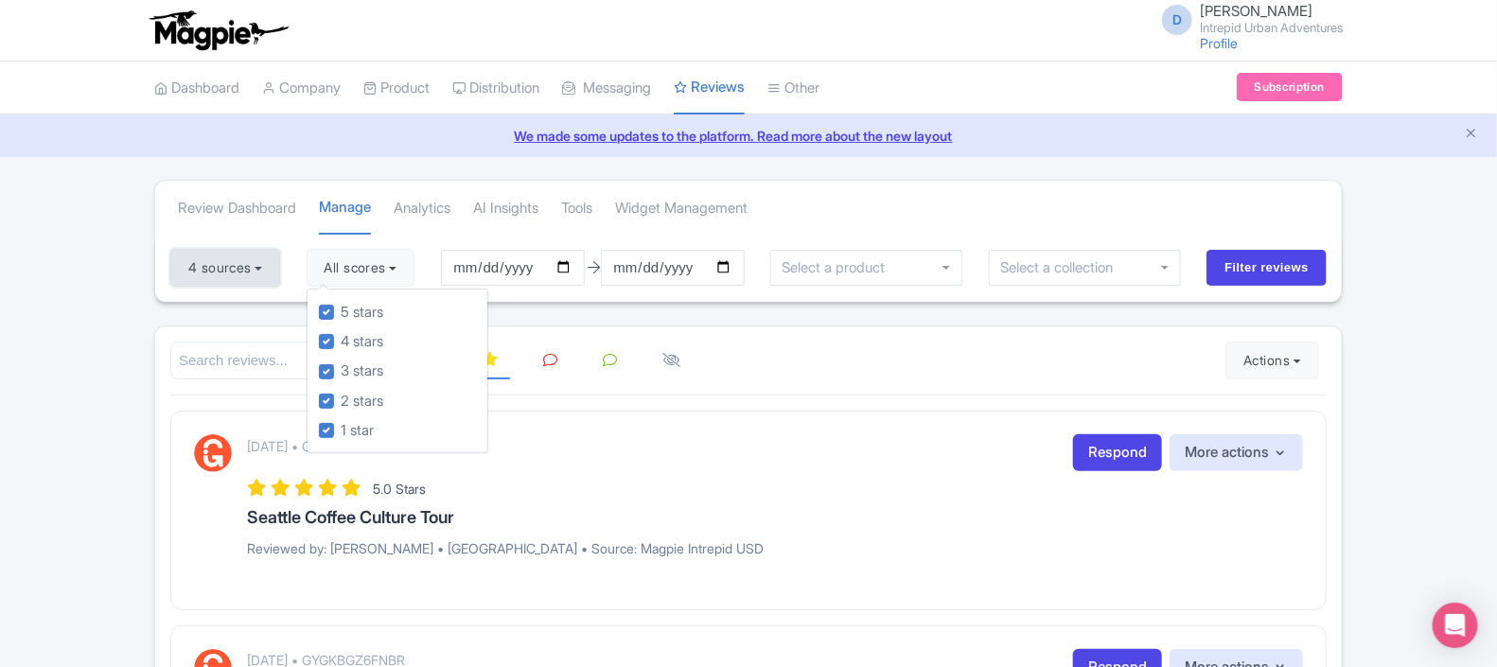
click at [242, 262] on button "4 sources" at bounding box center [225, 268] width 110 height 38
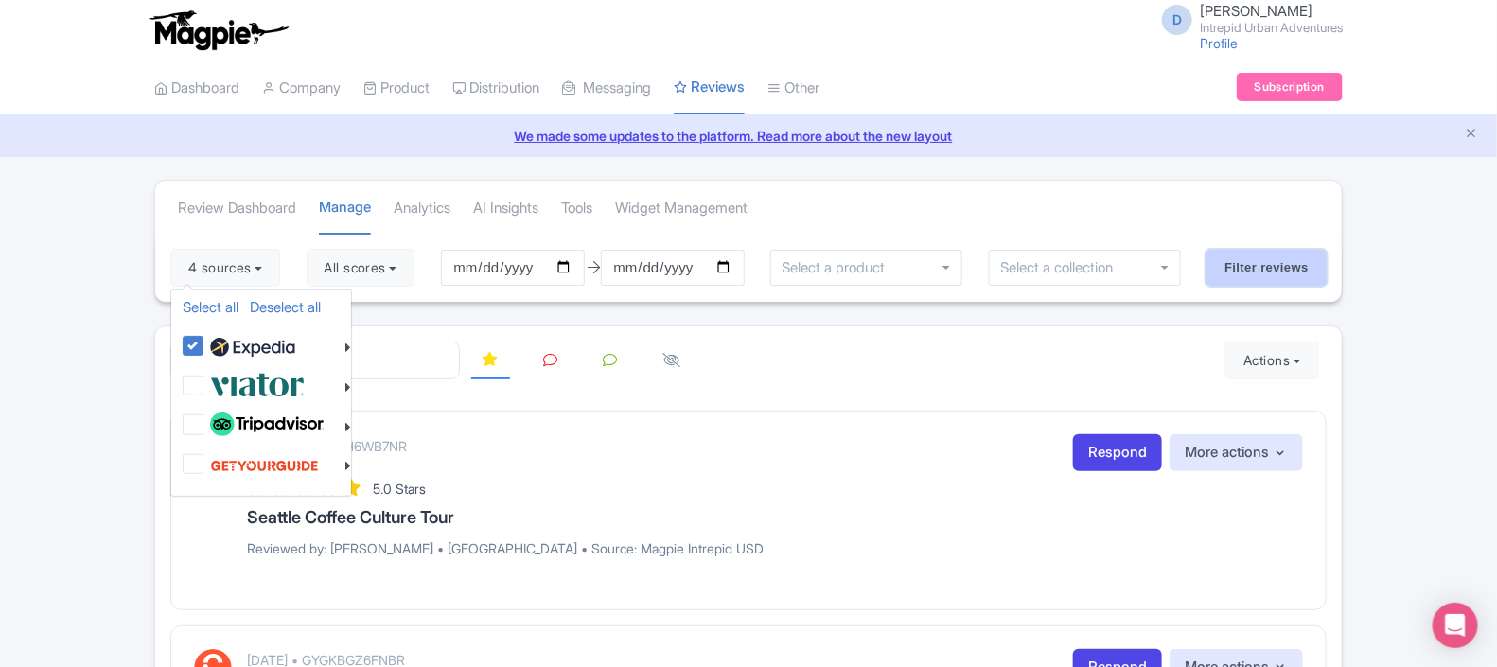
click at [1262, 270] on input "Filter reviews" at bounding box center [1267, 268] width 120 height 36
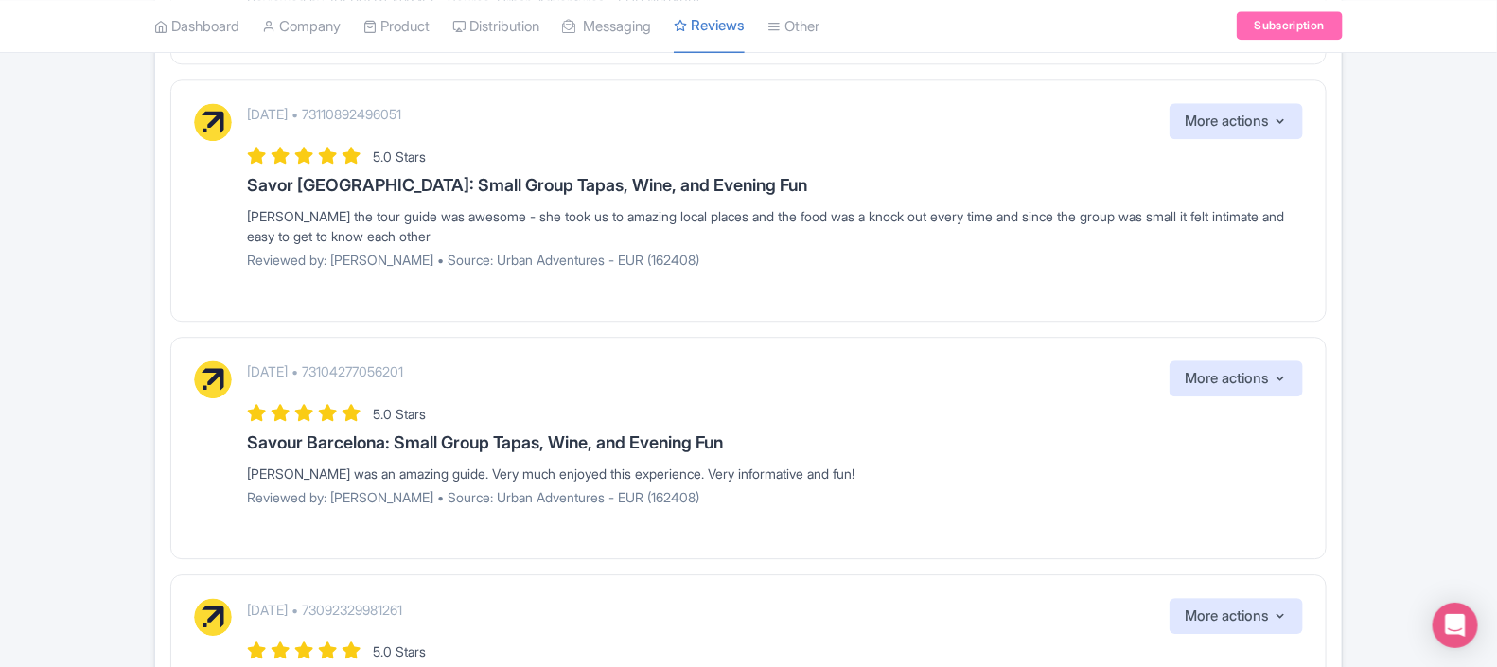
scroll to position [2292, 0]
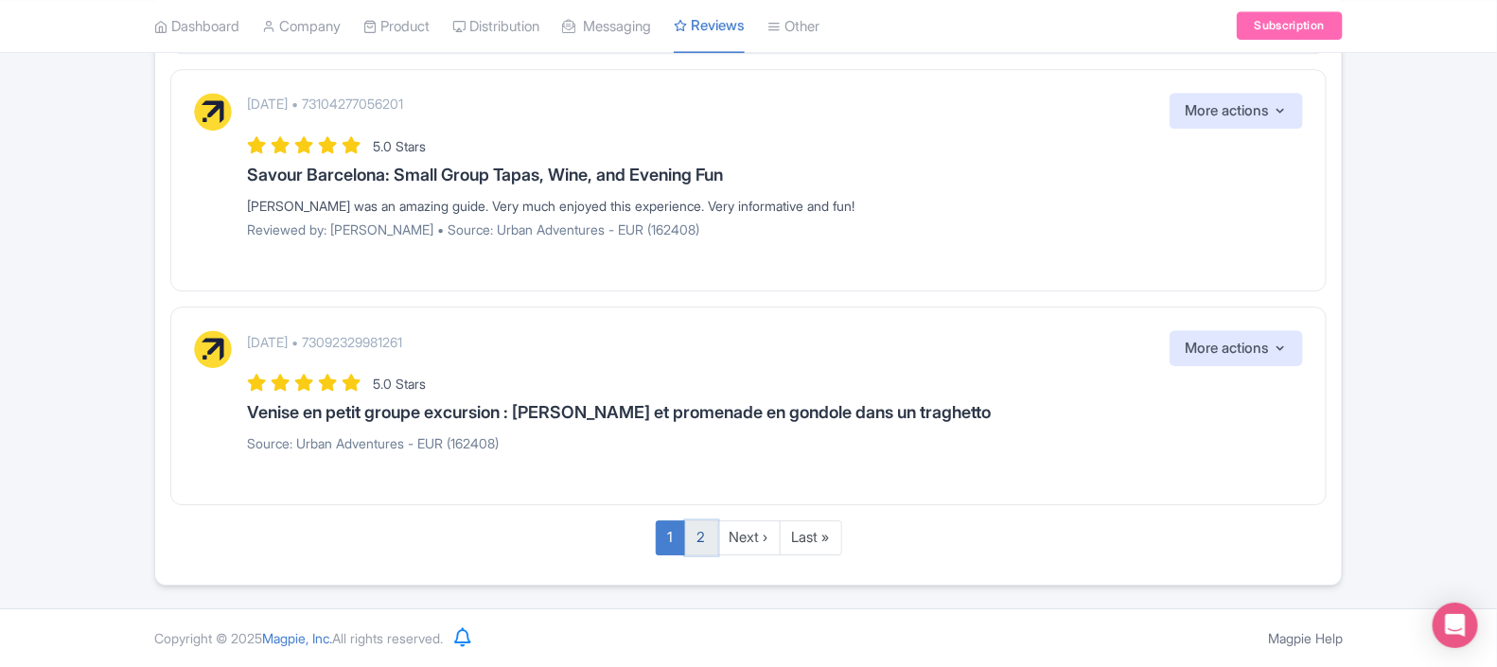
click at [705, 544] on link "2" at bounding box center [701, 538] width 33 height 35
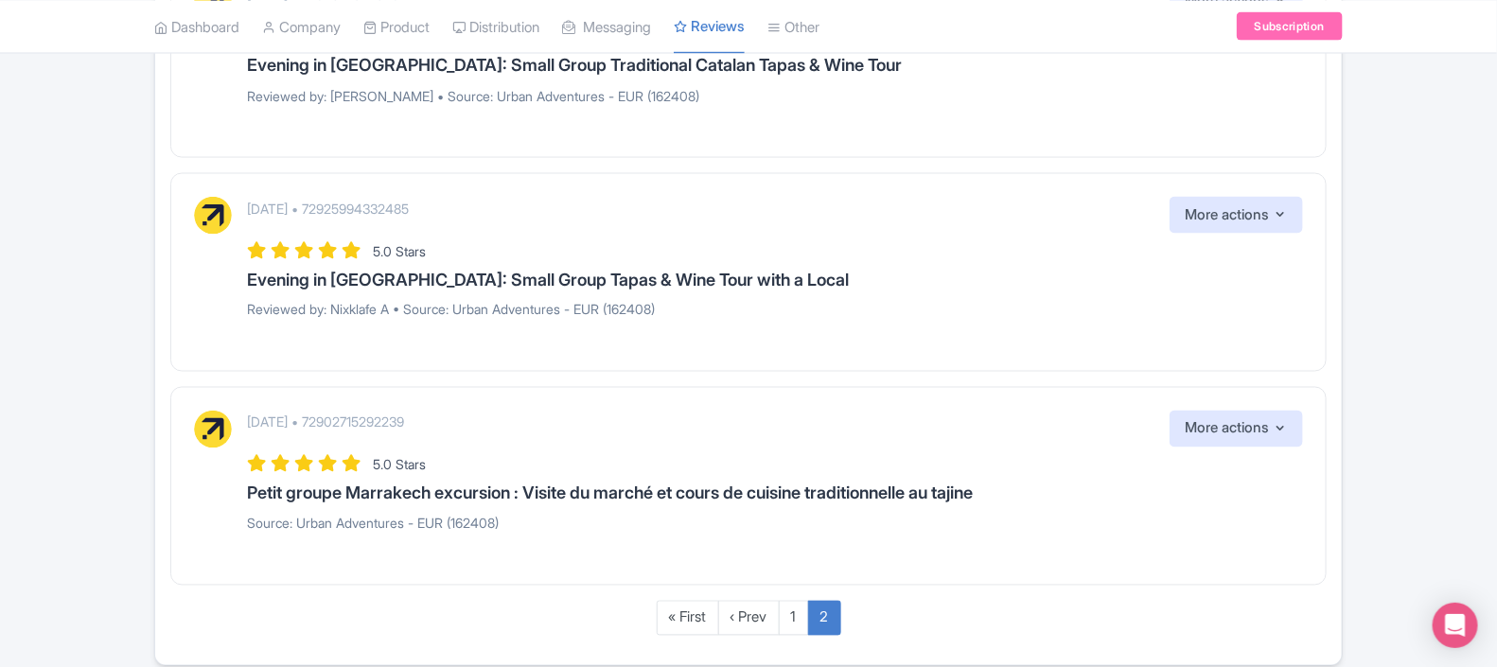
scroll to position [1008, 0]
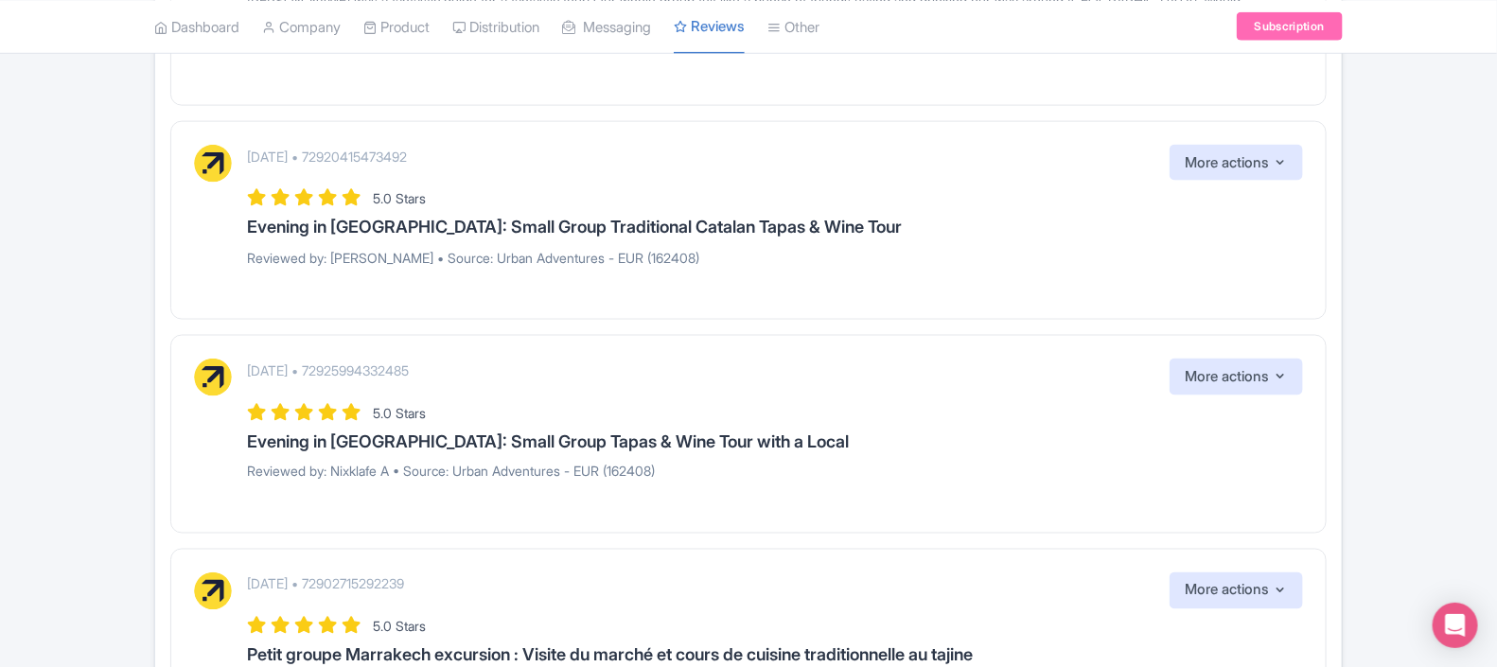
drag, startPoint x: 1496, startPoint y: 435, endPoint x: 1507, endPoint y: 1, distance: 434.5
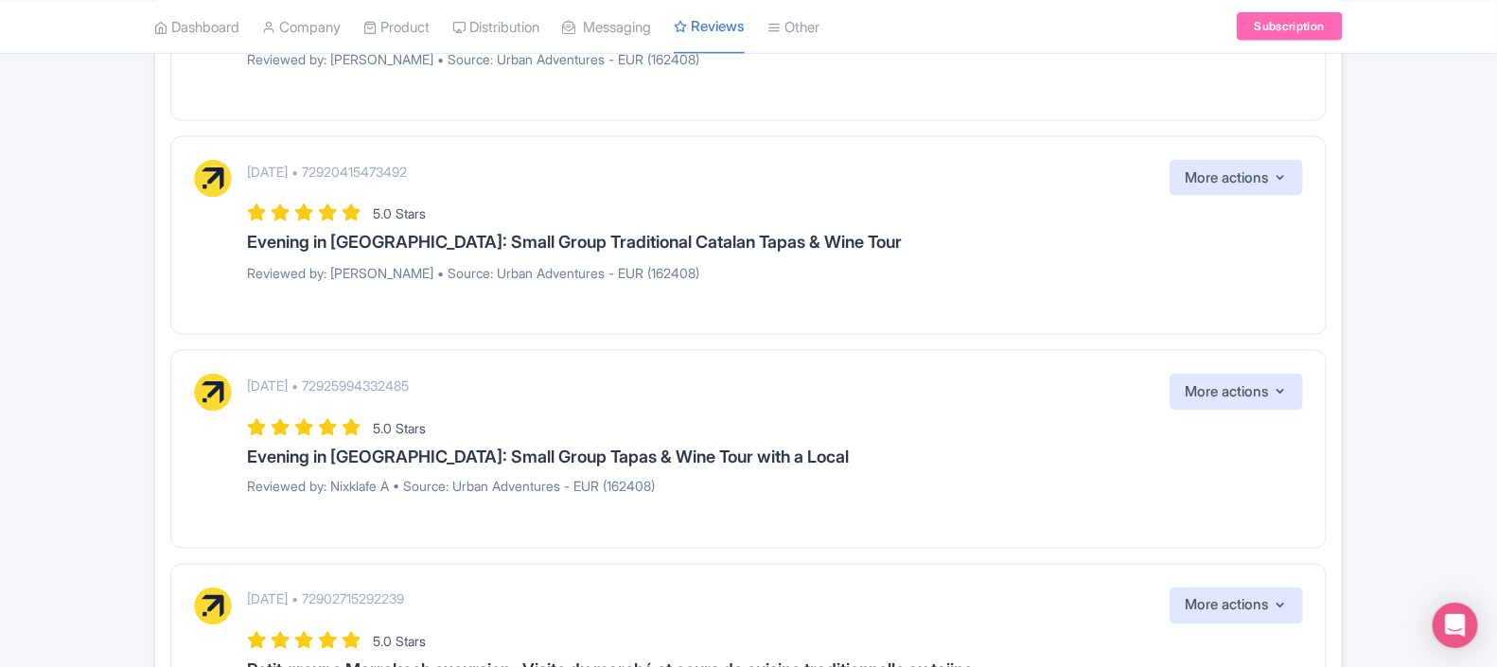
scroll to position [0, 0]
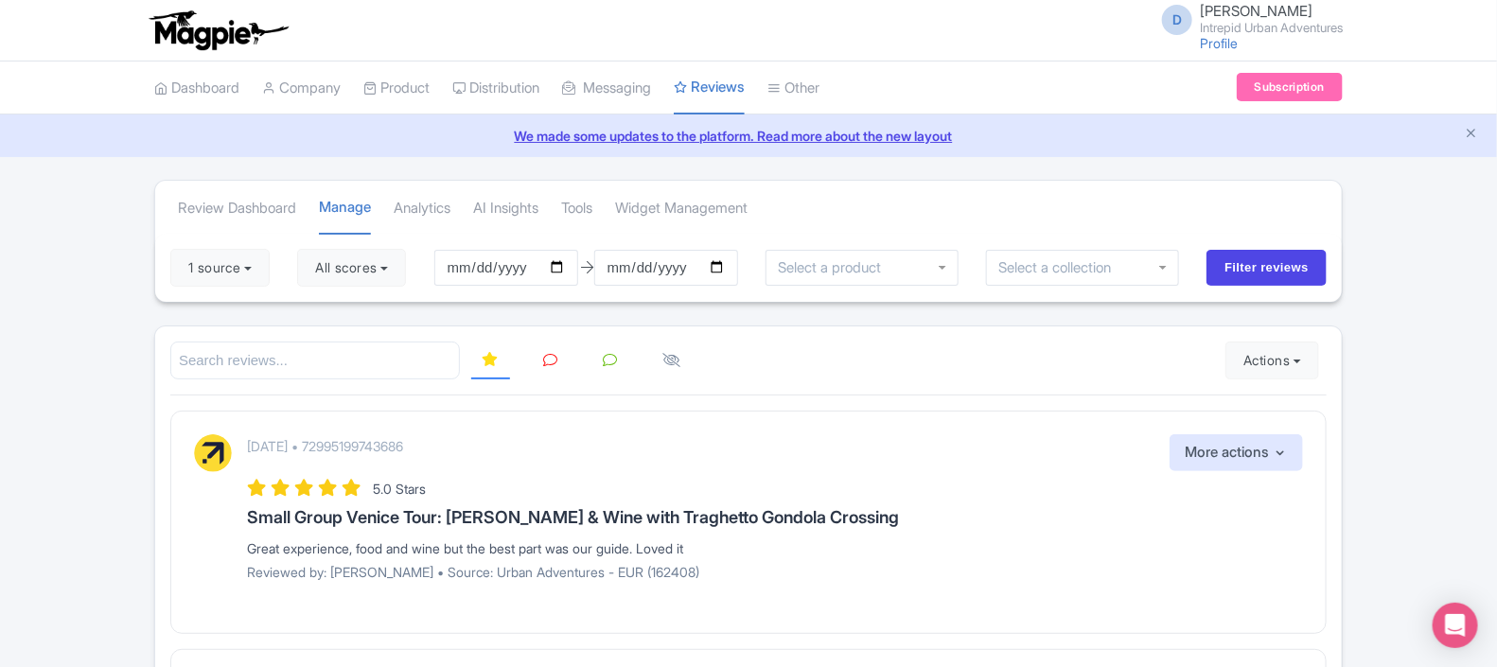
click at [868, 207] on div "Review Dashboard Manage Analytics AI Insights Tools Widget Management" at bounding box center [748, 207] width 1187 height 53
click at [344, 268] on button "All scores" at bounding box center [351, 268] width 109 height 38
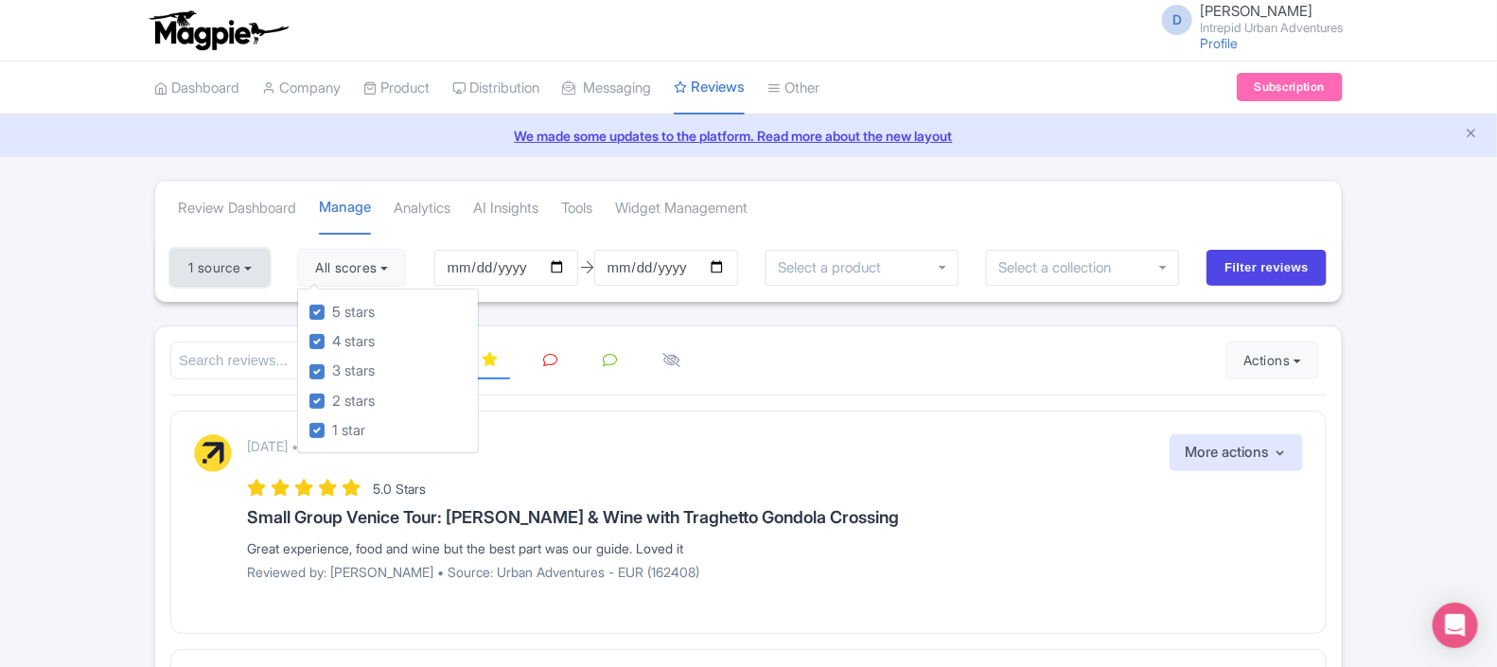
click at [251, 276] on button "1 source" at bounding box center [219, 268] width 99 height 38
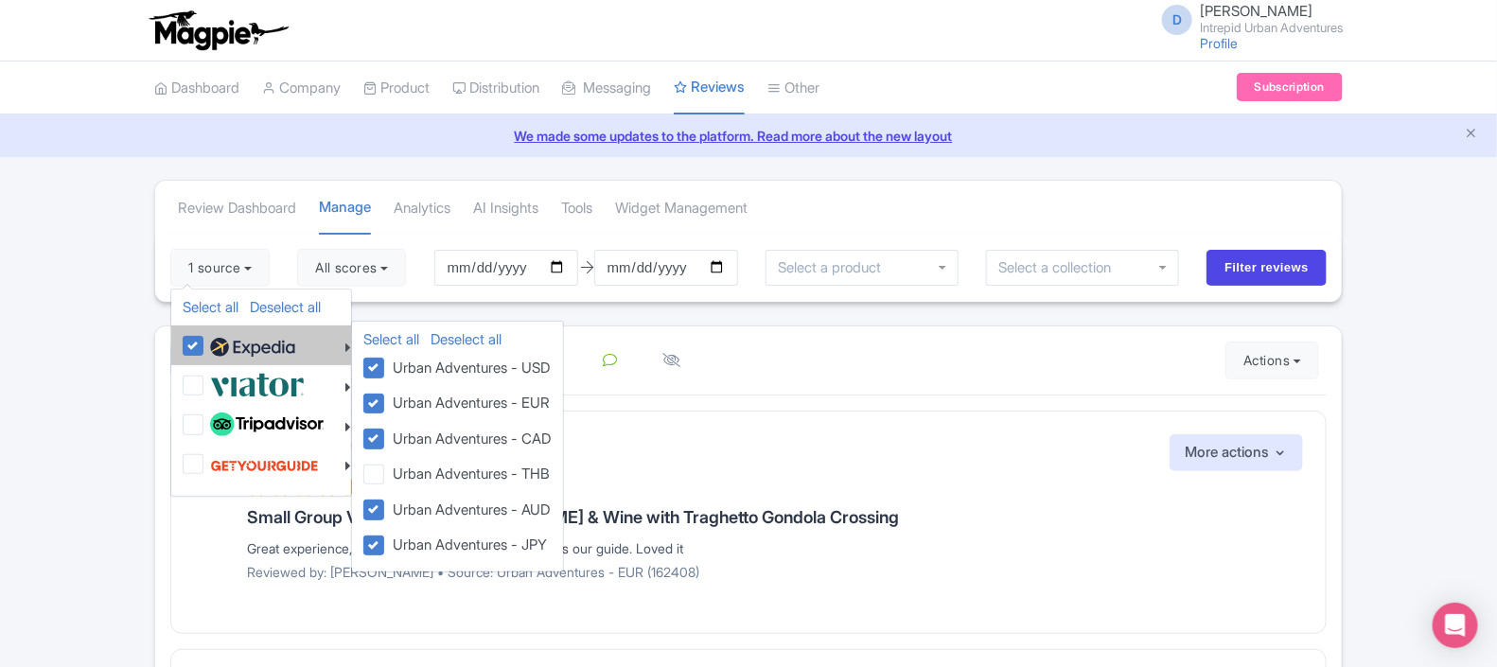
click at [386, 440] on label "Urban Adventures - CAD" at bounding box center [469, 438] width 166 height 25
click at [386, 438] on input "Urban Adventures - CAD" at bounding box center [392, 432] width 12 height 12
checkbox input "false"
click at [386, 367] on label "Urban Adventures - USD" at bounding box center [468, 367] width 165 height 25
click at [386, 367] on input "Urban Adventures - USD" at bounding box center [392, 361] width 12 height 12
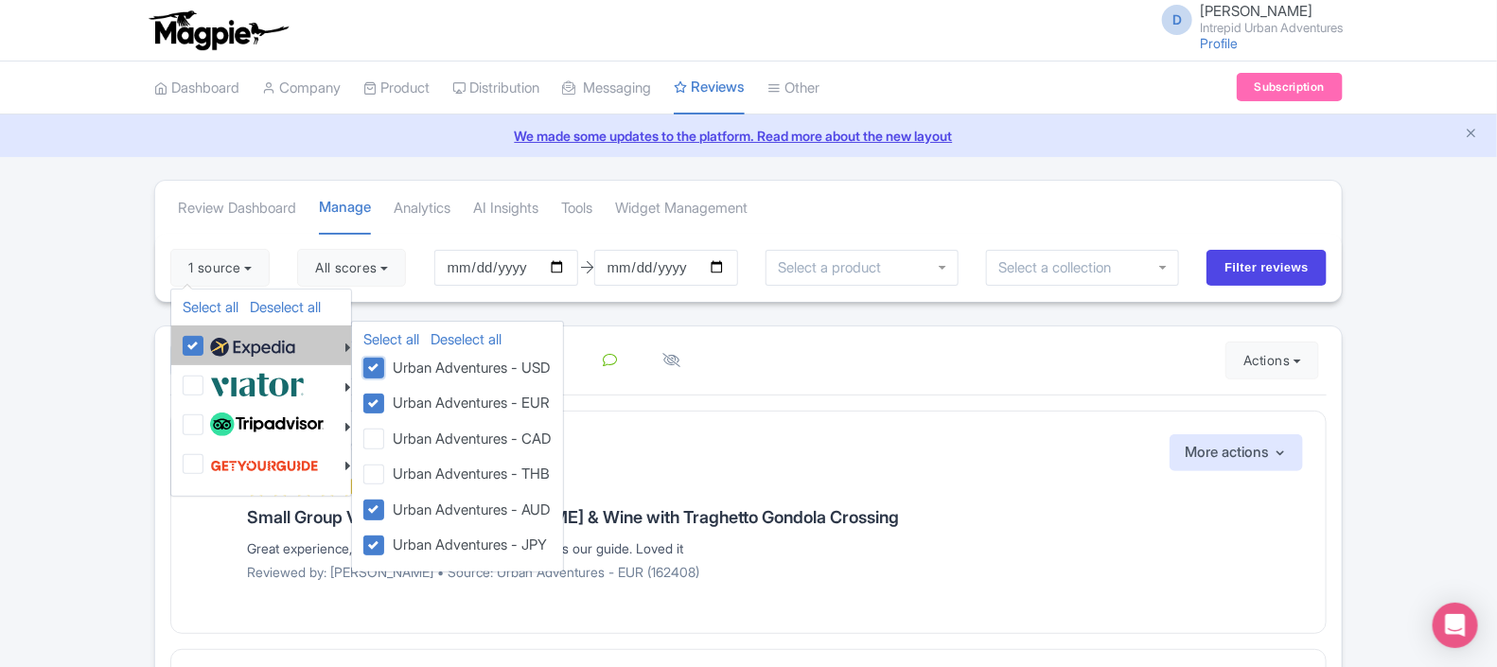
checkbox input "false"
click at [386, 506] on label "Urban Adventures - AUD" at bounding box center [468, 509] width 165 height 25
click at [386, 506] on input "Urban Adventures - AUD" at bounding box center [392, 503] width 12 height 12
checkbox input "false"
click at [386, 549] on label "Urban Adventures - JPY" at bounding box center [467, 544] width 162 height 25
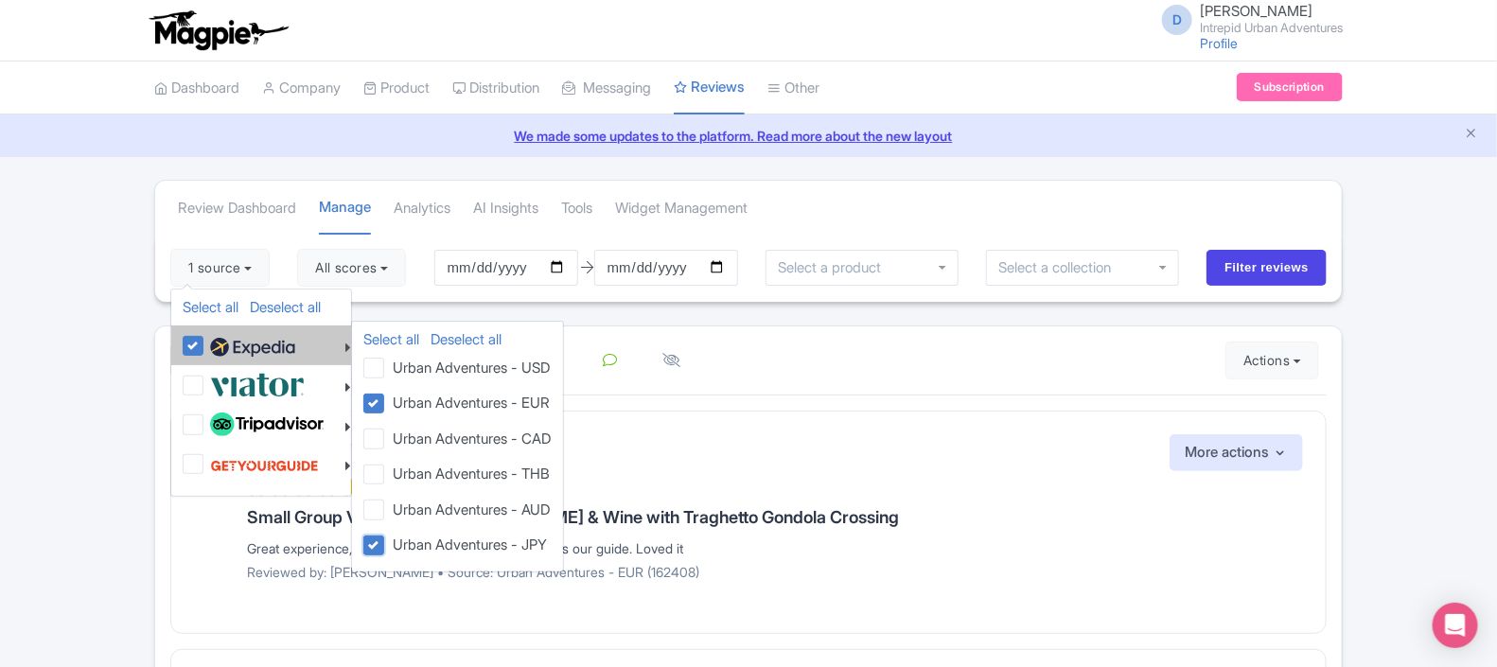
click at [386, 544] on input "Urban Adventures - JPY" at bounding box center [392, 538] width 12 height 12
checkbox input "false"
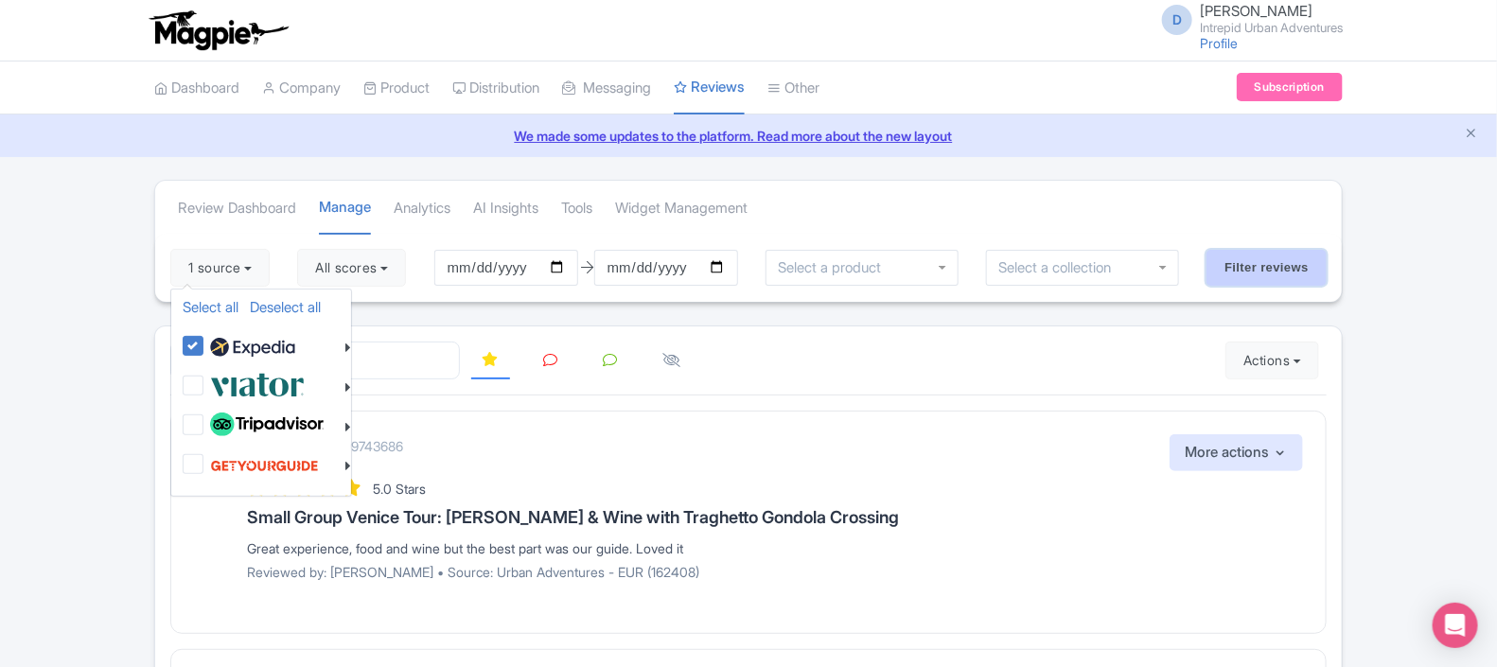
click at [1263, 267] on input "Filter reviews" at bounding box center [1267, 268] width 120 height 36
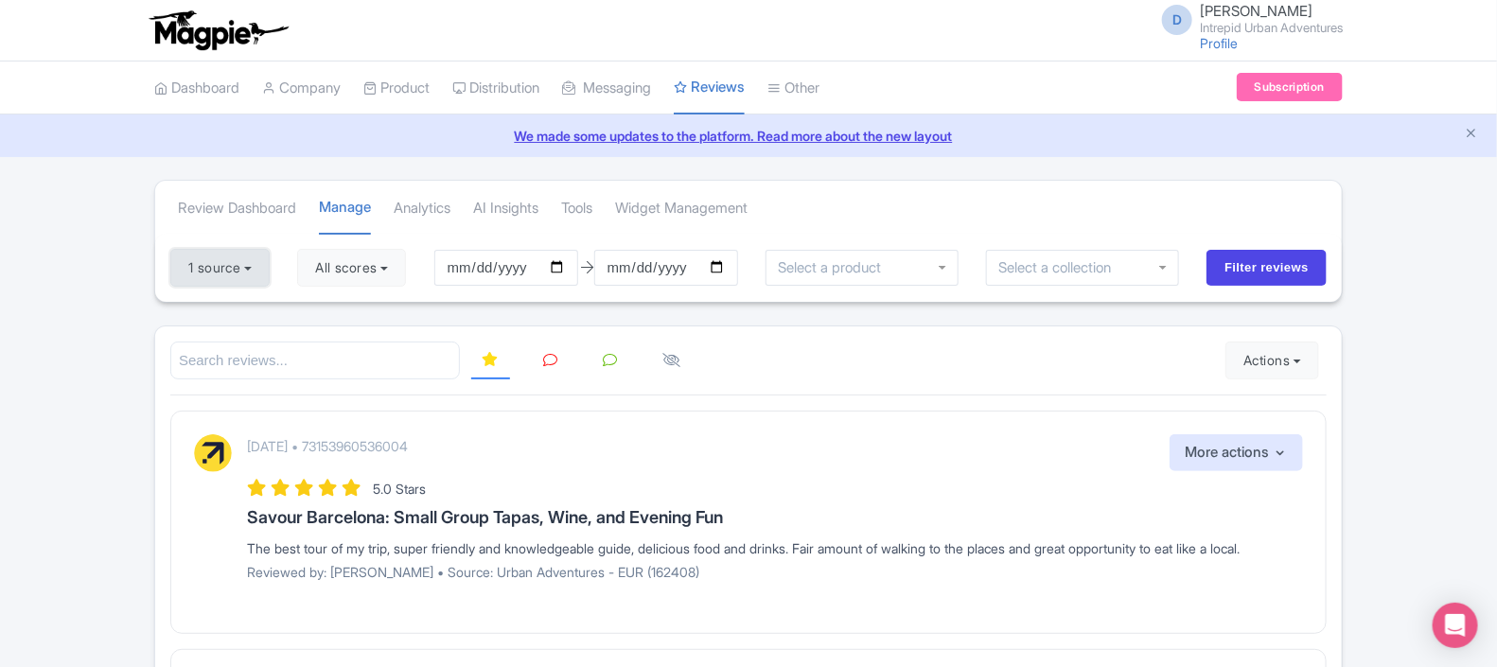
click at [244, 267] on button "1 source" at bounding box center [219, 268] width 99 height 38
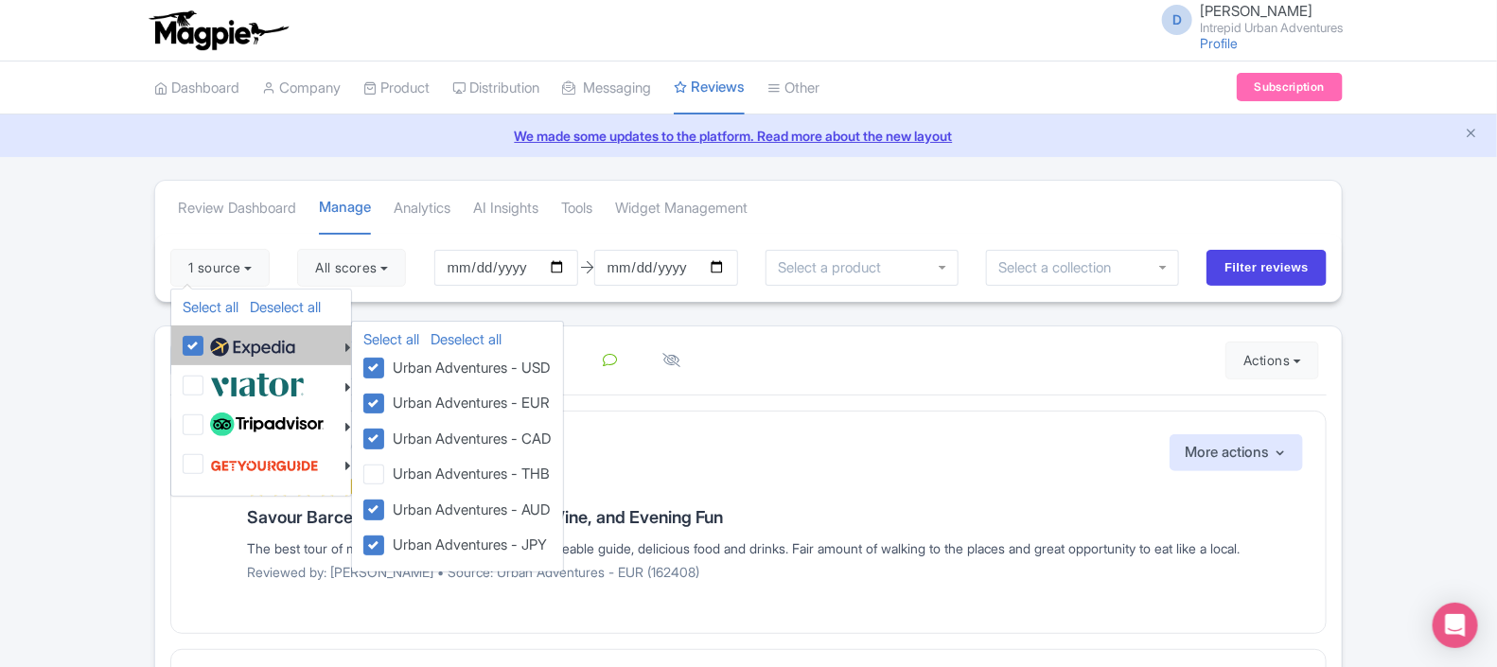
click at [386, 472] on label "Urban Adventures - THB" at bounding box center [468, 473] width 165 height 25
click at [386, 472] on input "Urban Adventures - THB" at bounding box center [392, 467] width 12 height 12
checkbox input "true"
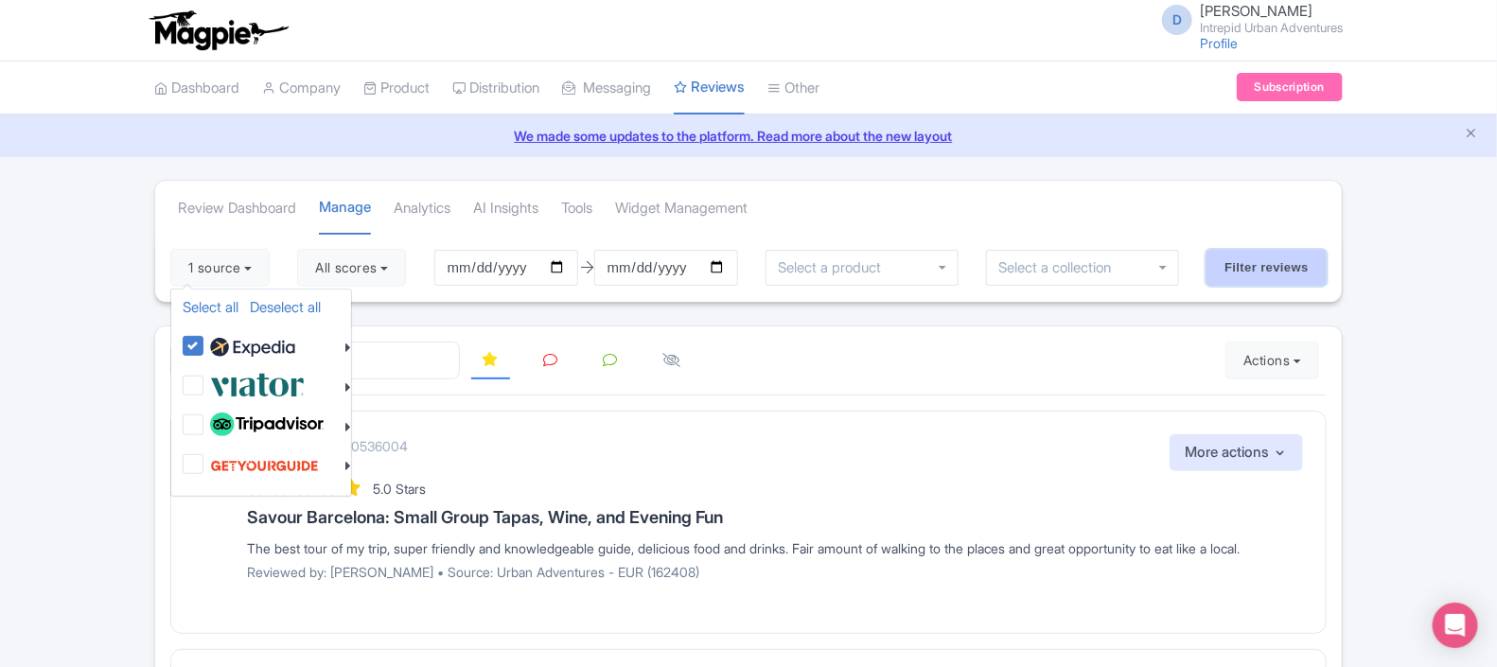
click at [1248, 268] on input "Filter reviews" at bounding box center [1267, 268] width 120 height 36
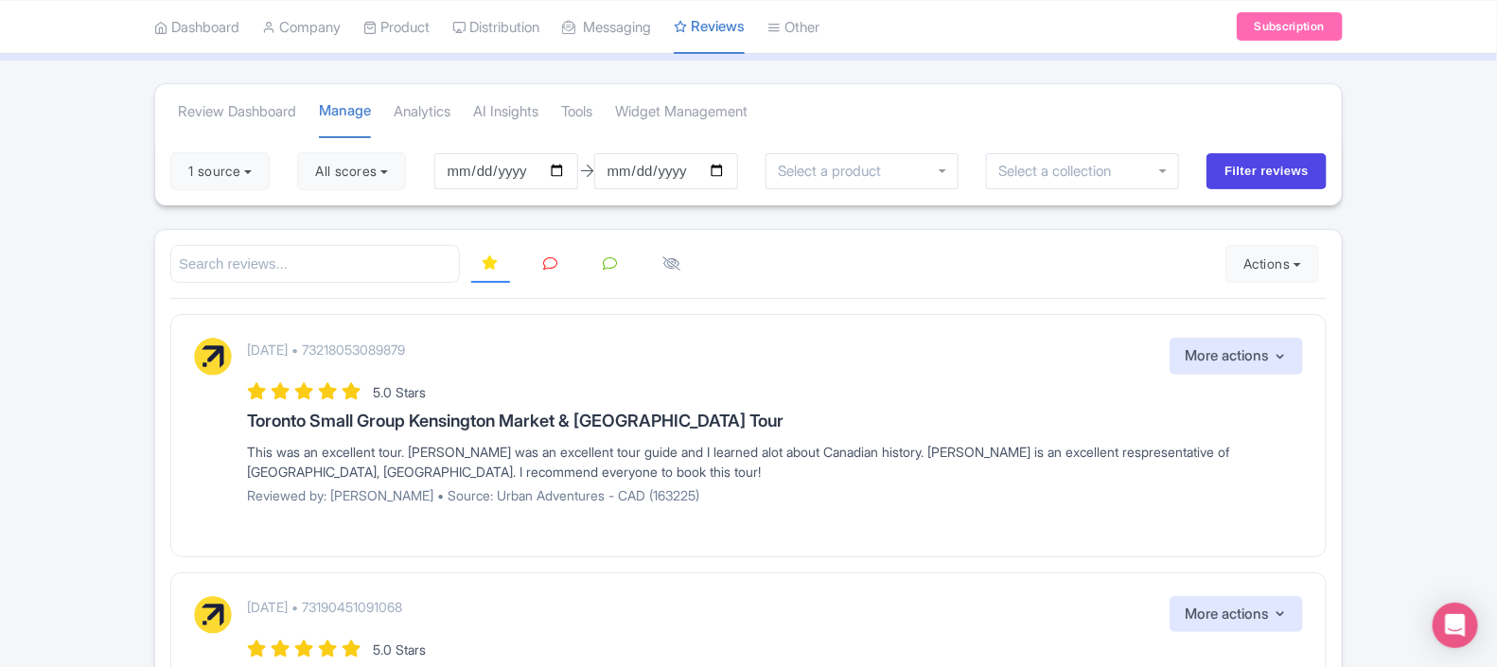
scroll to position [103, 0]
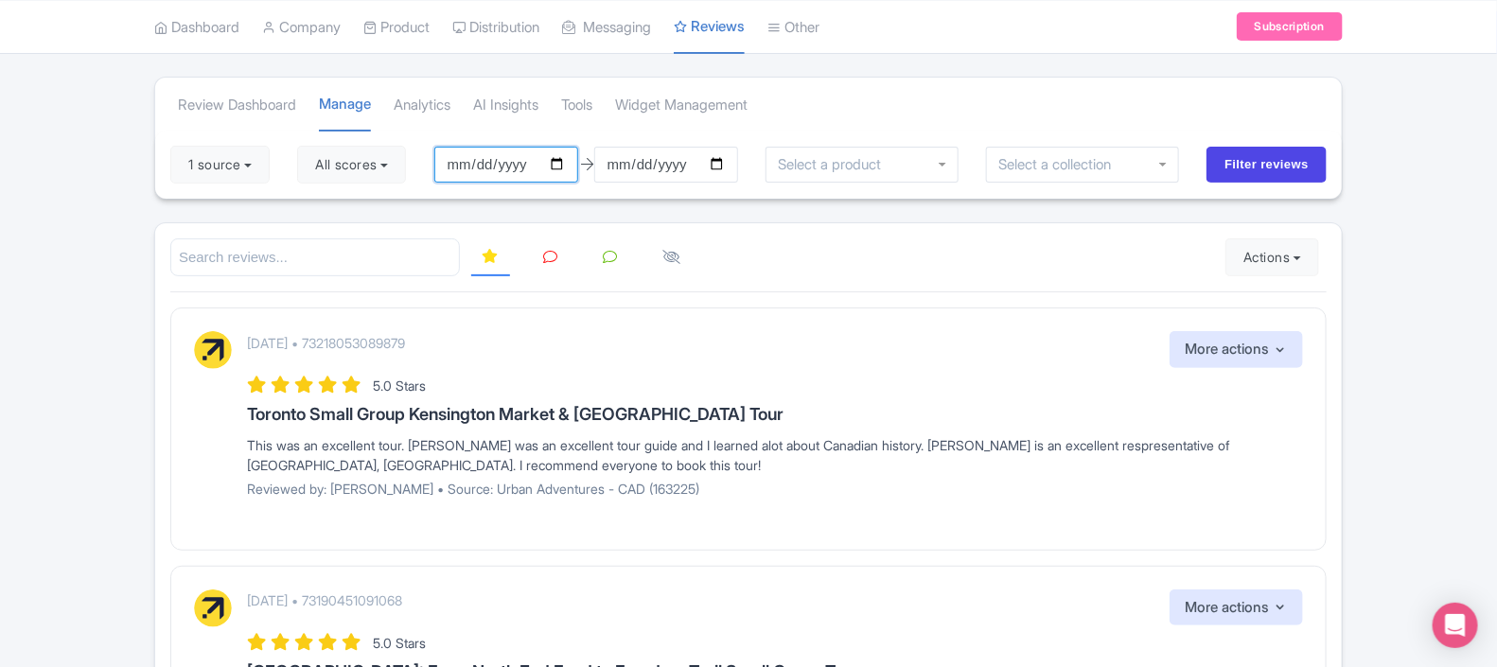
click at [566, 166] on input "2022-12-04" at bounding box center [506, 165] width 144 height 36
type input "[DATE]"
click at [1228, 165] on input "Filter reviews" at bounding box center [1267, 165] width 120 height 36
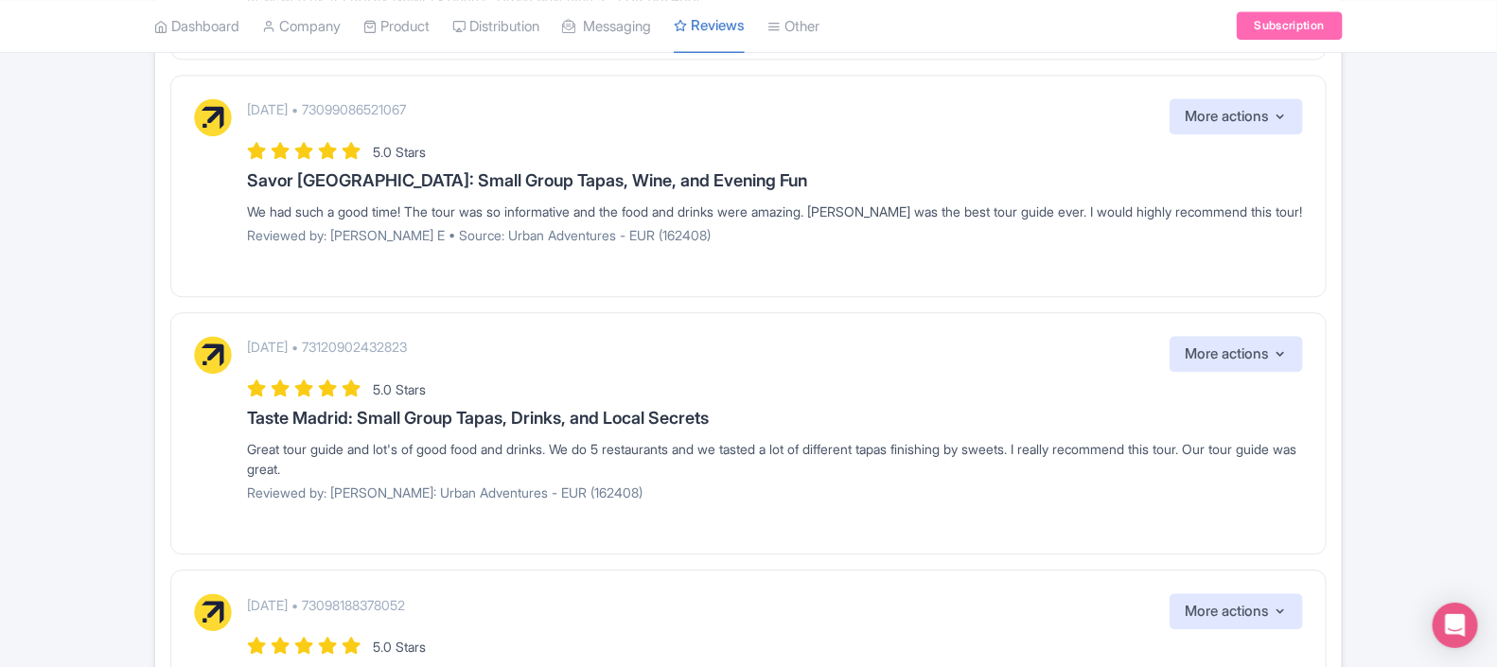
scroll to position [2245, 0]
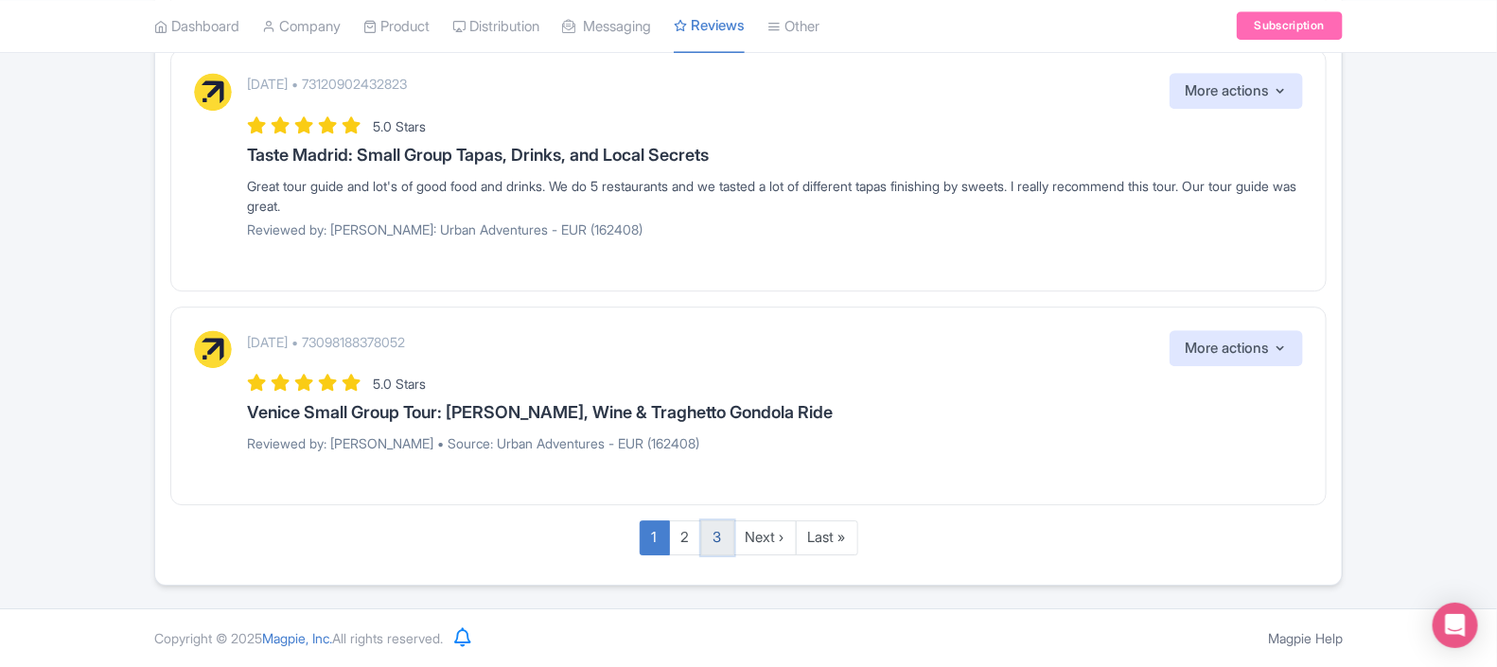
click at [712, 538] on link "3" at bounding box center [717, 538] width 33 height 35
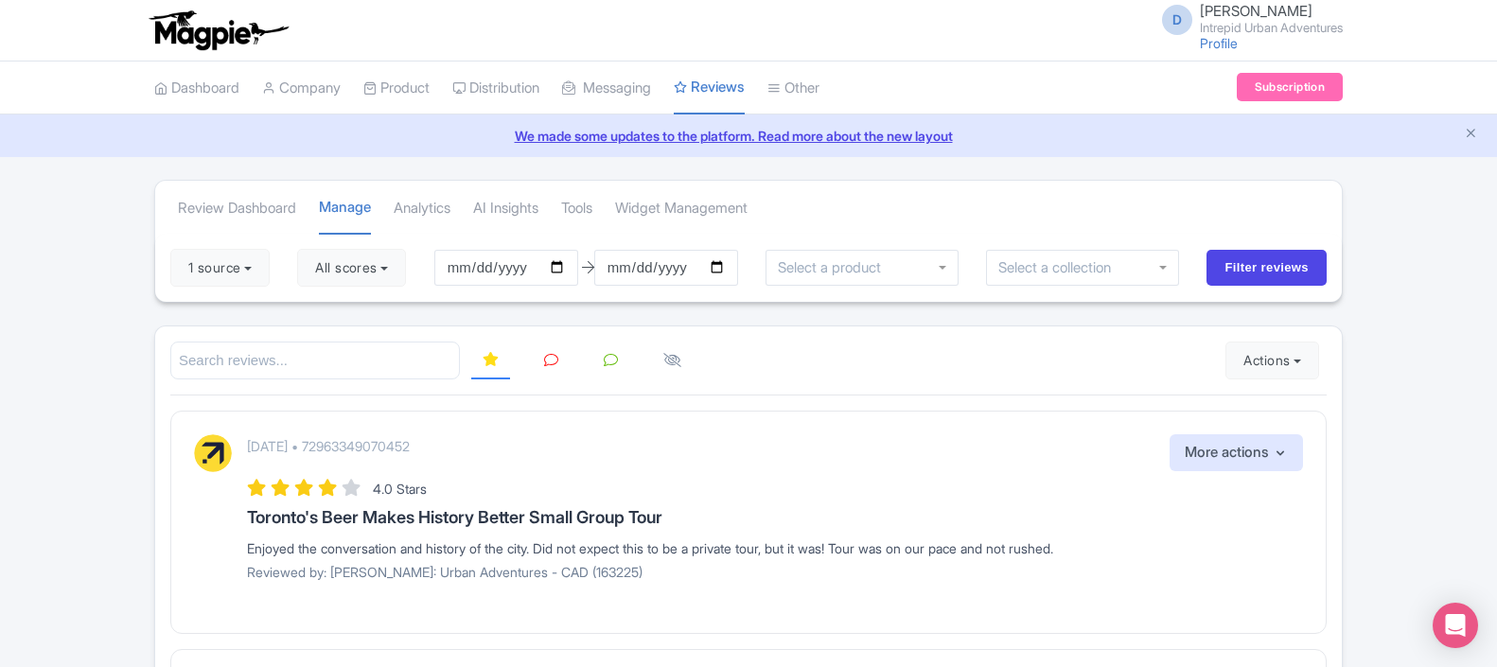
scroll to position [392, 0]
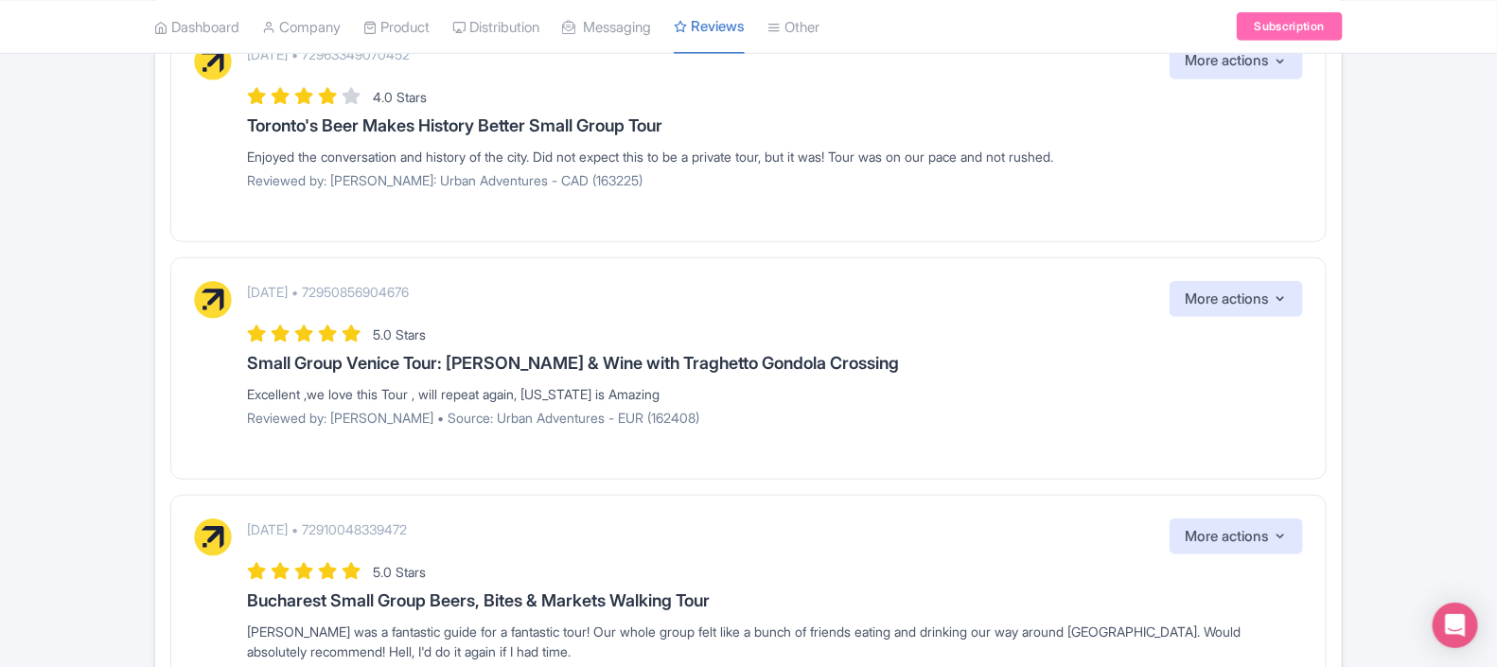
drag, startPoint x: 1497, startPoint y: 224, endPoint x: 1499, endPoint y: 417, distance: 193.1
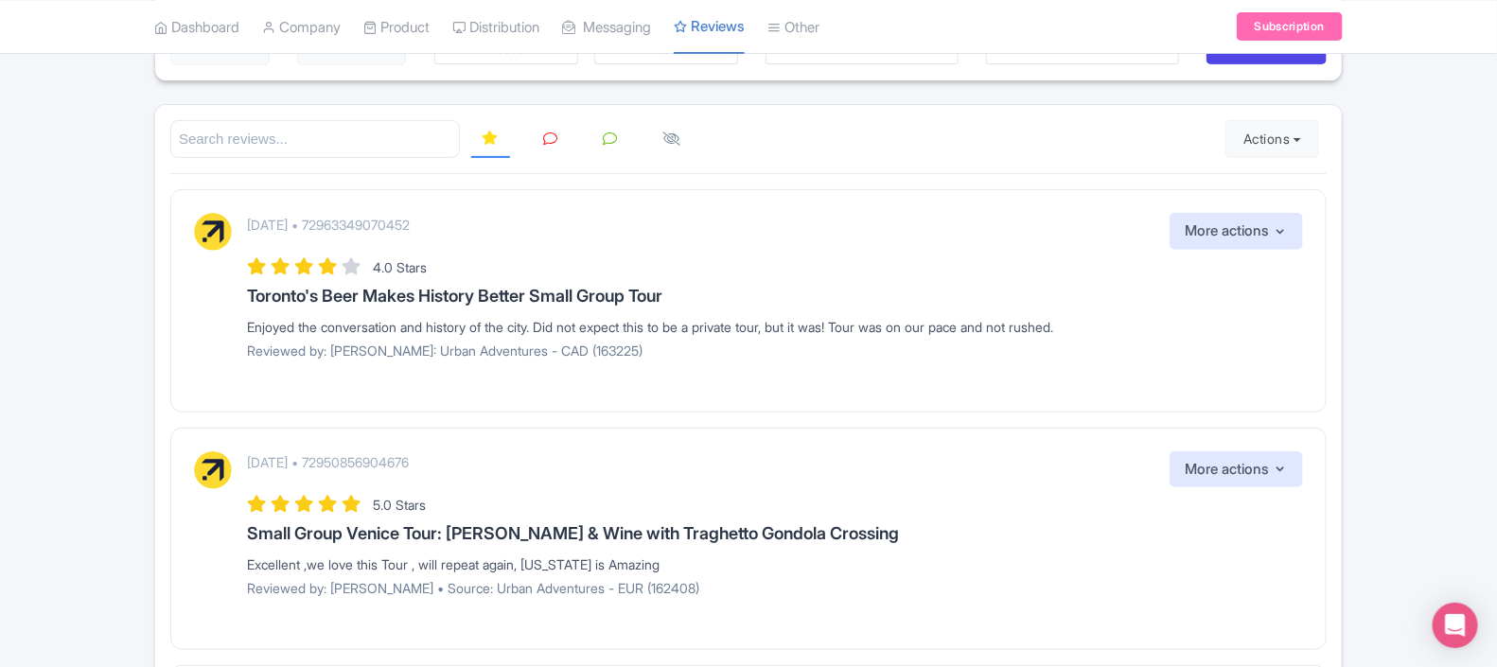
scroll to position [0, 0]
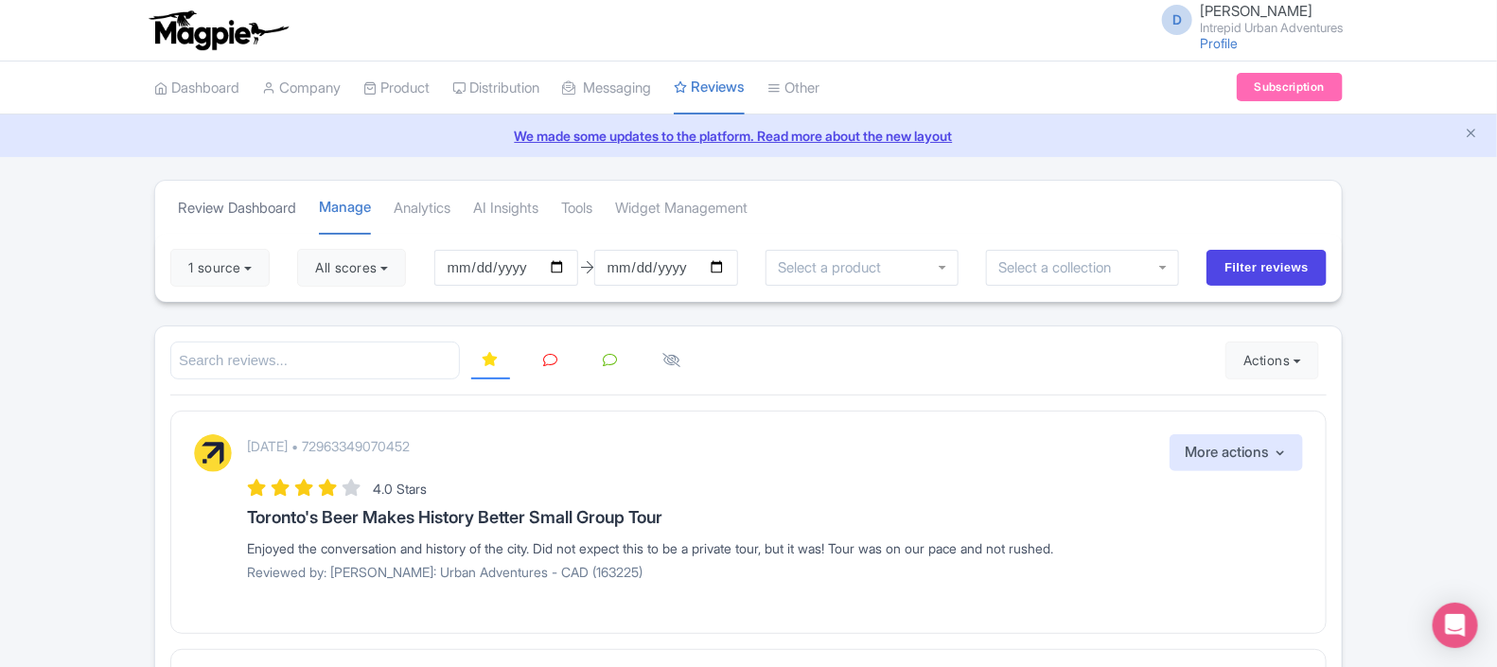
click at [226, 206] on link "Review Dashboard" at bounding box center [237, 209] width 118 height 52
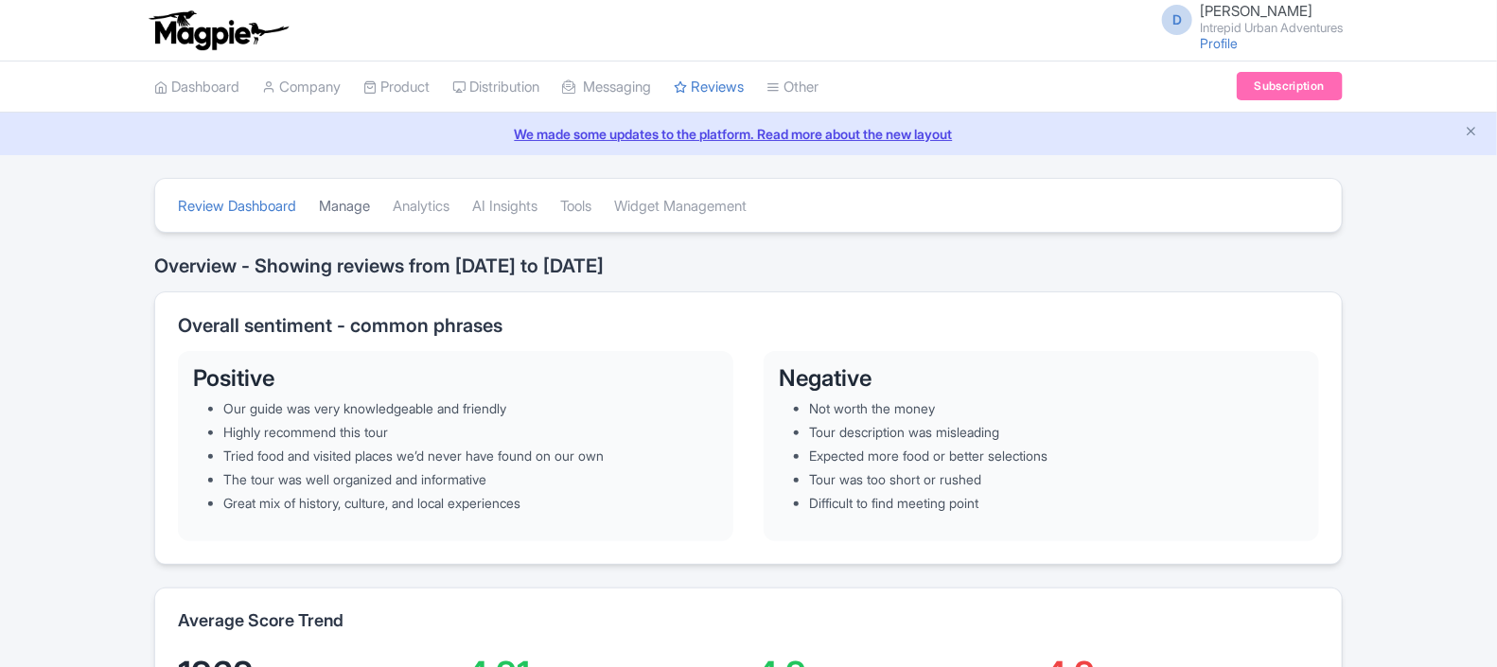
click at [351, 204] on link "Manage" at bounding box center [344, 207] width 51 height 52
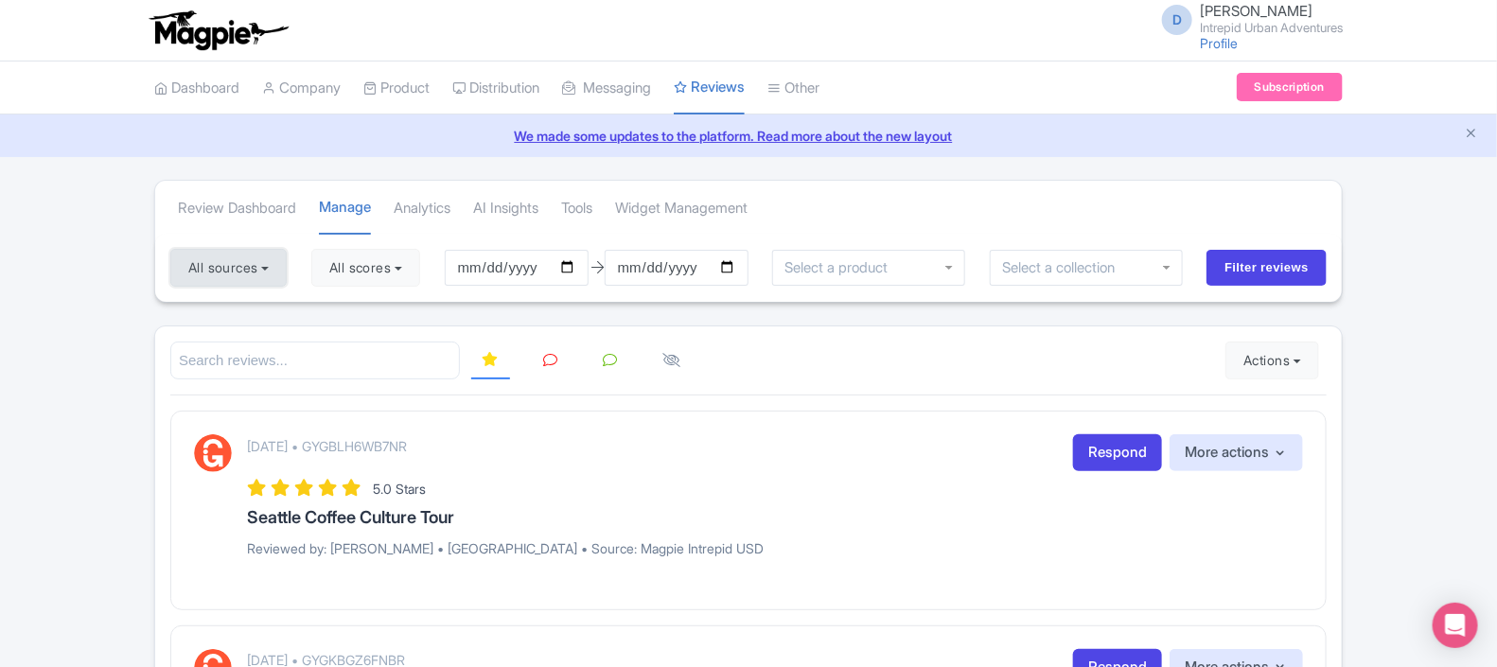
click at [227, 271] on button "All sources" at bounding box center [228, 268] width 116 height 38
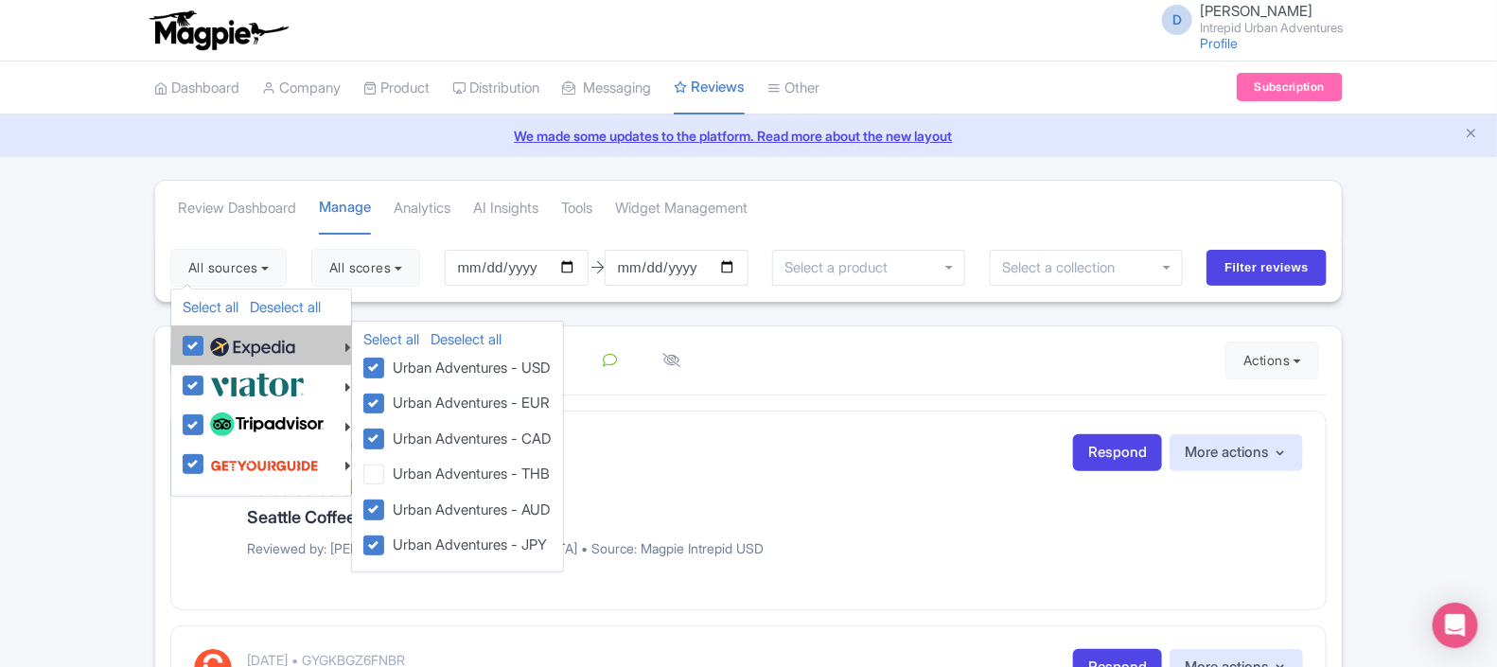
click at [205, 345] on label at bounding box center [250, 345] width 90 height 32
click at [205, 342] on input "checkbox" at bounding box center [211, 335] width 12 height 12
checkbox input "false"
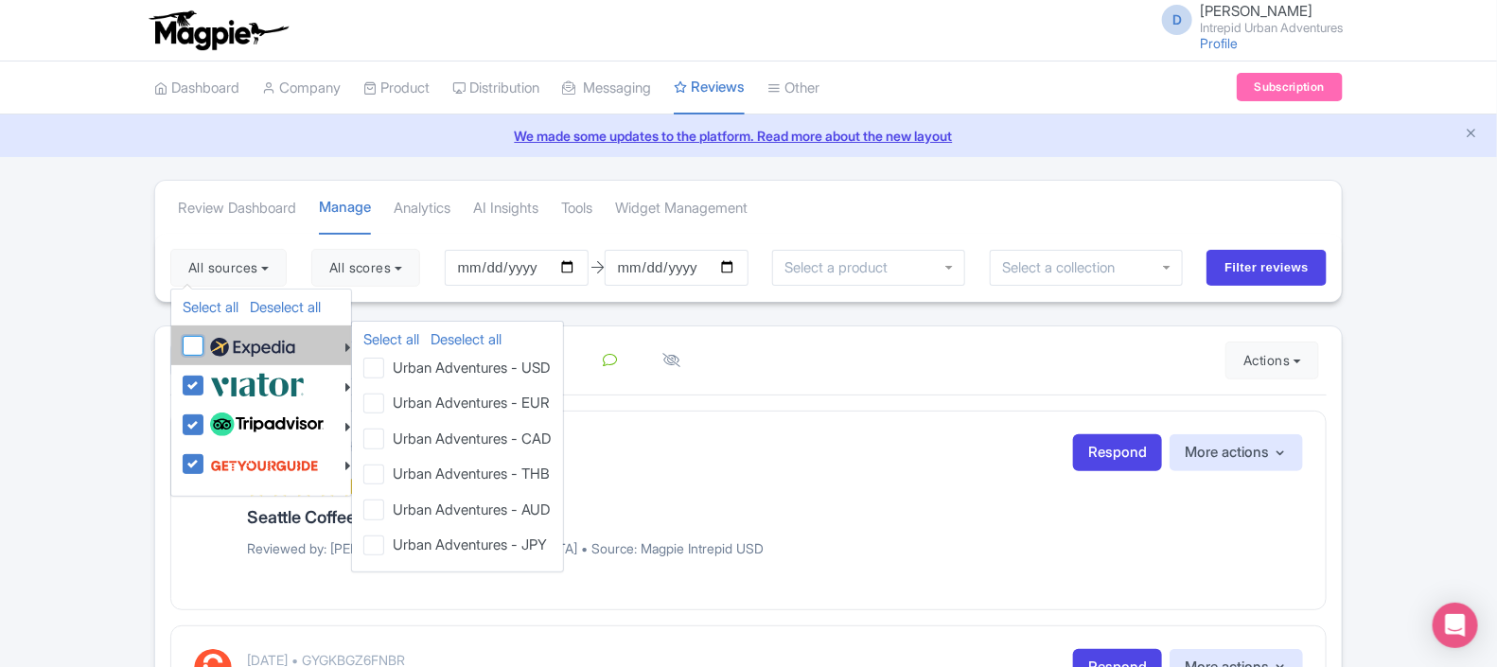
checkbox input "false"
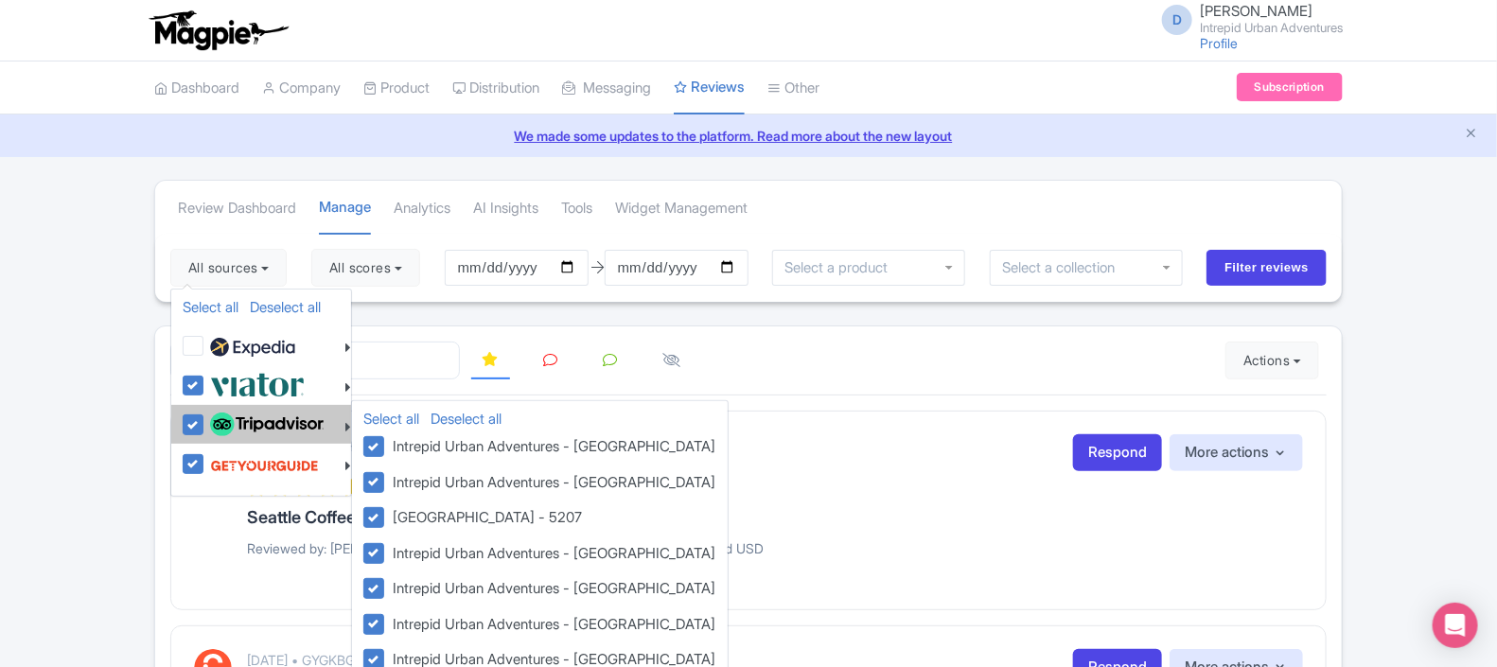
click at [205, 424] on label at bounding box center [264, 425] width 118 height 32
click at [205, 421] on input "checkbox" at bounding box center [211, 415] width 12 height 12
checkbox input "false"
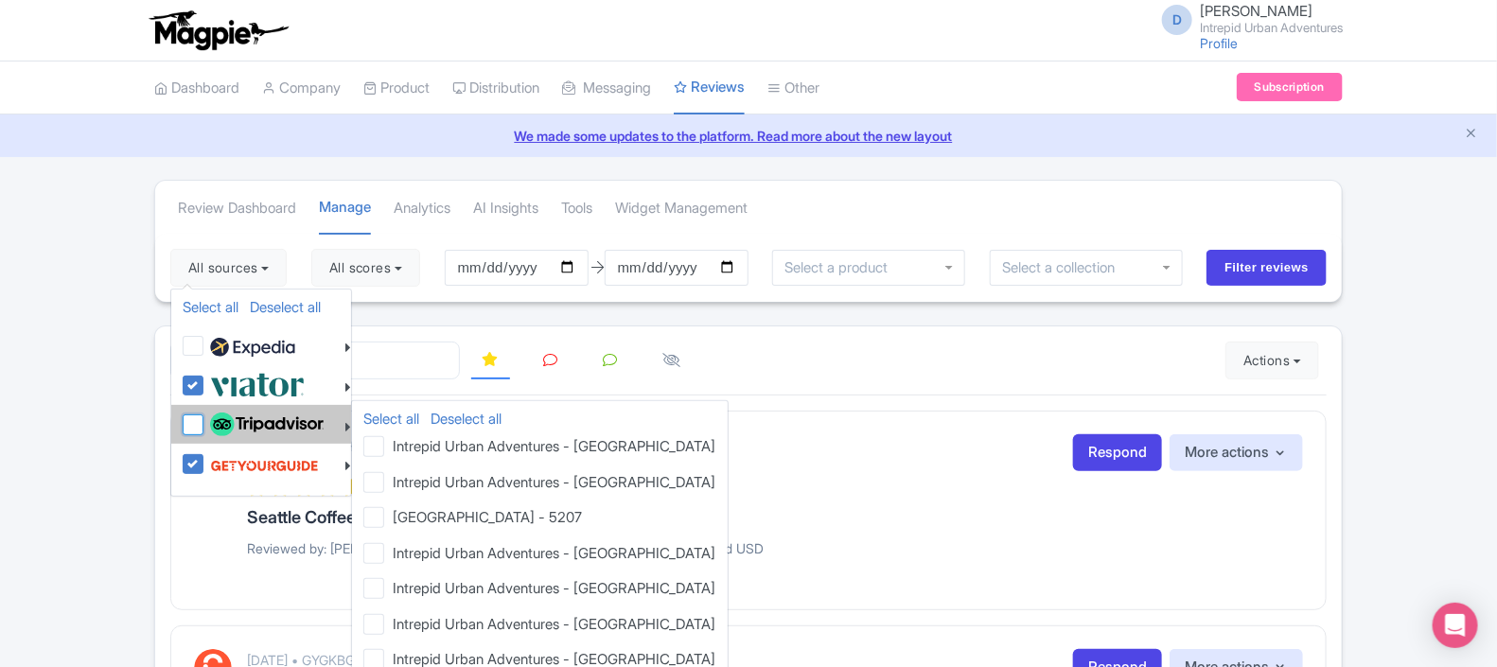
checkbox input "false"
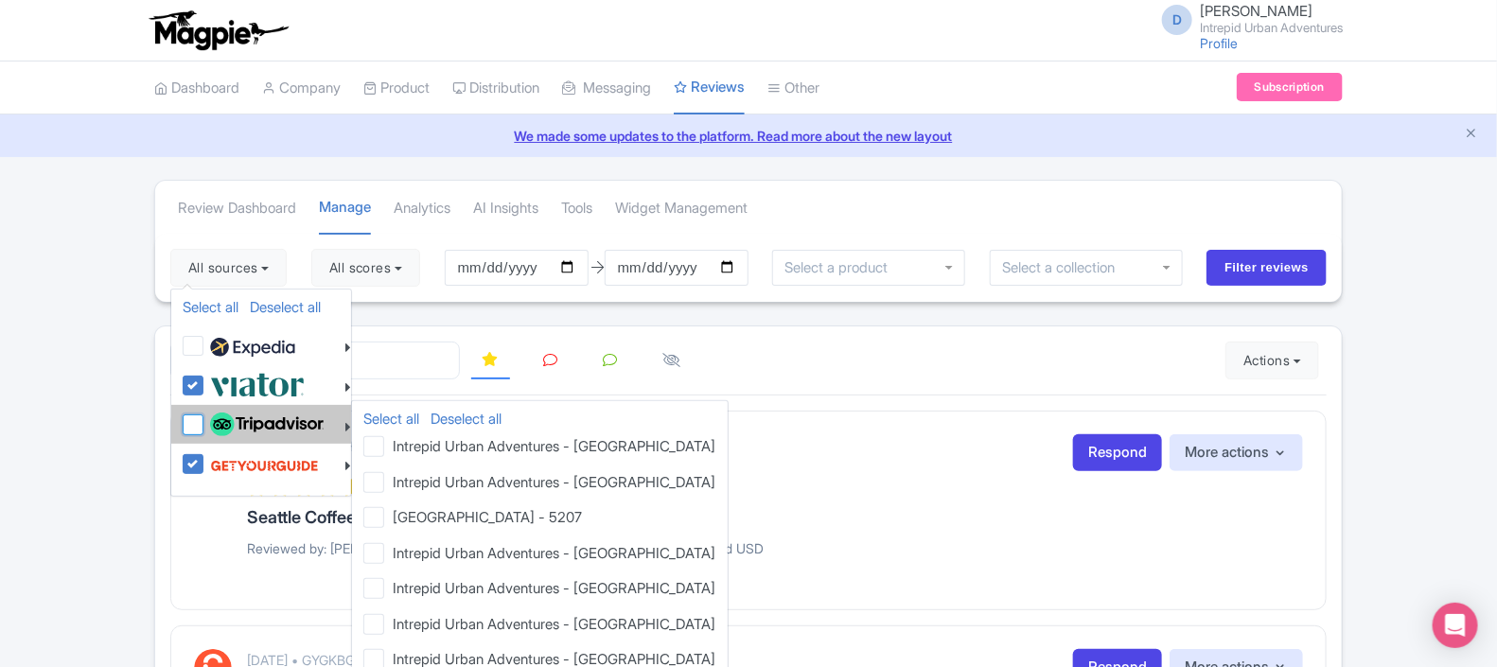
checkbox input "false"
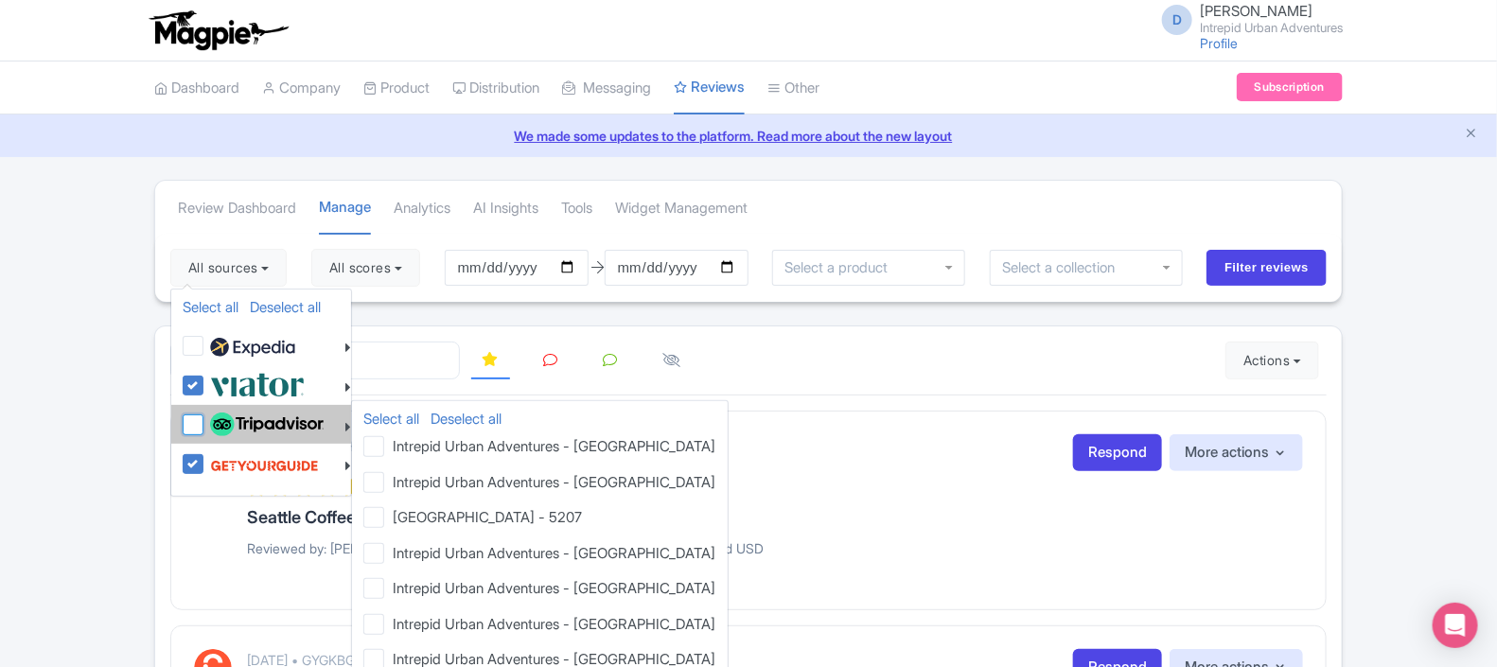
checkbox input "false"
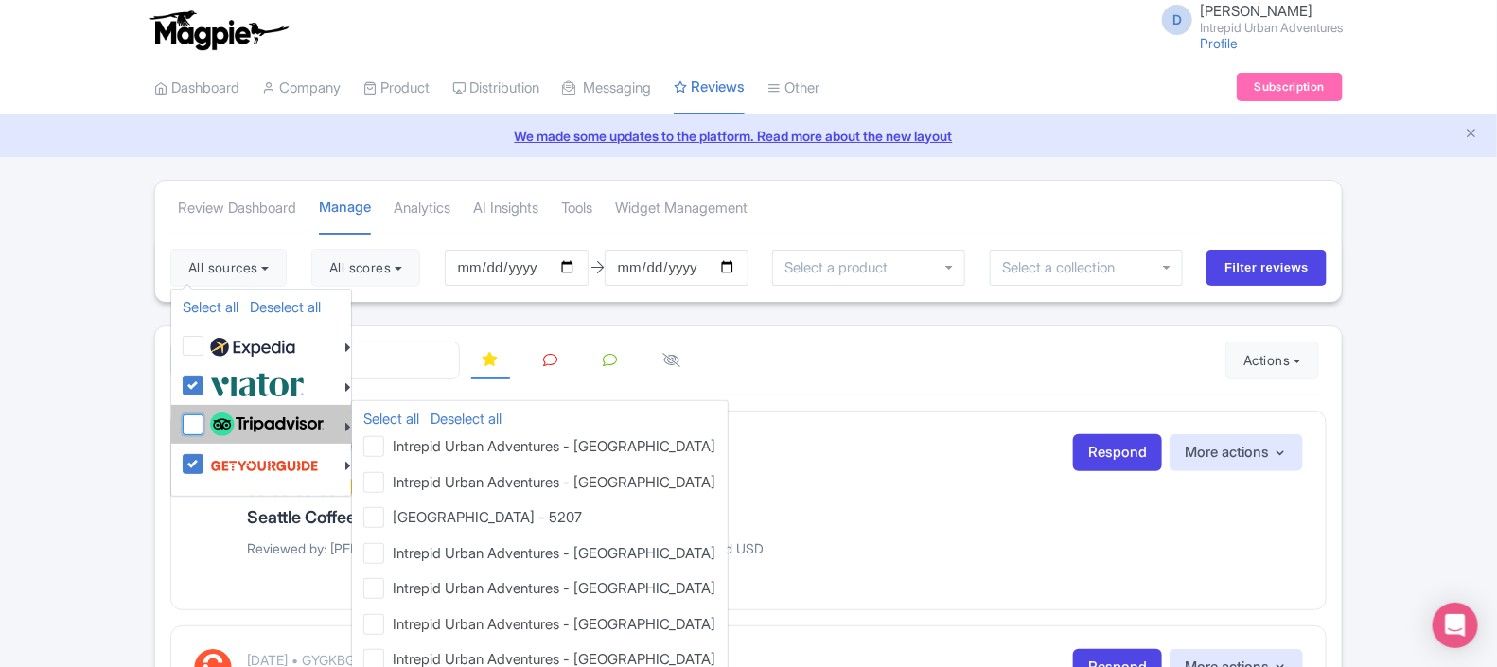
checkbox input "false"
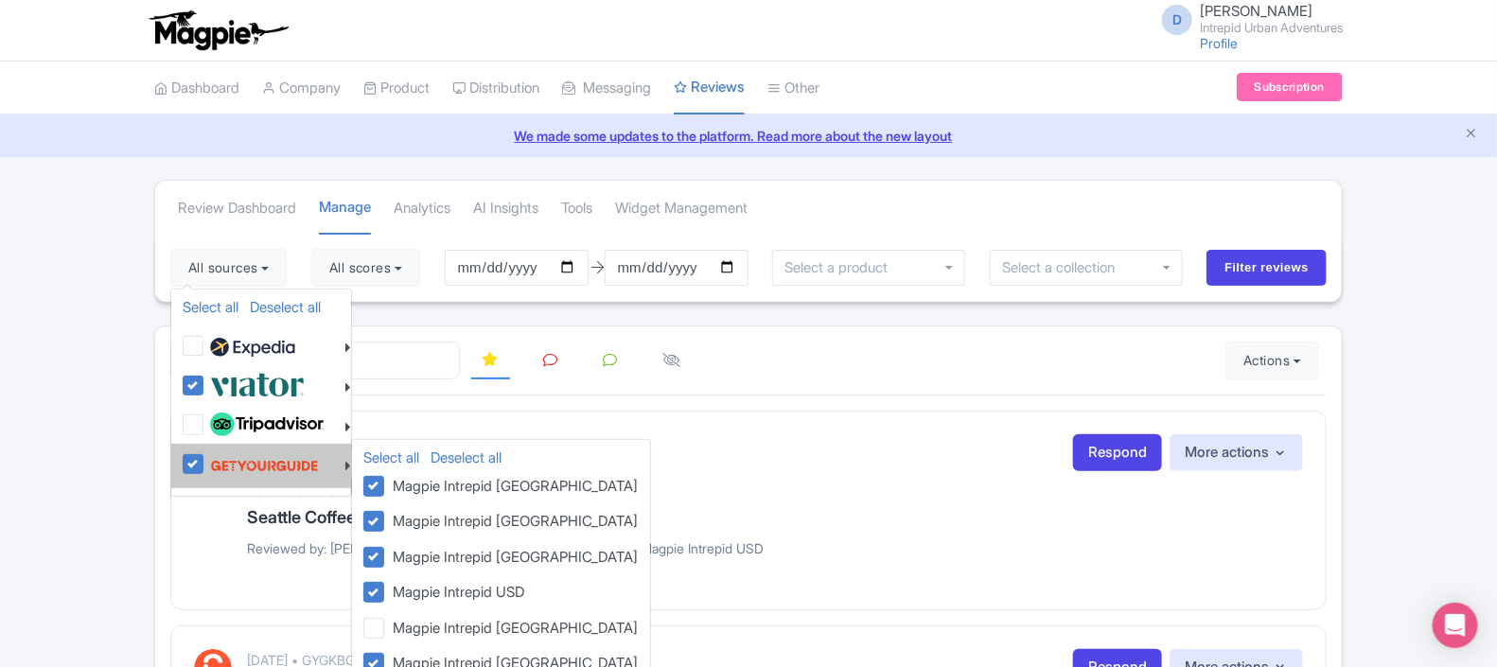
click at [205, 464] on label at bounding box center [262, 466] width 114 height 36
click at [205, 460] on input "checkbox" at bounding box center [211, 454] width 12 height 12
checkbox input "false"
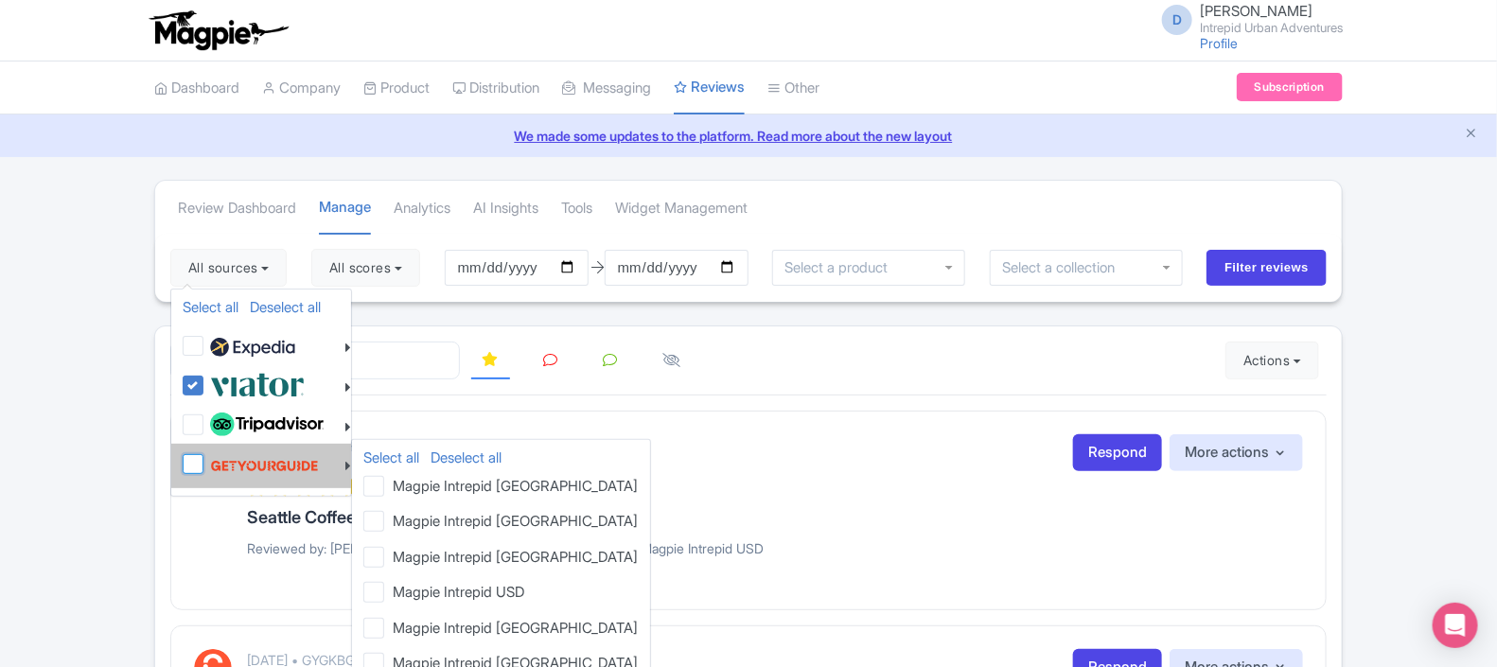
checkbox input "false"
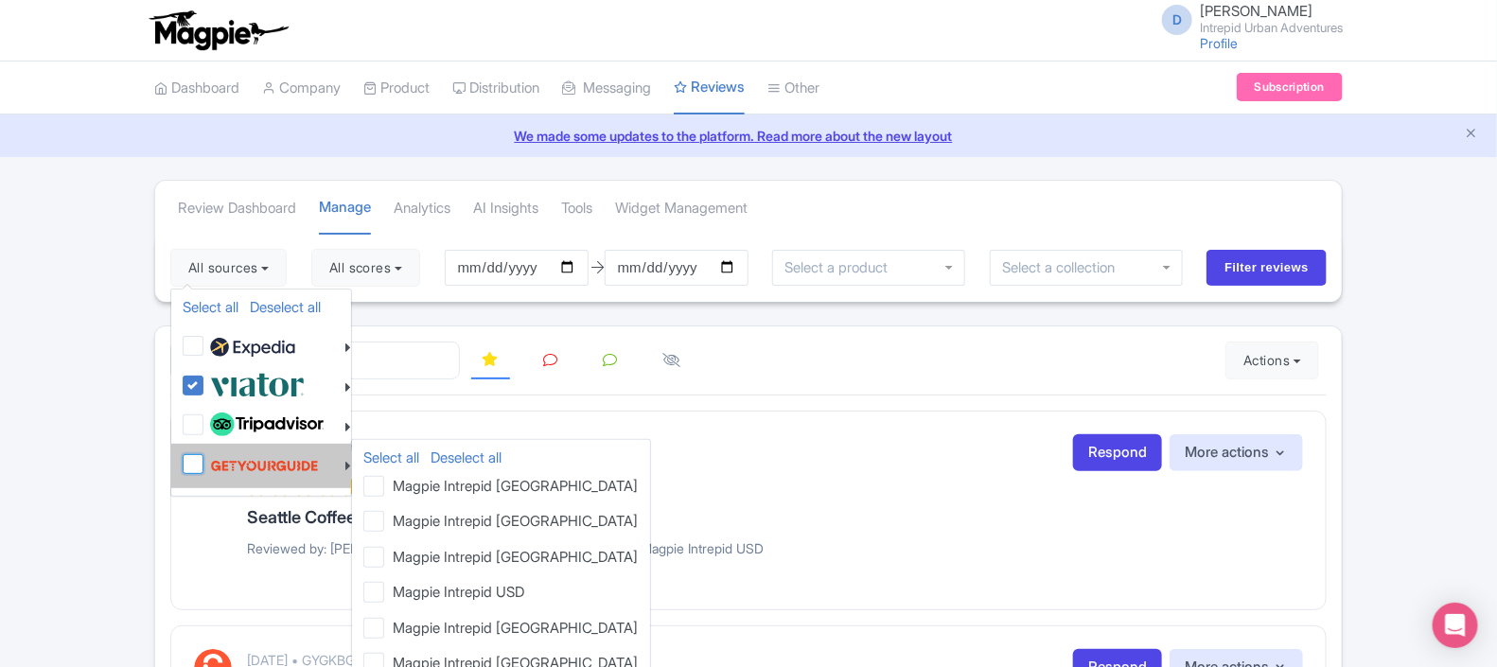
checkbox input "false"
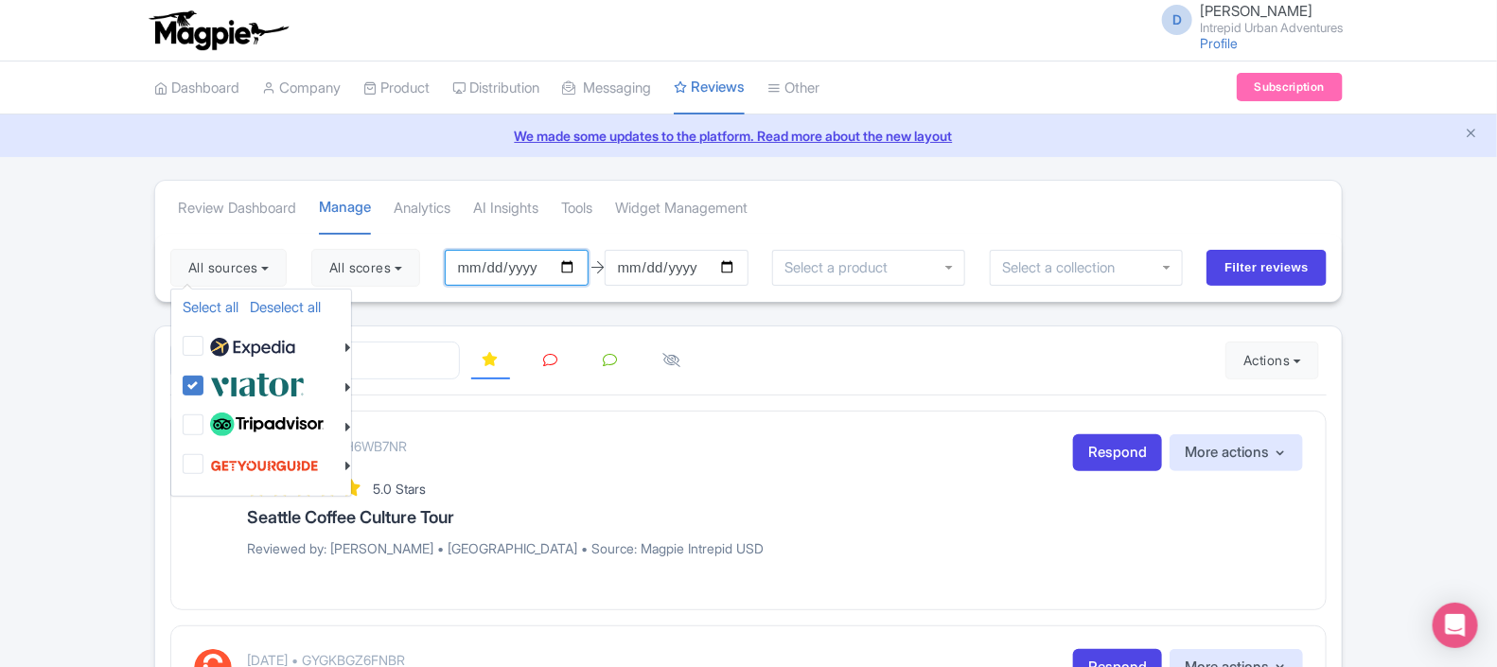
click at [566, 272] on input "2025-06-04" at bounding box center [517, 268] width 144 height 36
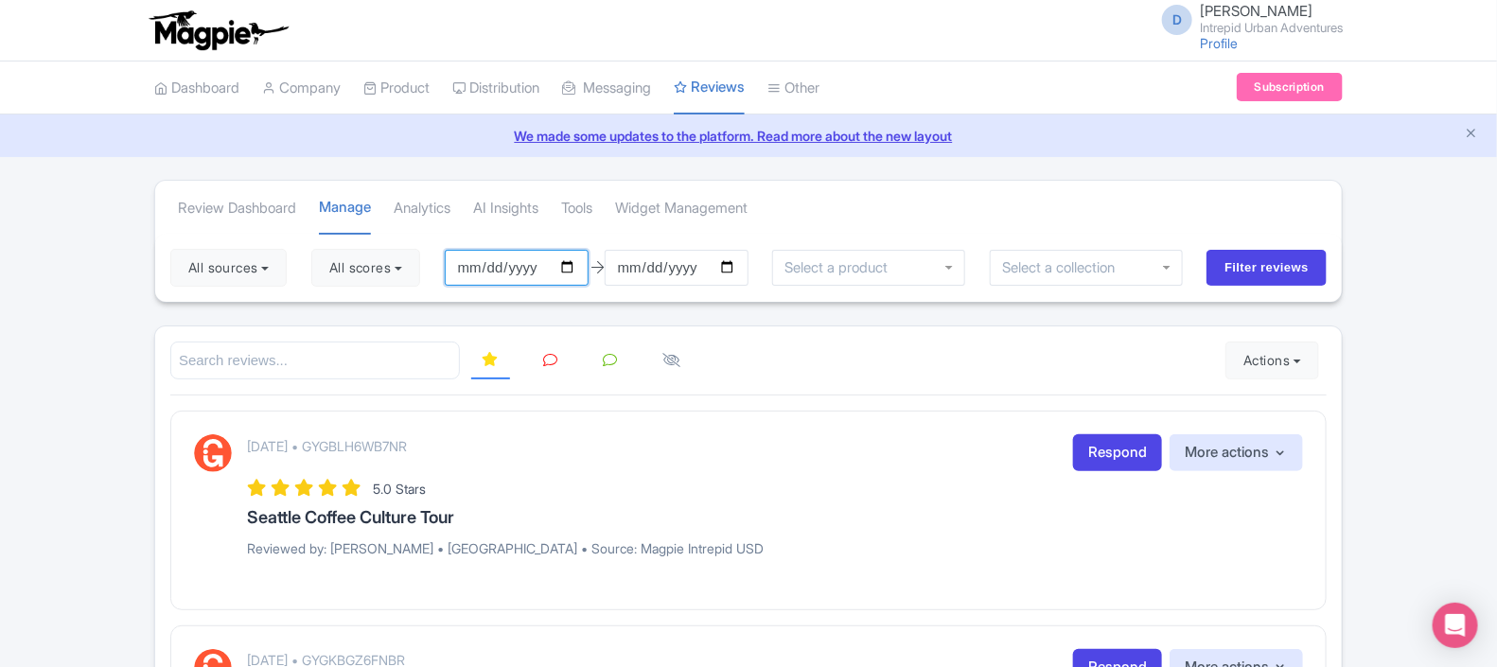
click at [578, 265] on input "2025-06-04" at bounding box center [517, 268] width 144 height 36
type input "[DATE]"
drag, startPoint x: 1238, startPoint y: 268, endPoint x: 781, endPoint y: 444, distance: 489.8
click at [388, 270] on button "All scores" at bounding box center [365, 268] width 109 height 38
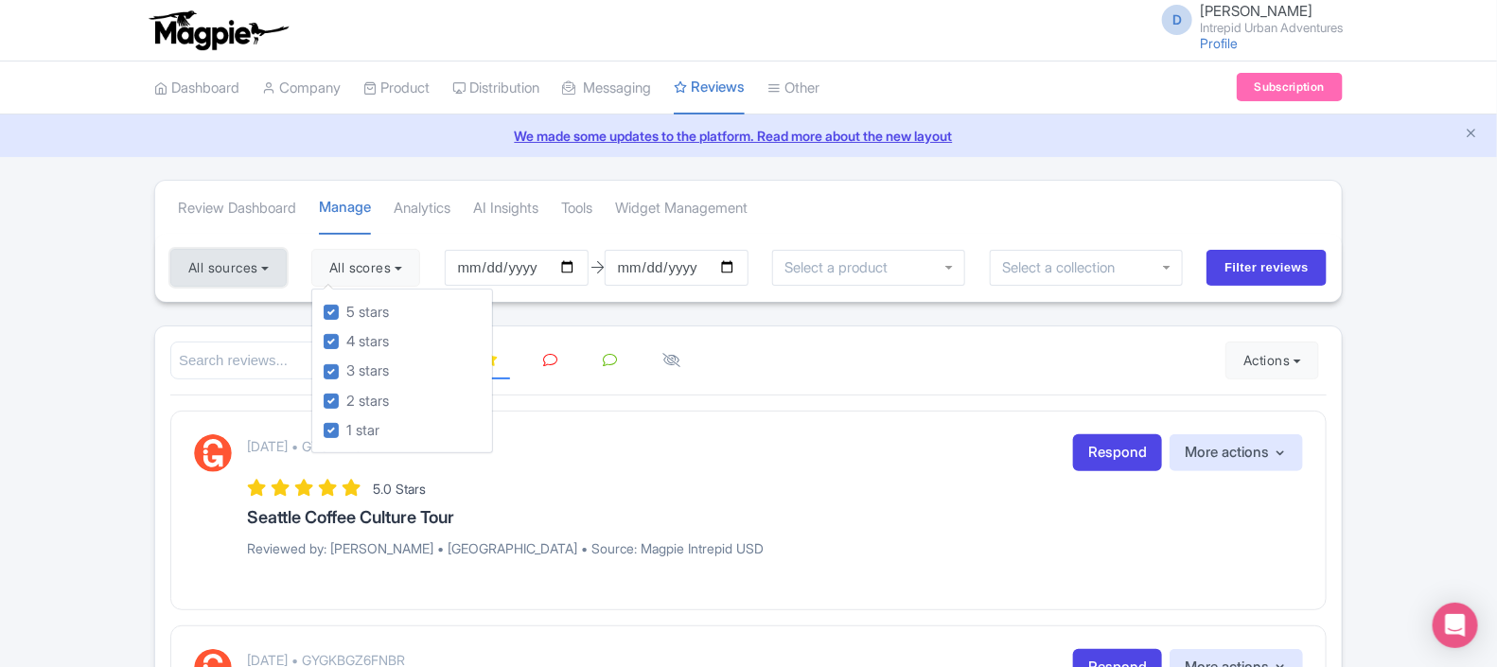
click at [246, 260] on button "All sources" at bounding box center [228, 268] width 116 height 38
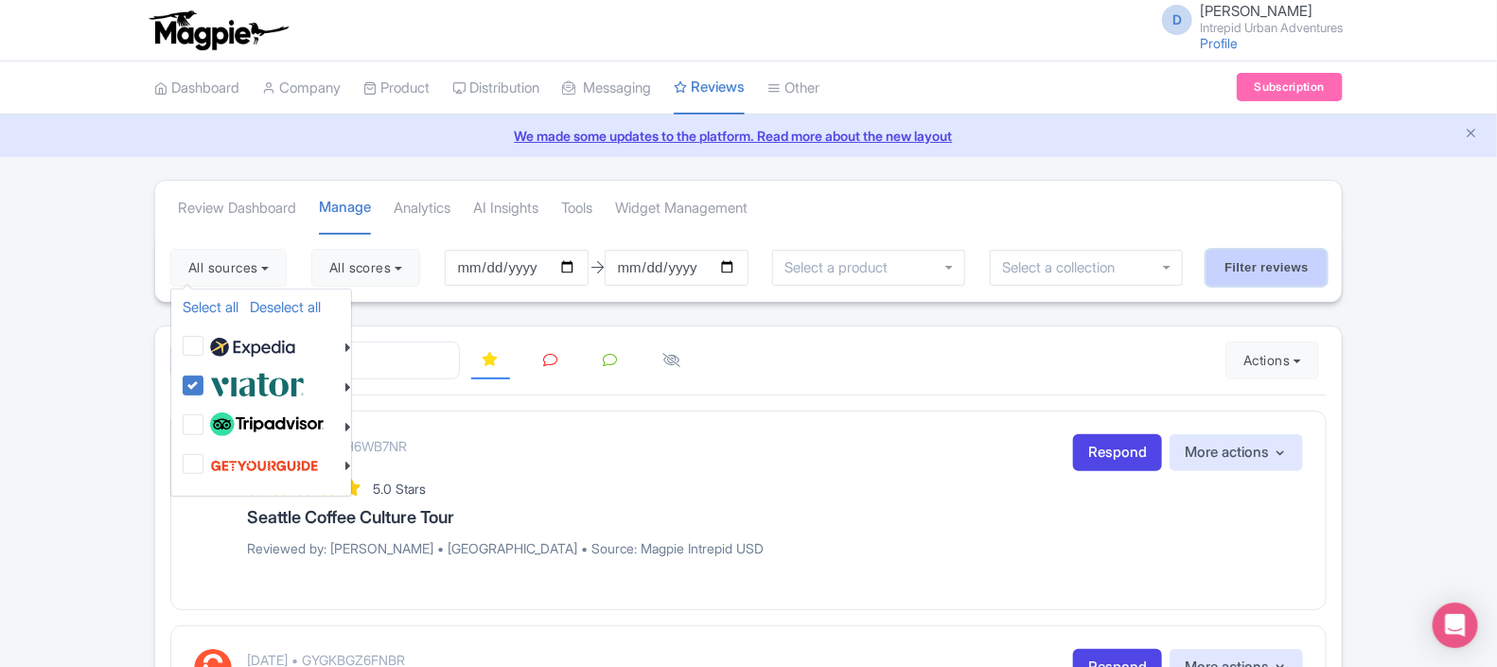
click at [1251, 262] on input "Filter reviews" at bounding box center [1267, 268] width 120 height 36
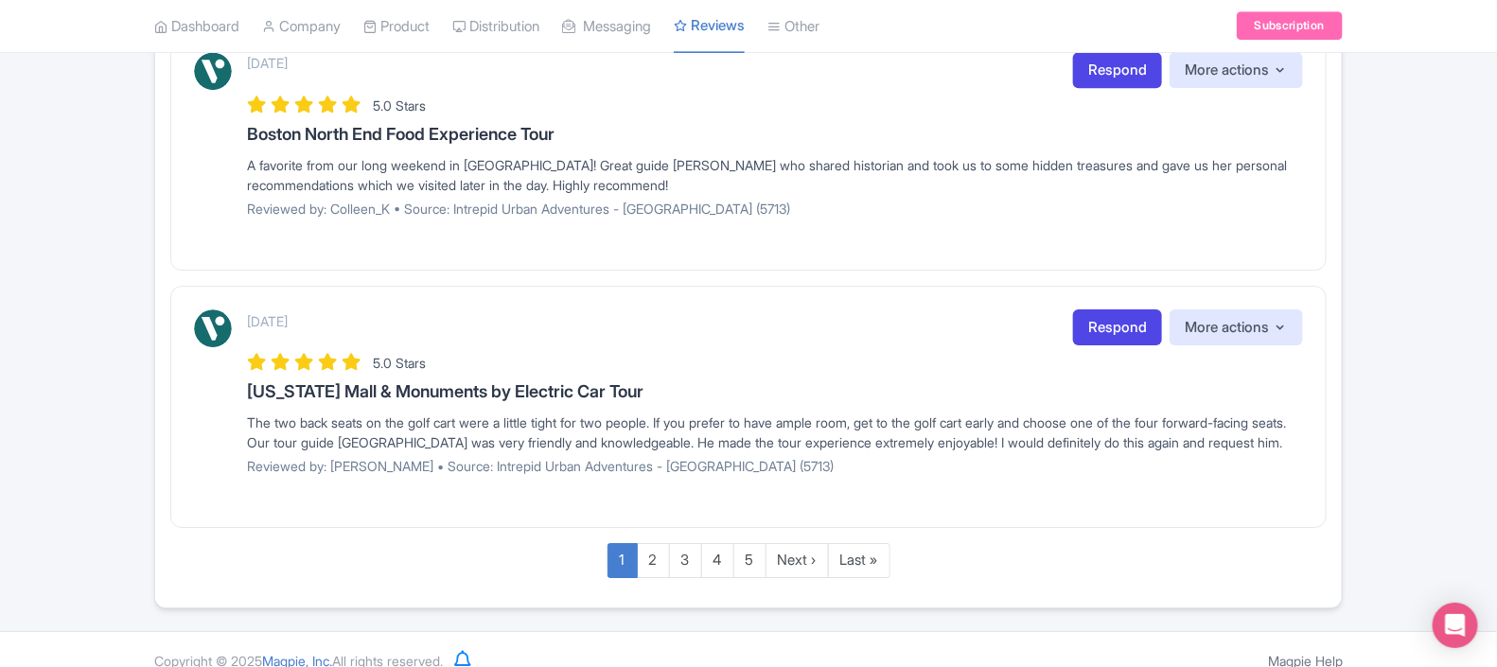
scroll to position [2419, 0]
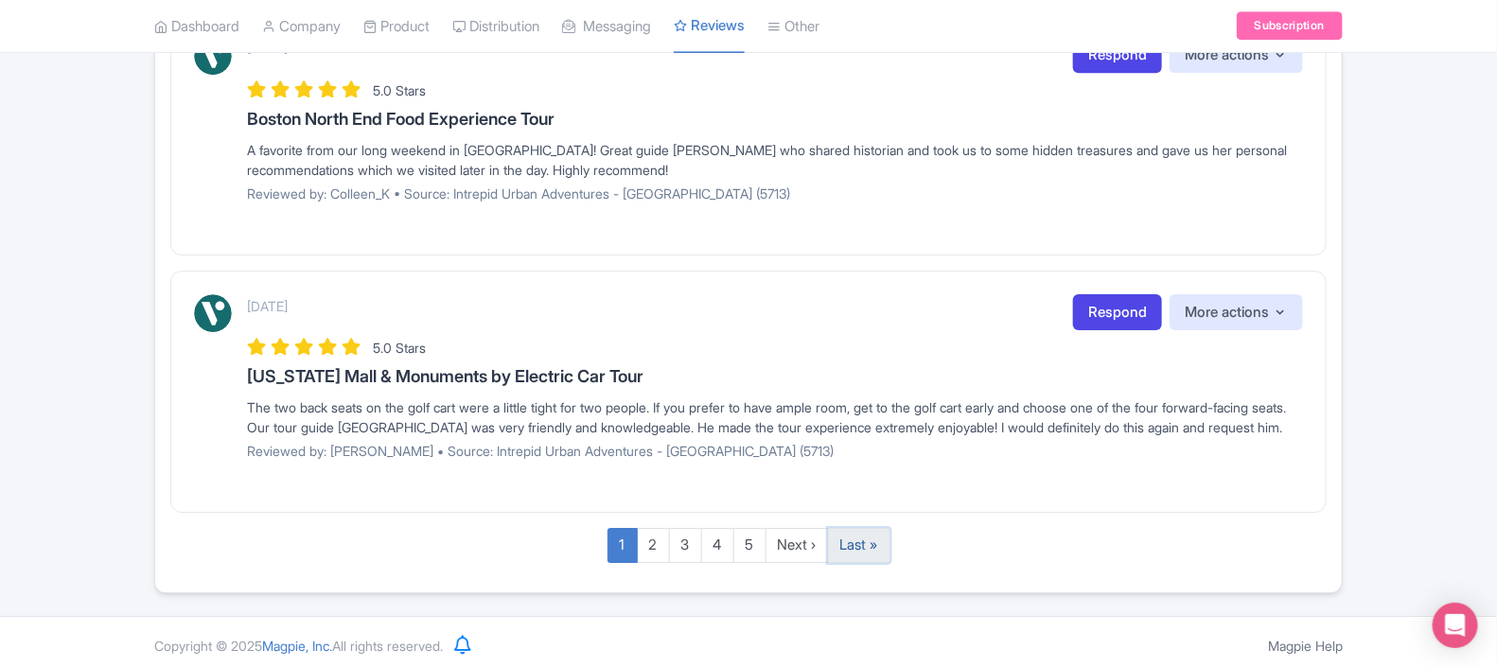
click at [874, 538] on link "Last »" at bounding box center [859, 545] width 62 height 35
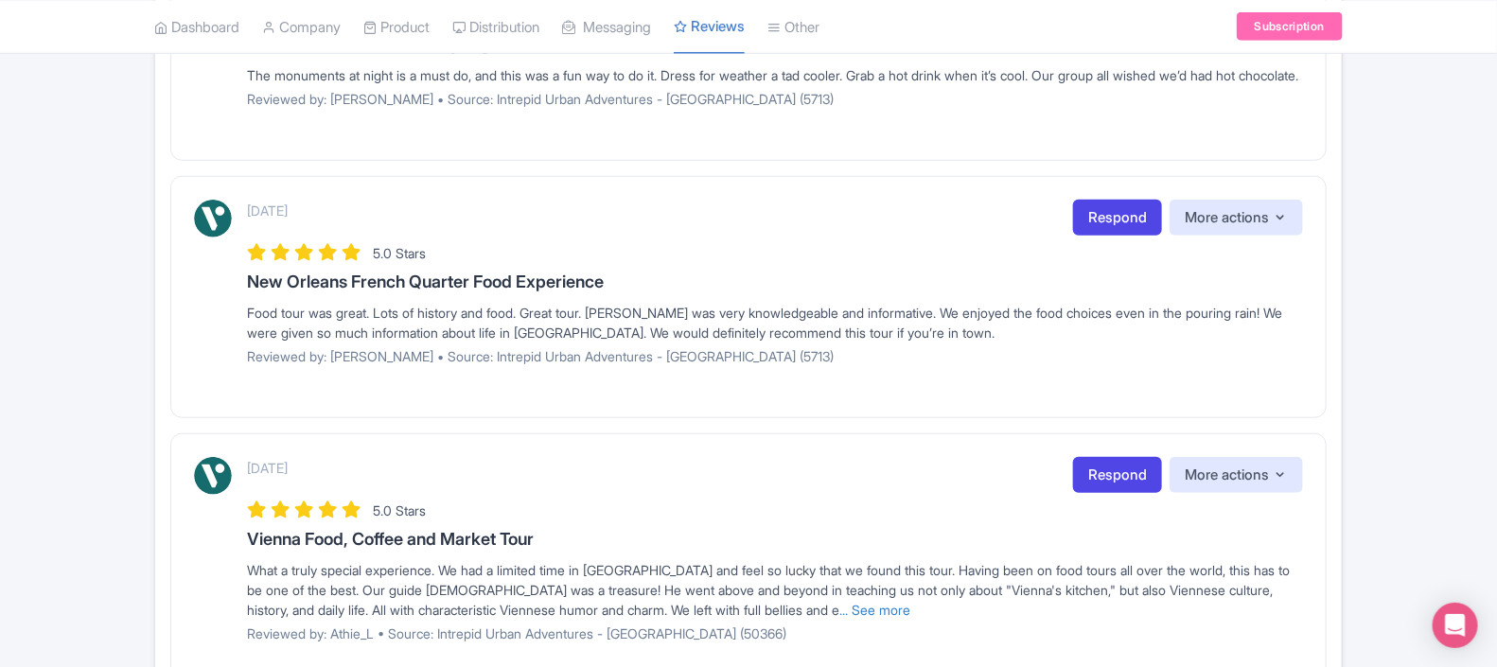
scroll to position [399, 0]
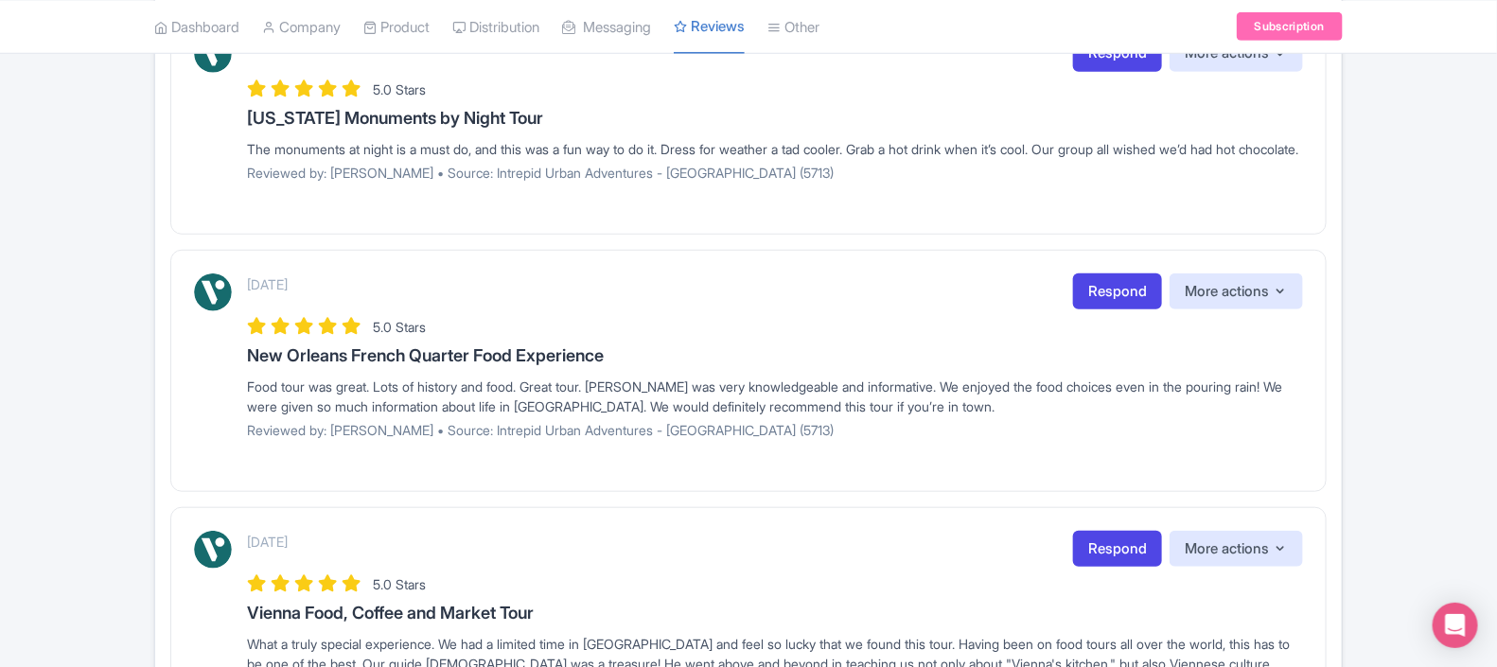
drag, startPoint x: 1492, startPoint y: 149, endPoint x: 1509, endPoint y: 627, distance: 478.2
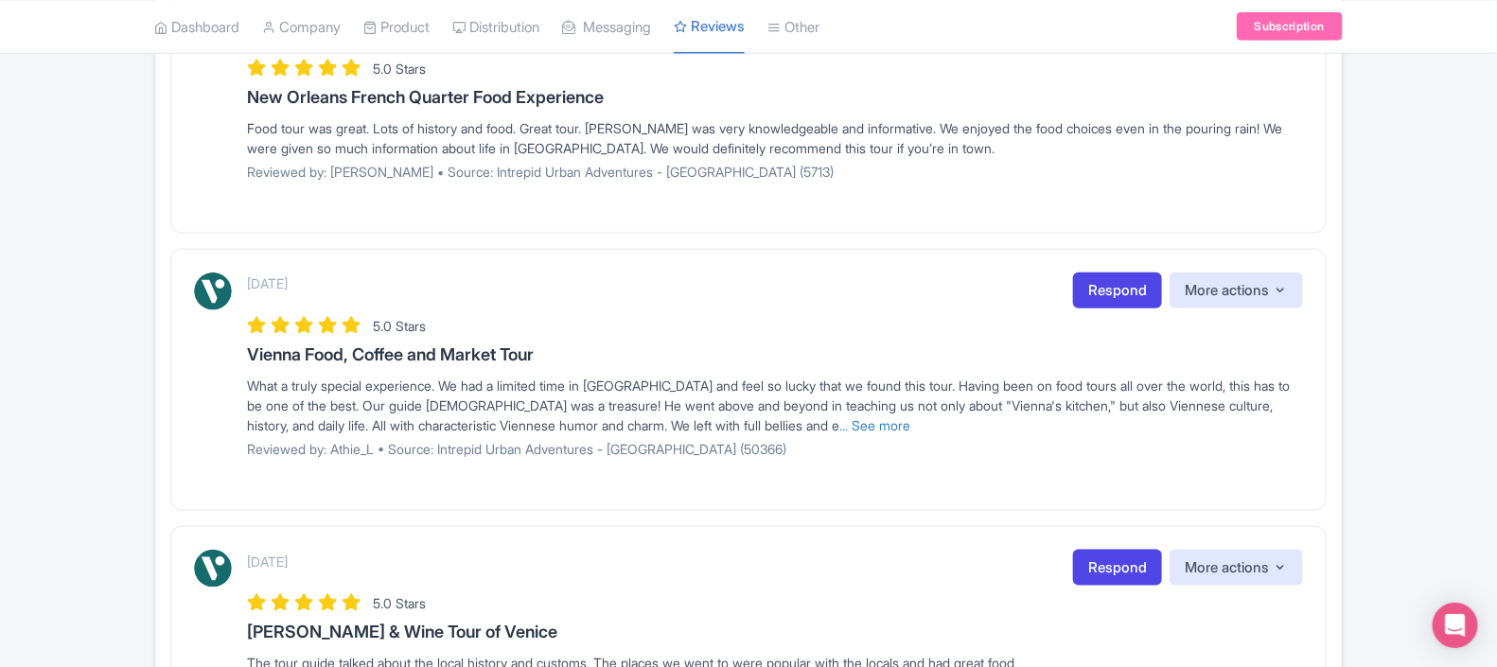
scroll to position [0, 0]
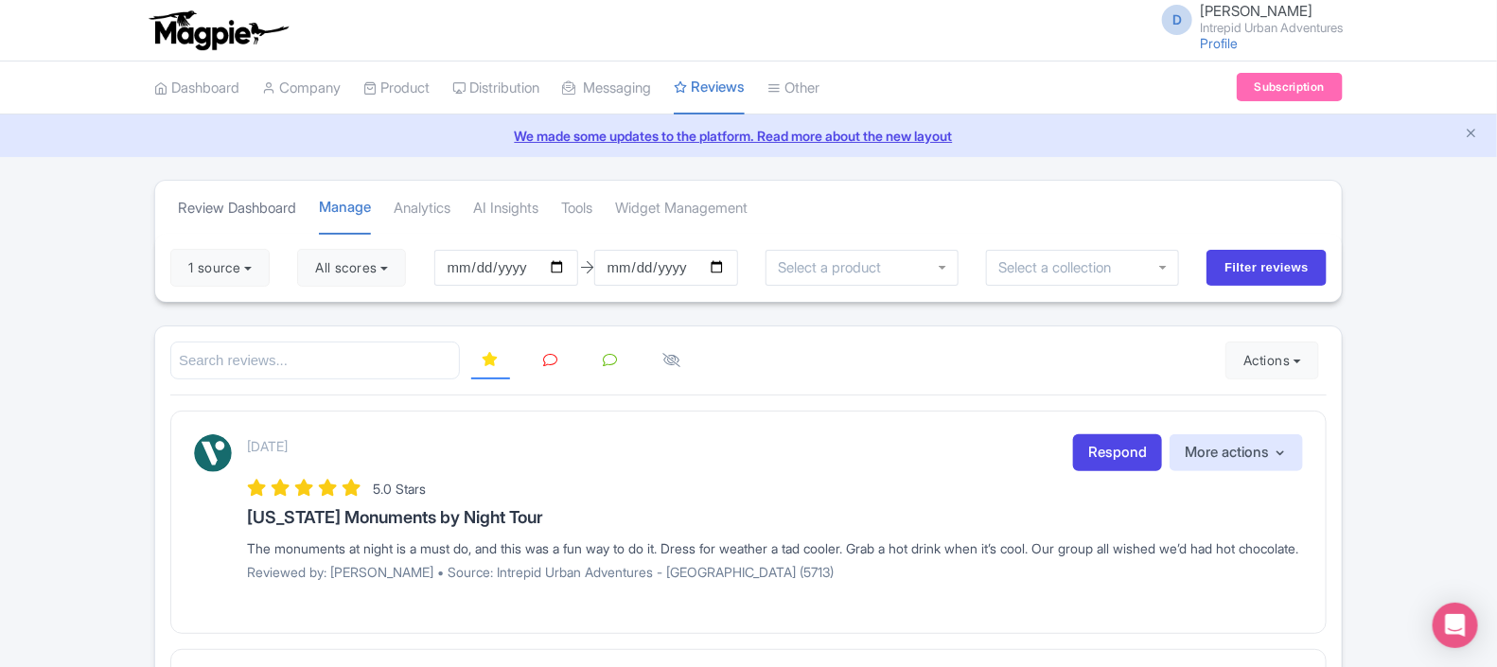
click at [255, 208] on link "Review Dashboard" at bounding box center [237, 209] width 118 height 52
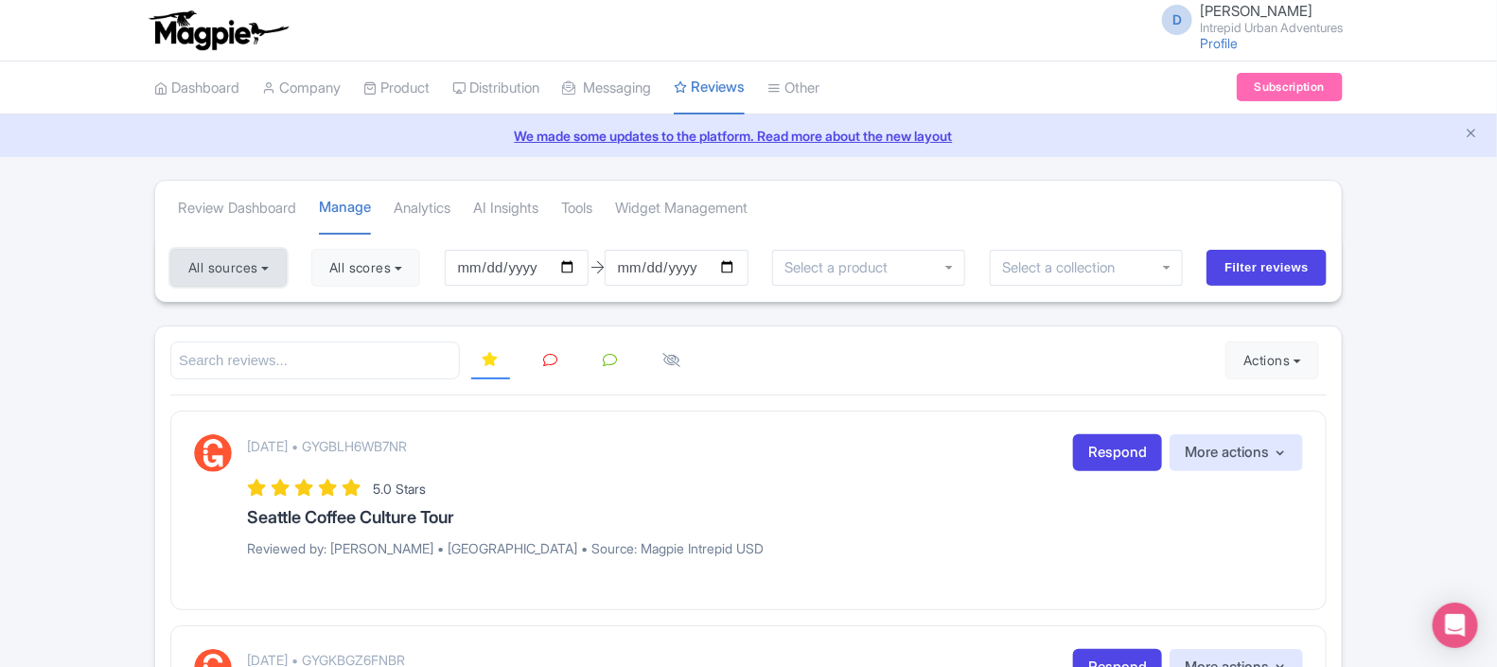
click at [260, 265] on button "All sources" at bounding box center [228, 268] width 116 height 38
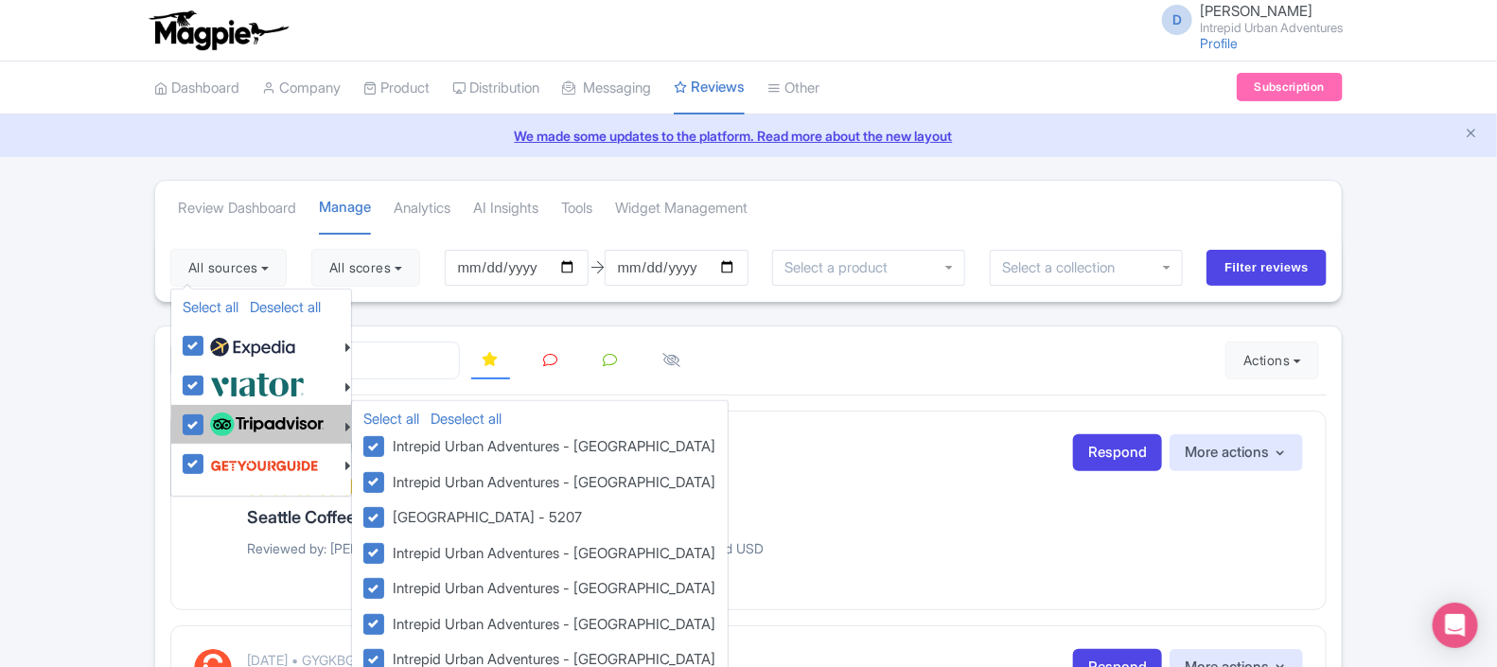
click at [261, 415] on img at bounding box center [267, 425] width 114 height 25
click at [218, 415] on input "checkbox" at bounding box center [211, 415] width 12 height 12
checkbox input "false"
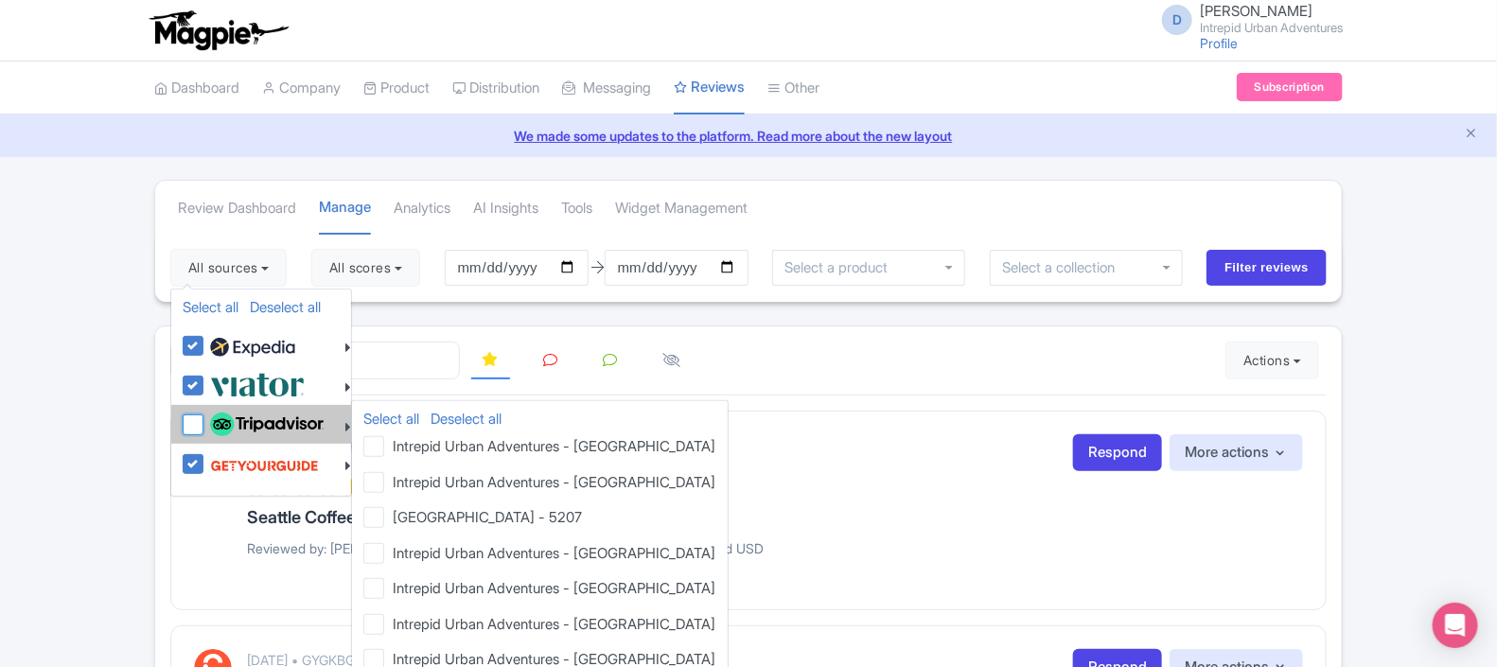
checkbox input "false"
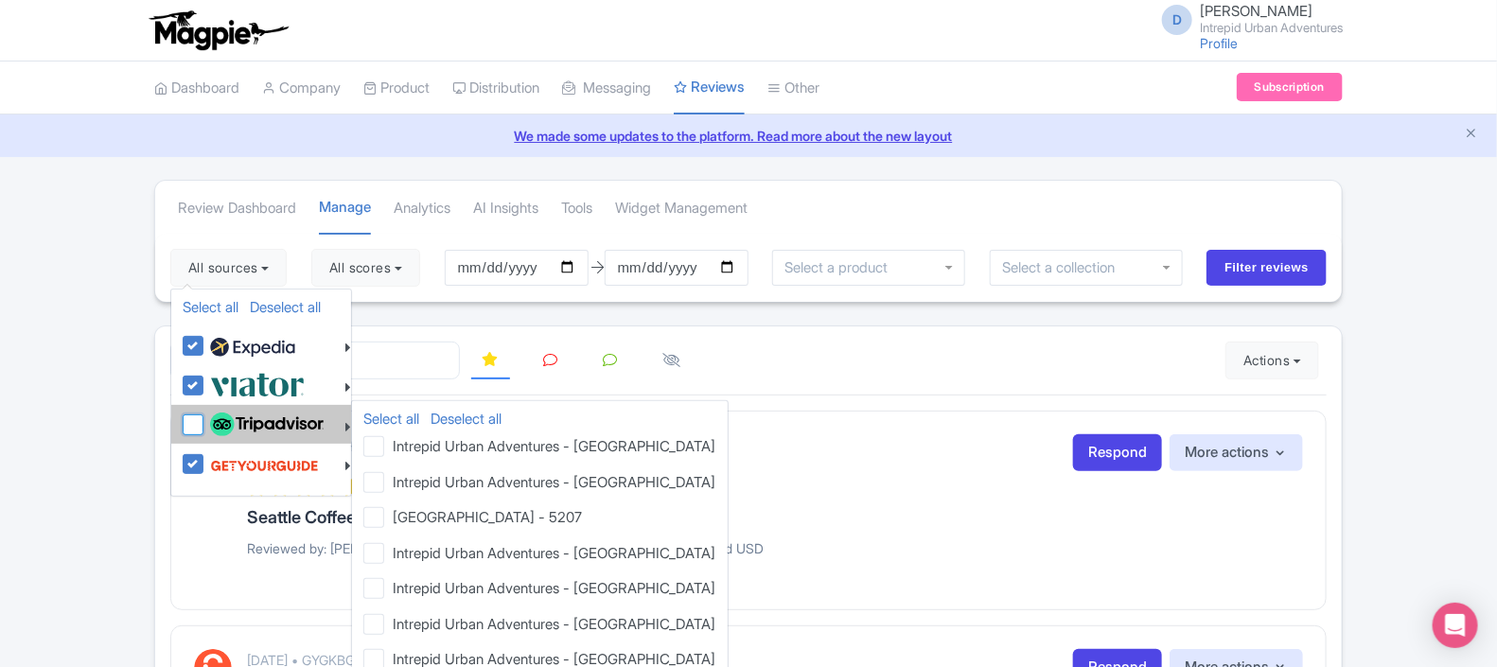
checkbox input "false"
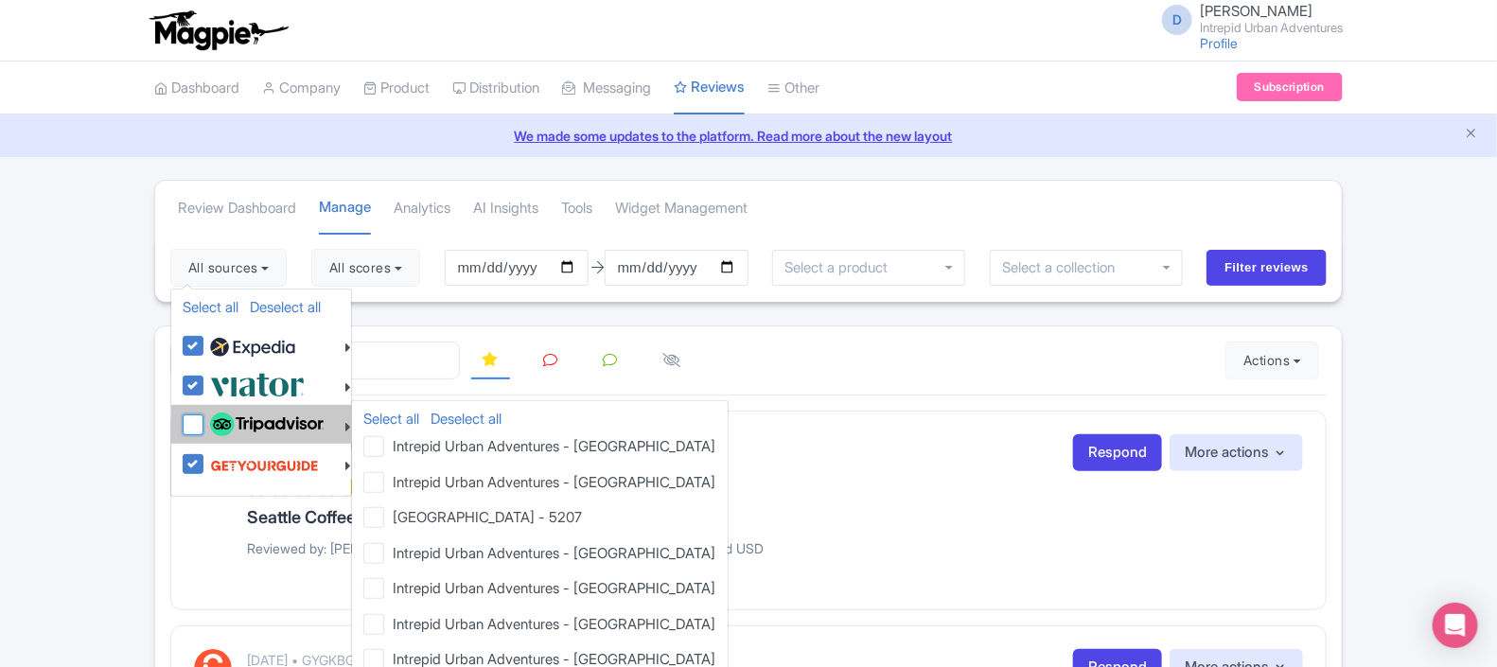
checkbox input "false"
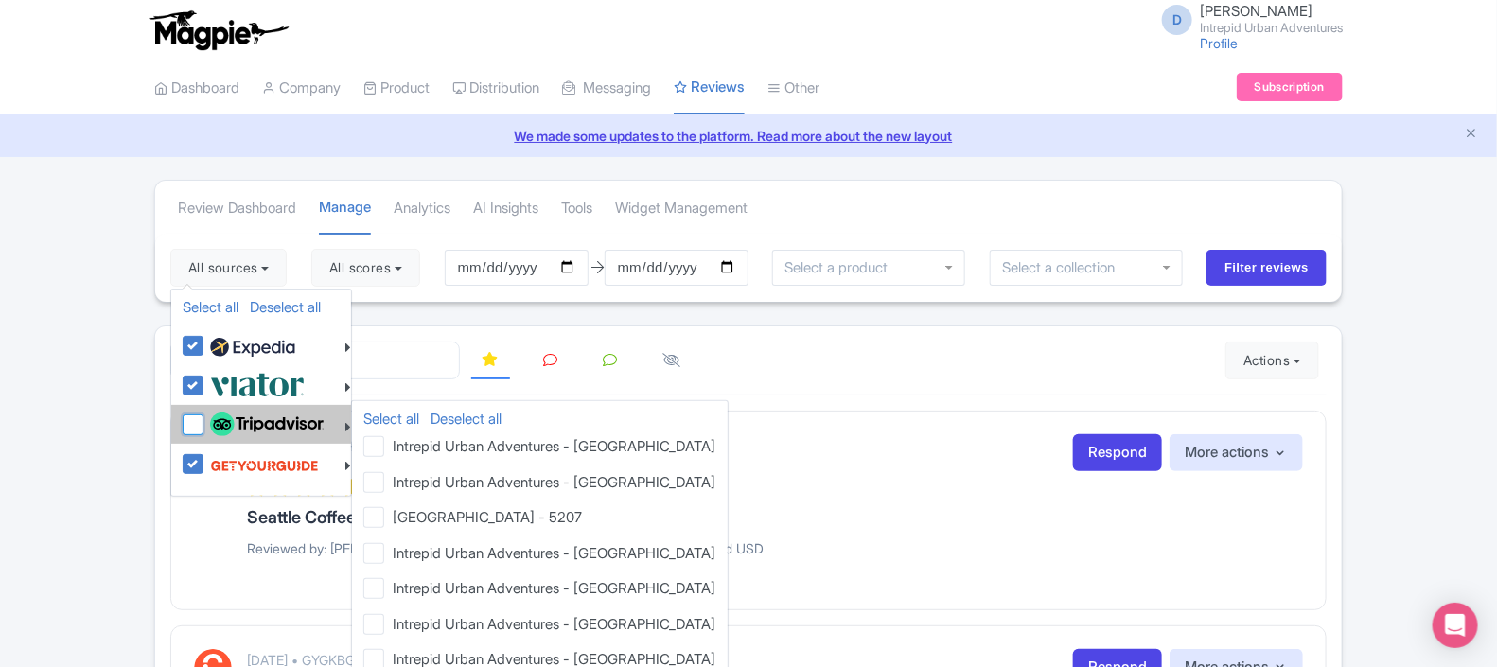
checkbox input "false"
click at [261, 415] on img at bounding box center [267, 425] width 114 height 25
click at [218, 415] on input "checkbox" at bounding box center [211, 415] width 12 height 12
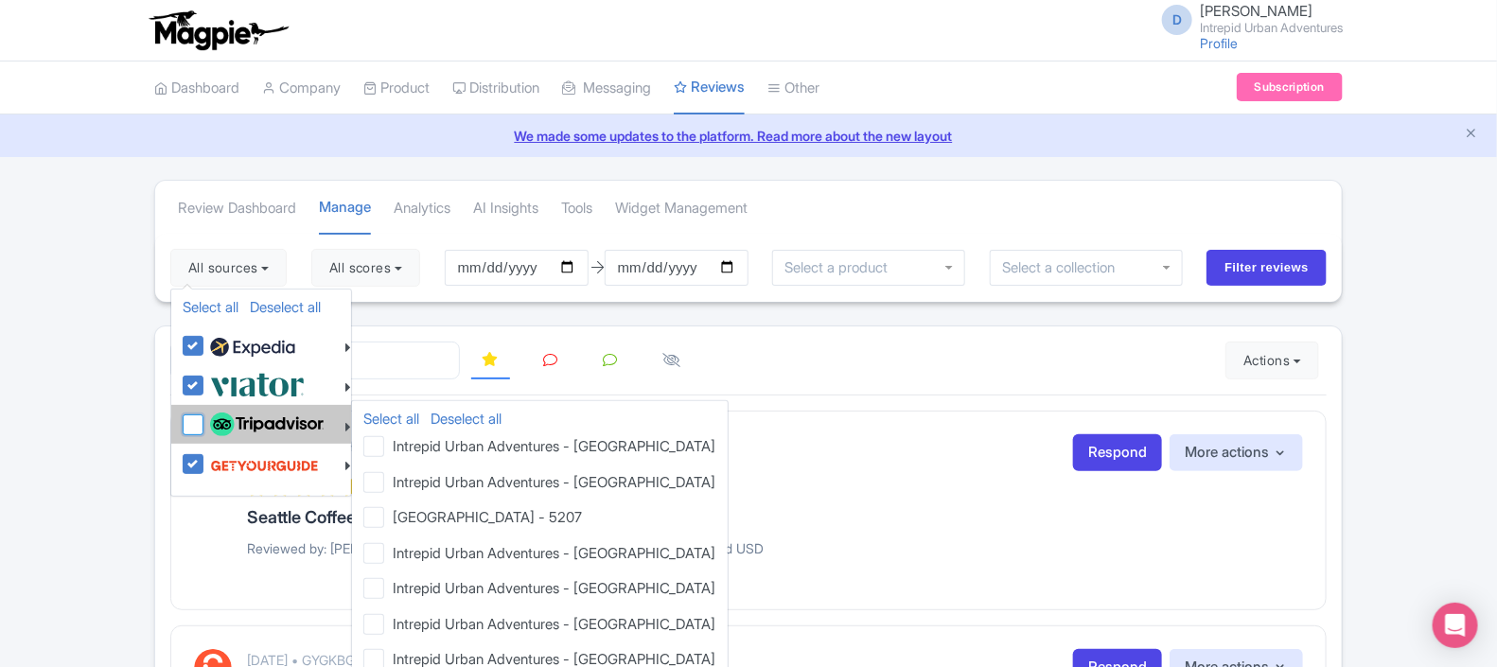
checkbox input "true"
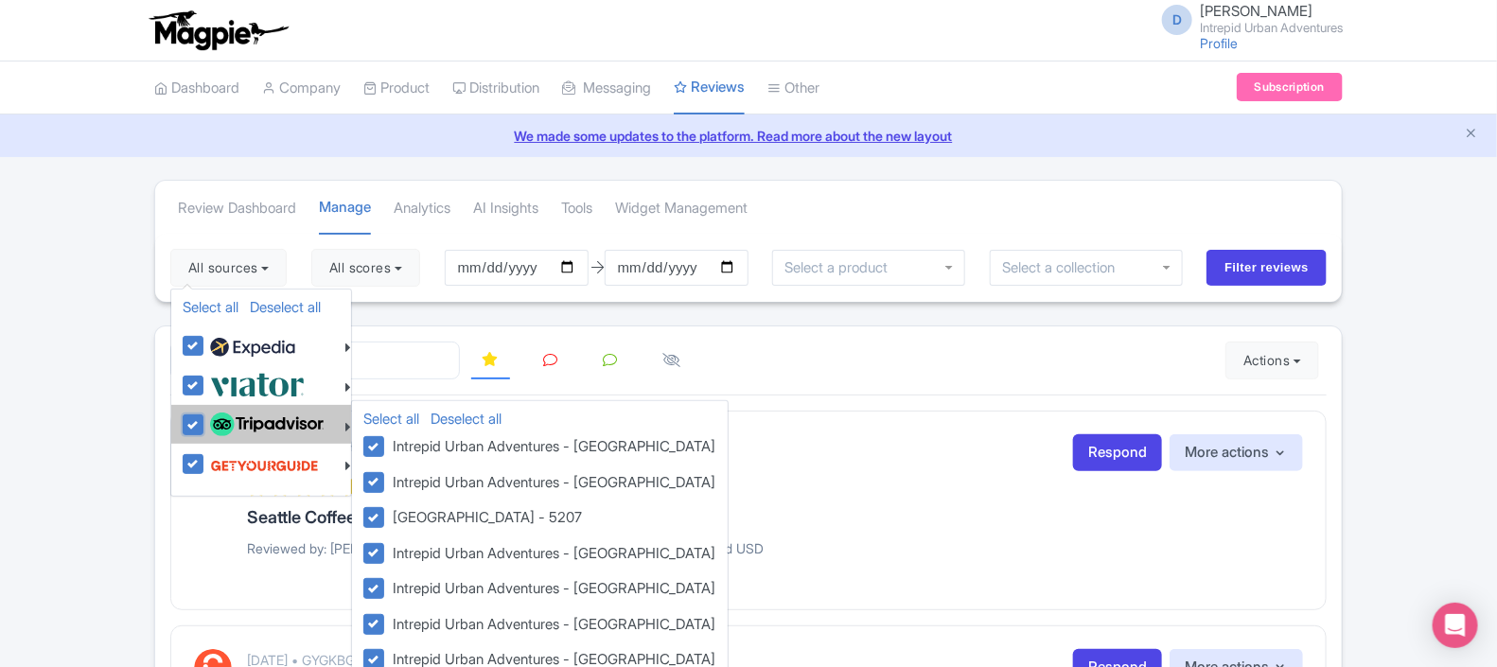
checkbox input "true"
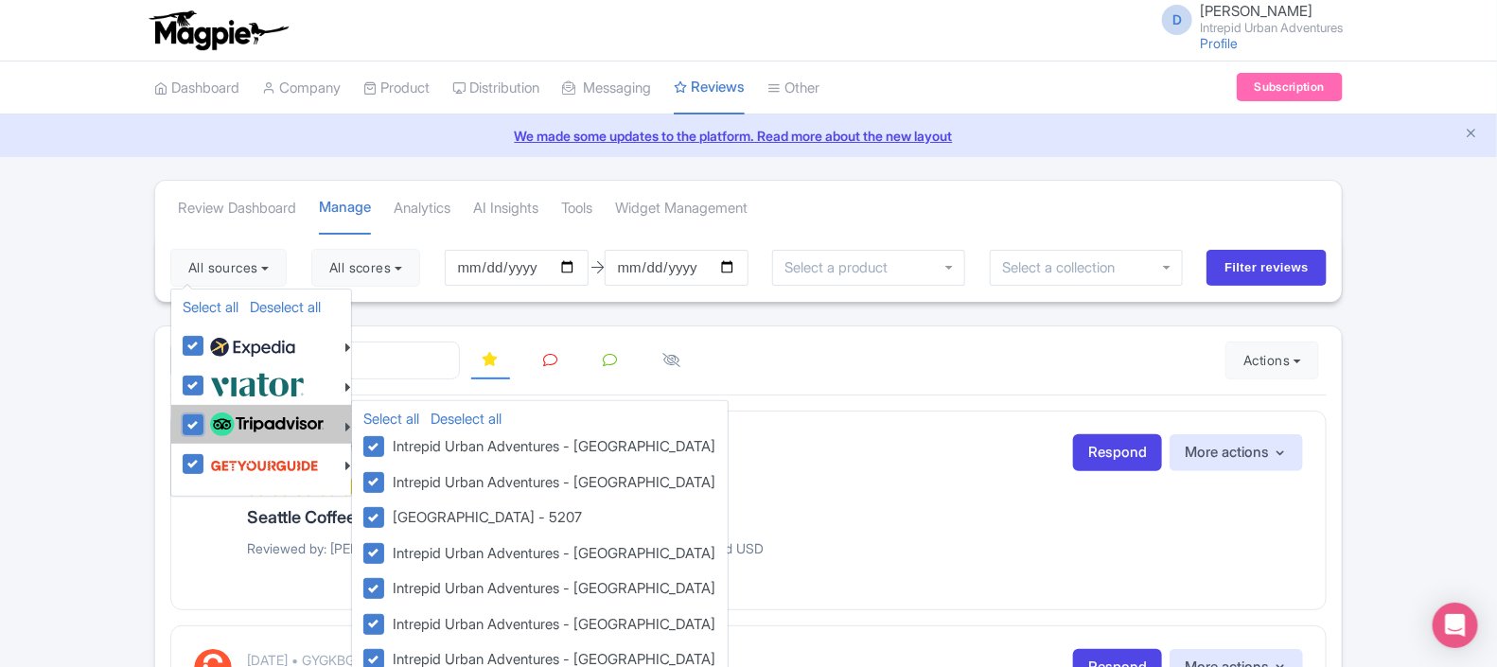
checkbox input "true"
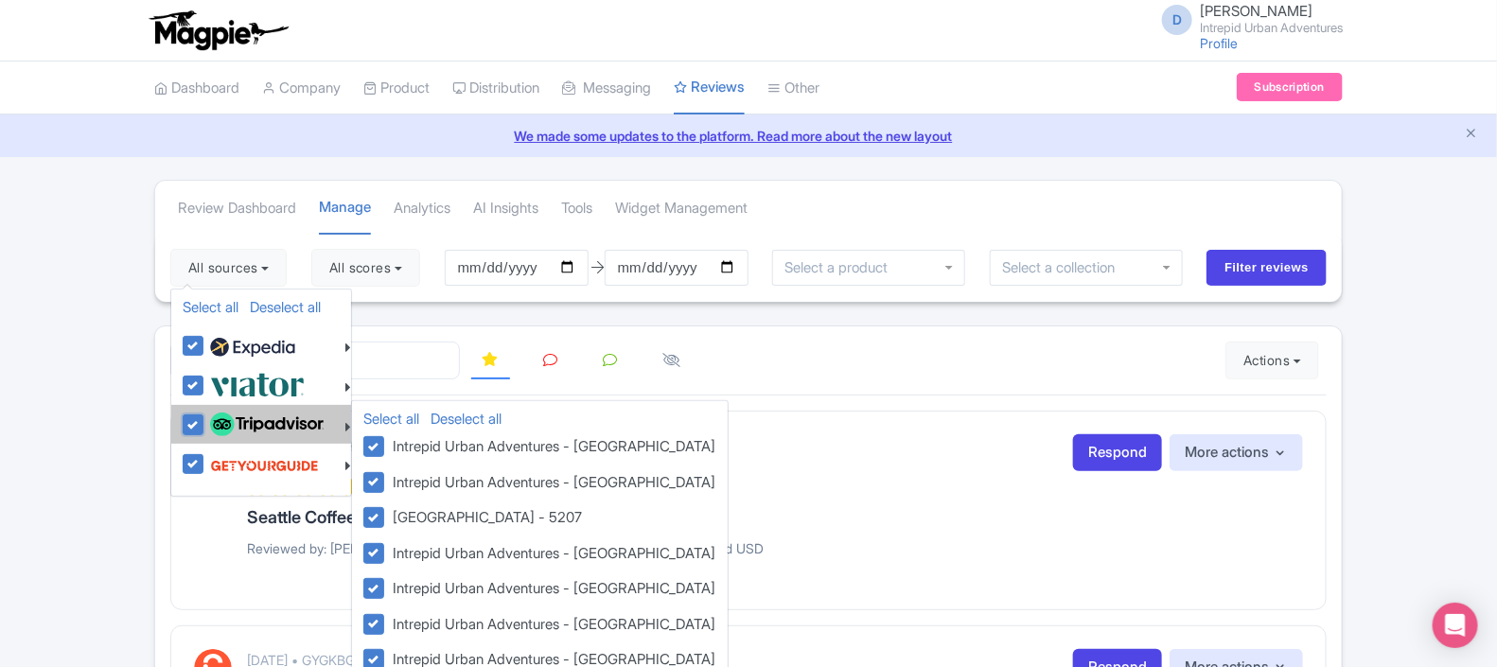
checkbox input "true"
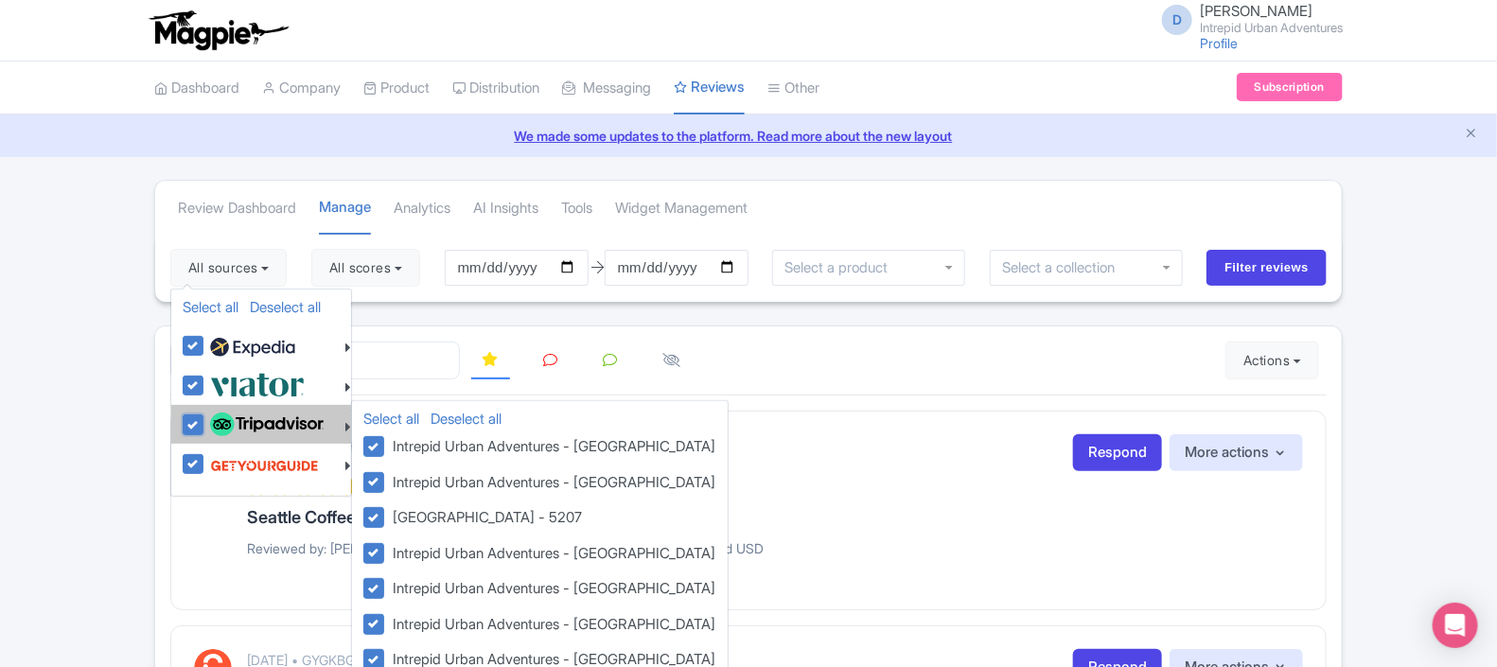
checkbox input "true"
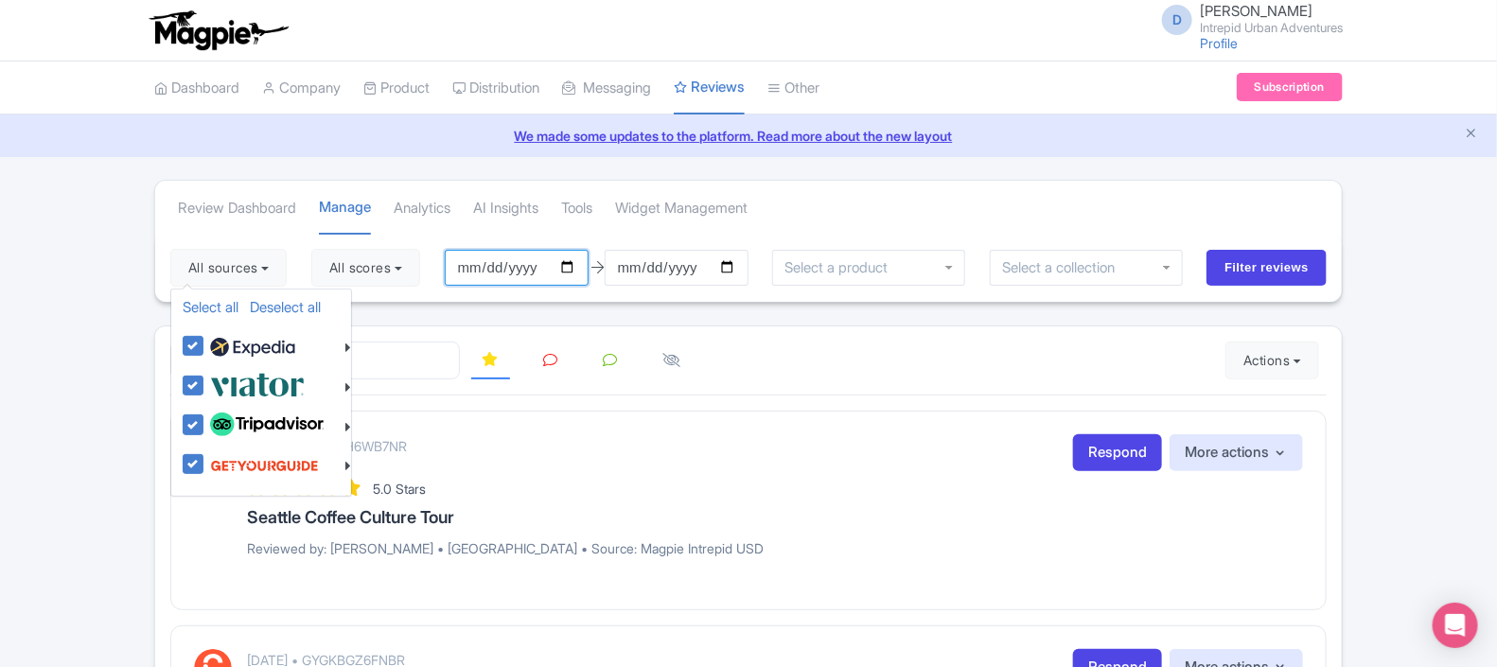
click at [573, 263] on input "2025-06-04" at bounding box center [517, 268] width 144 height 36
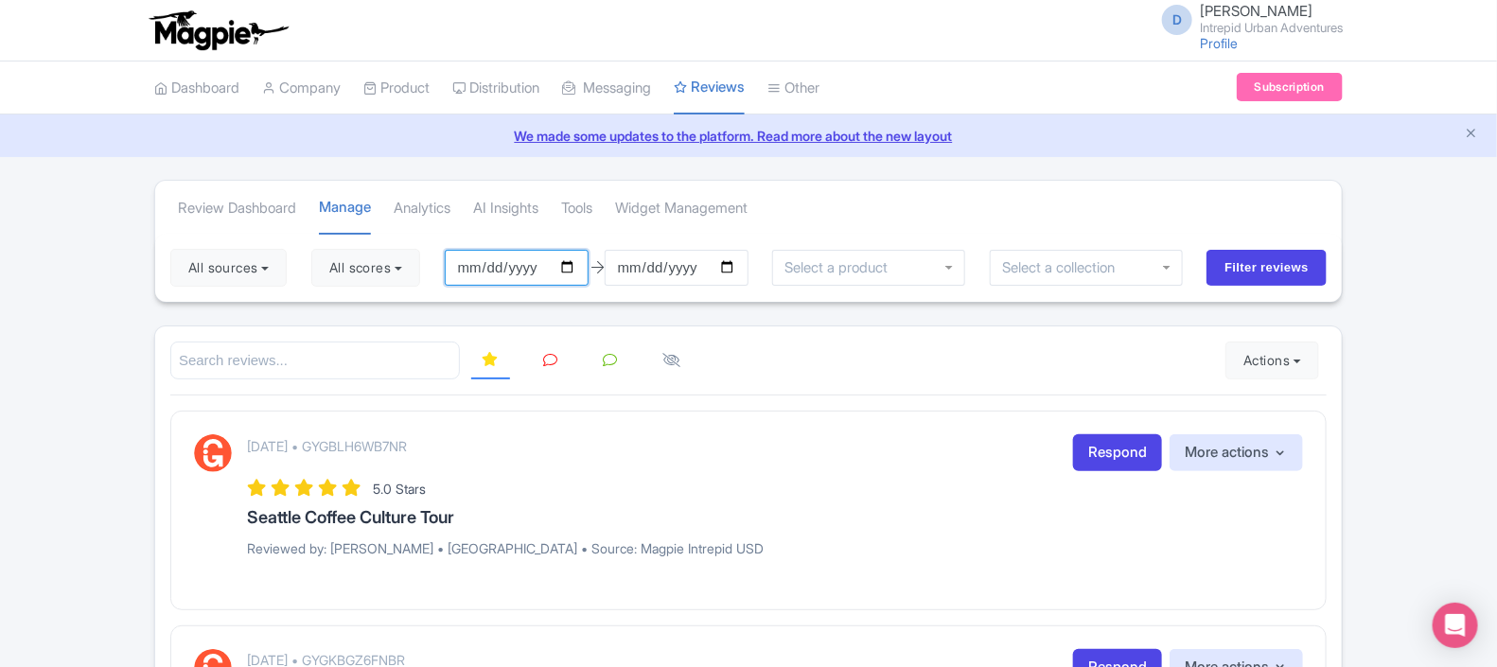
type input "[DATE]"
click at [1268, 265] on input "Filter reviews" at bounding box center [1267, 268] width 120 height 36
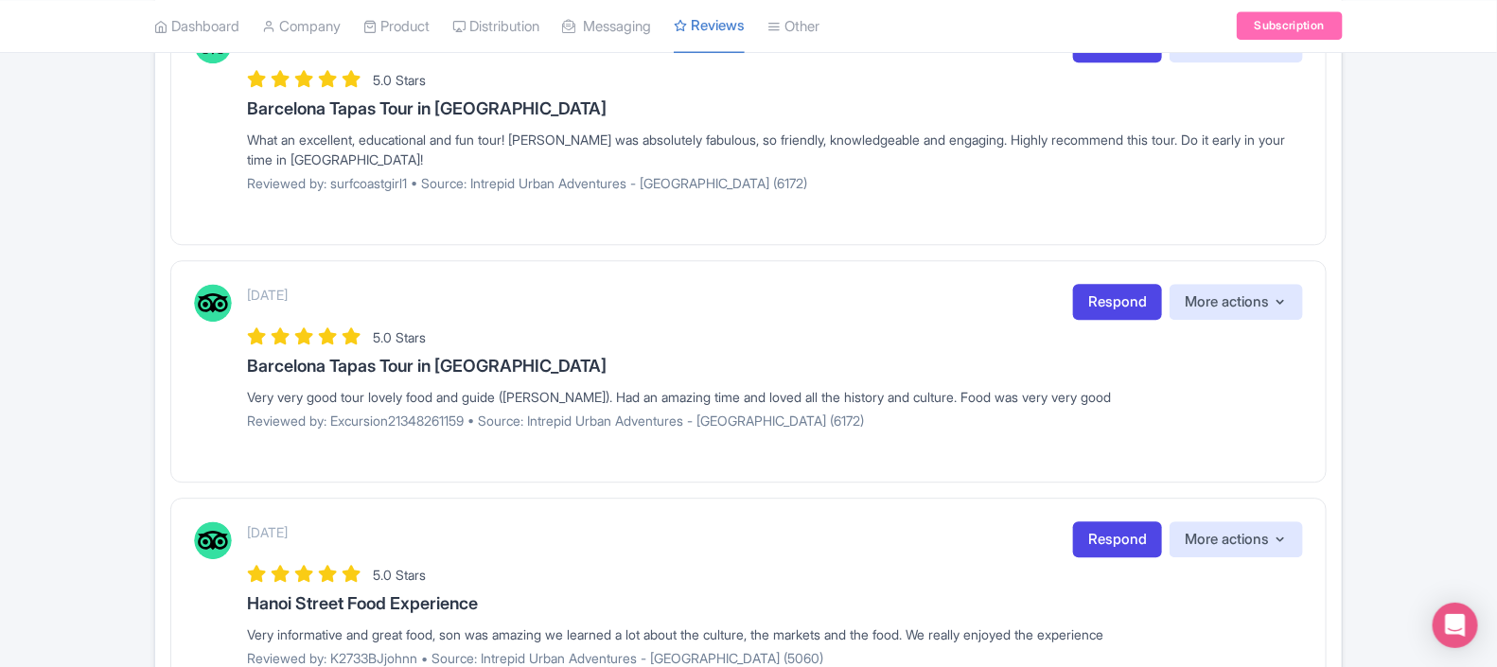
scroll to position [2435, 0]
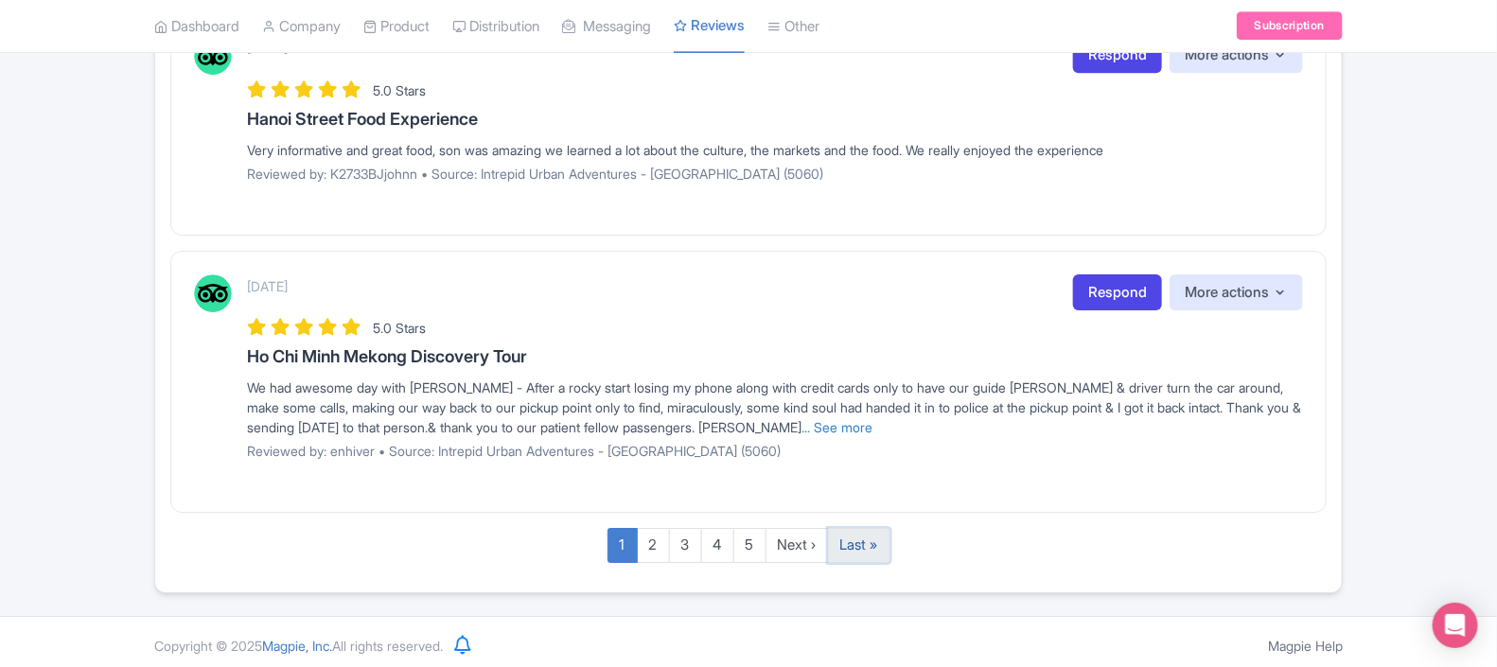
click at [866, 538] on link "Last »" at bounding box center [859, 545] width 62 height 35
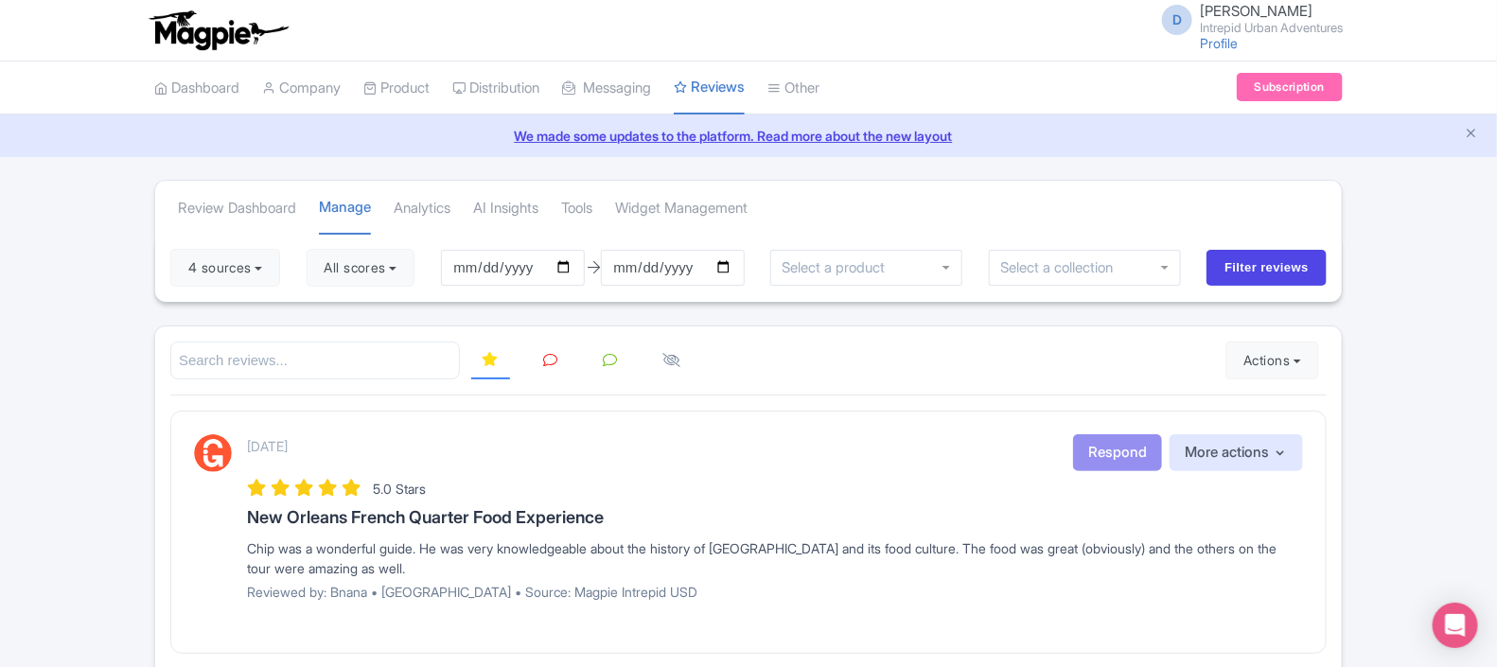
scroll to position [358, 0]
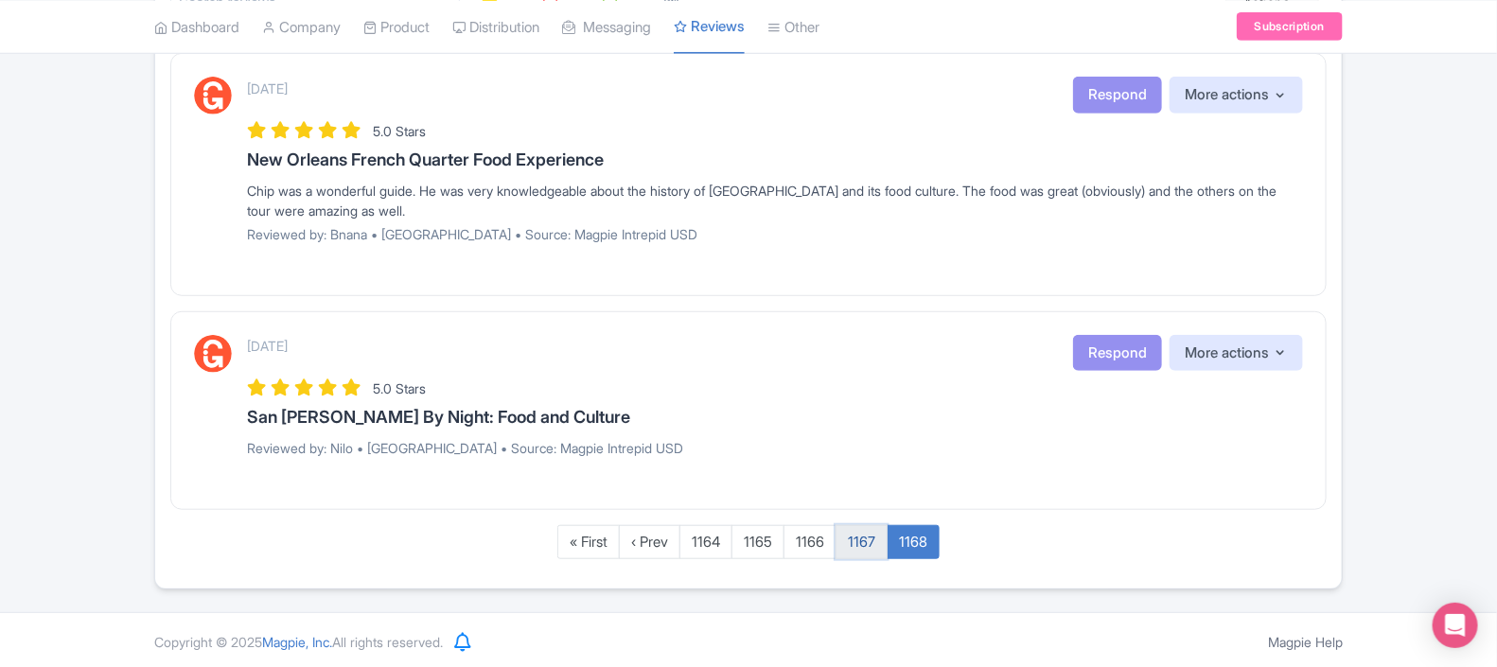
click at [865, 542] on link "1167" at bounding box center [862, 542] width 52 height 35
